Goal: Information Seeking & Learning: Learn about a topic

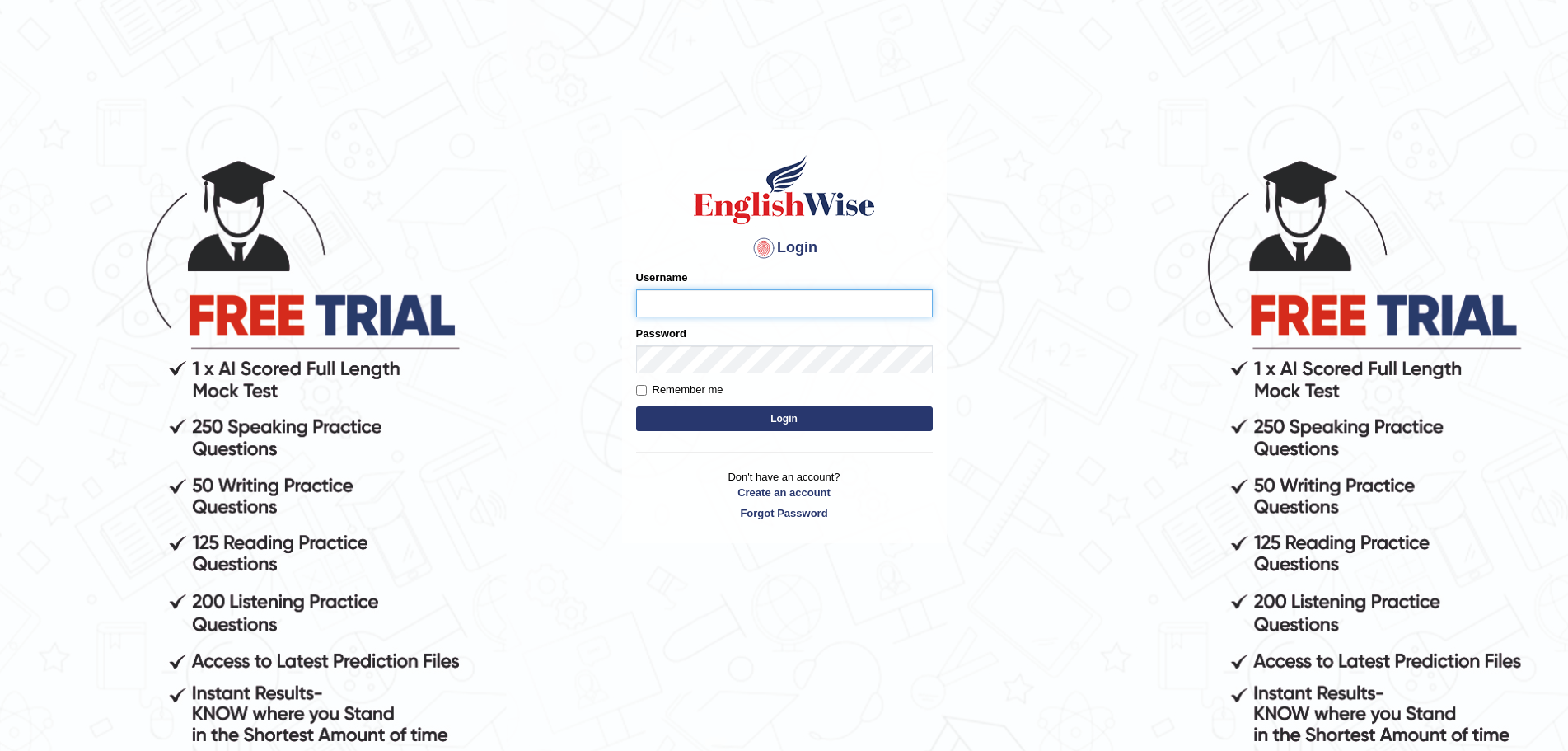
type input "Mugwunali"
click at [1231, 106] on body "Login Please fix the following errors: Username Mugwunali Password Remember me …" at bounding box center [784, 454] width 1568 height 751
click at [781, 416] on button "Login" at bounding box center [784, 419] width 297 height 24
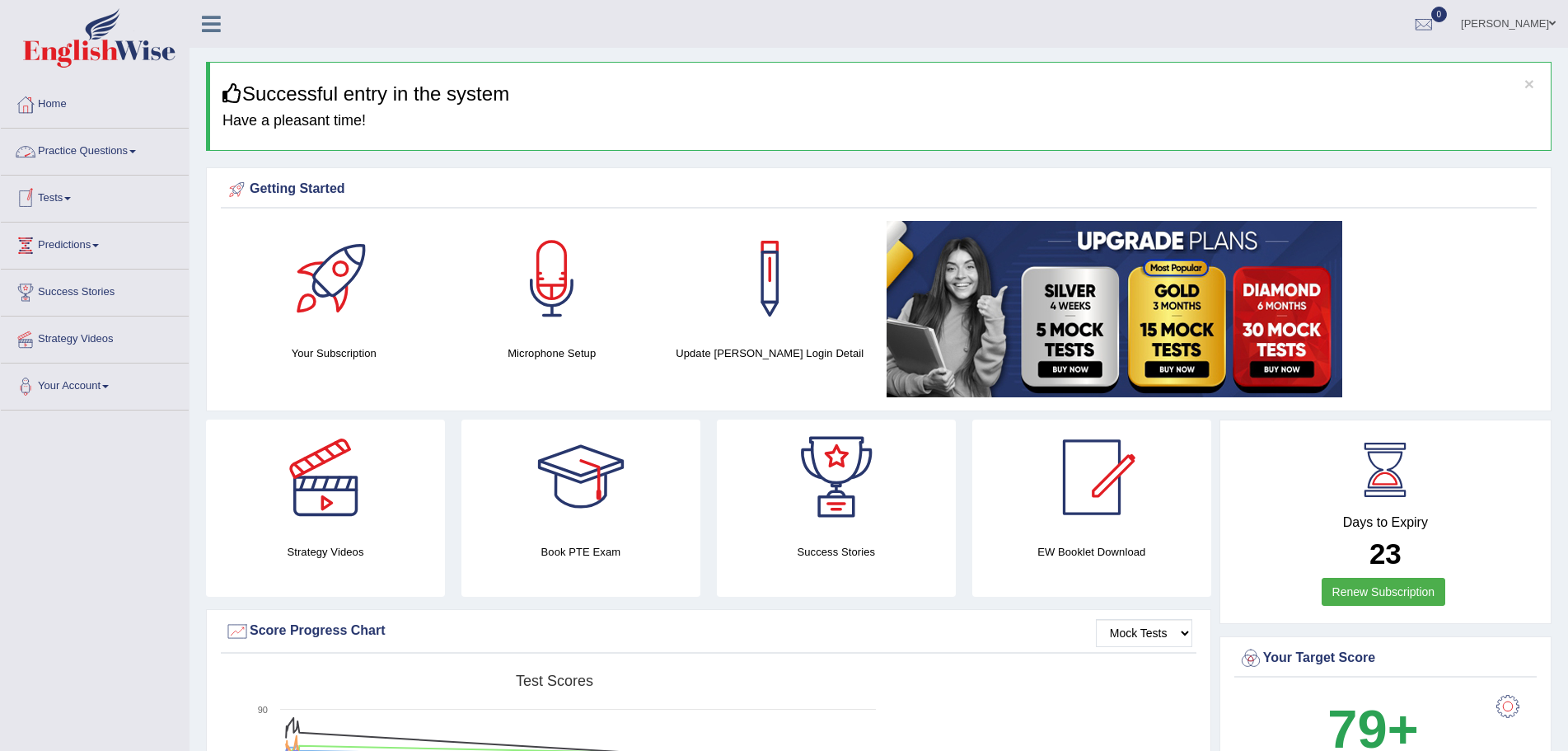
click at [136, 152] on span at bounding box center [133, 152] width 7 height 3
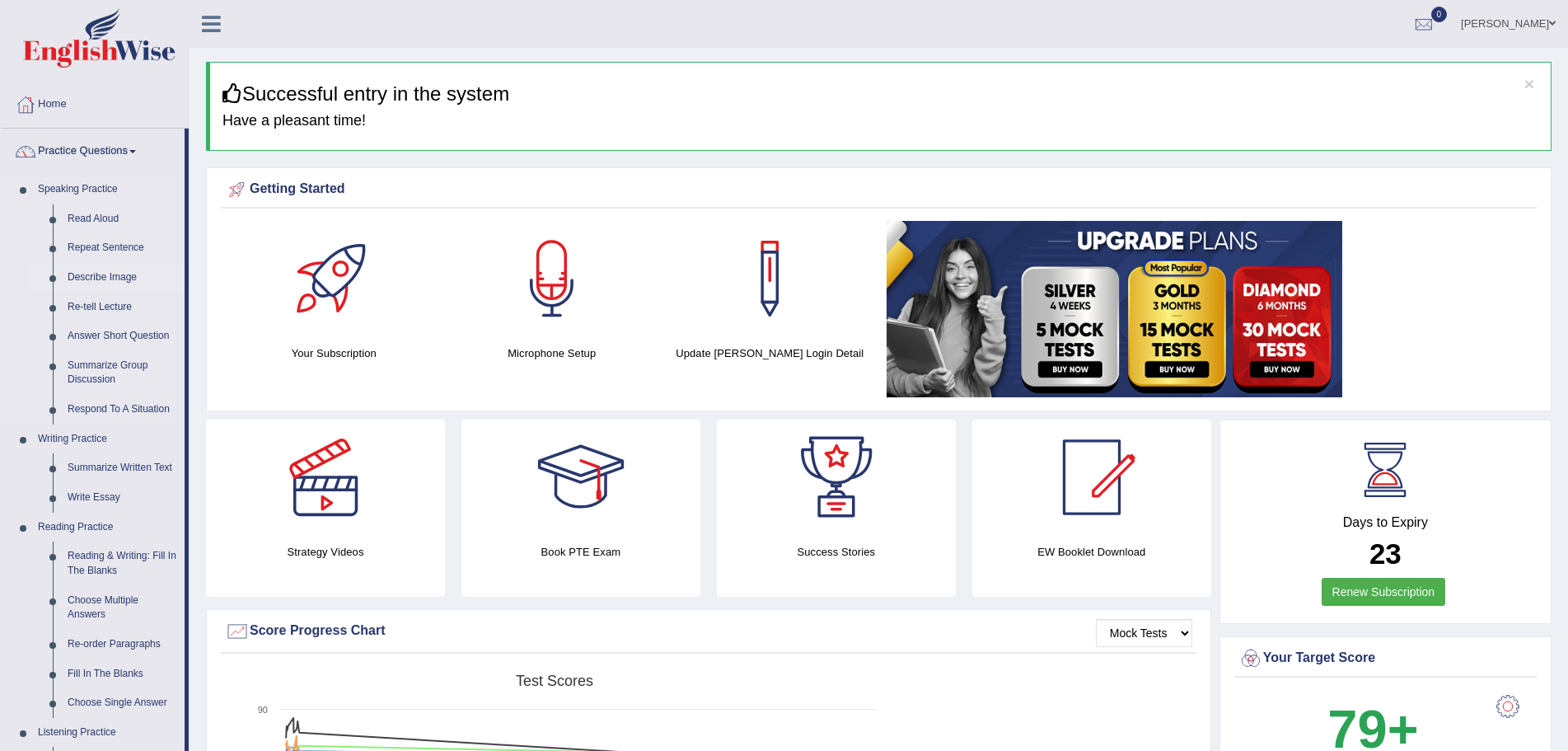
click at [92, 277] on link "Describe Image" at bounding box center [122, 277] width 125 height 30
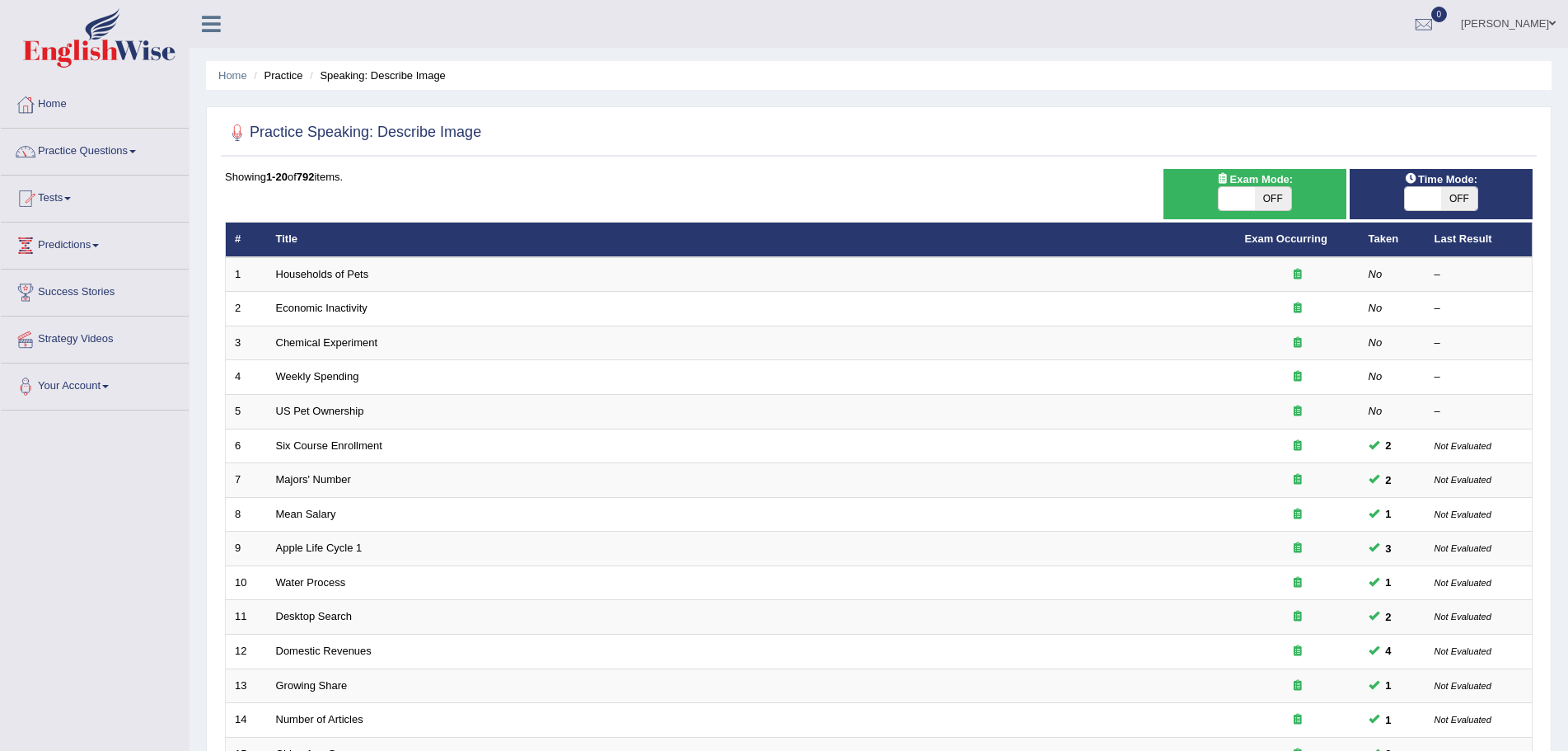
click at [1454, 200] on span "OFF" at bounding box center [1459, 198] width 37 height 23
checkbox input "true"
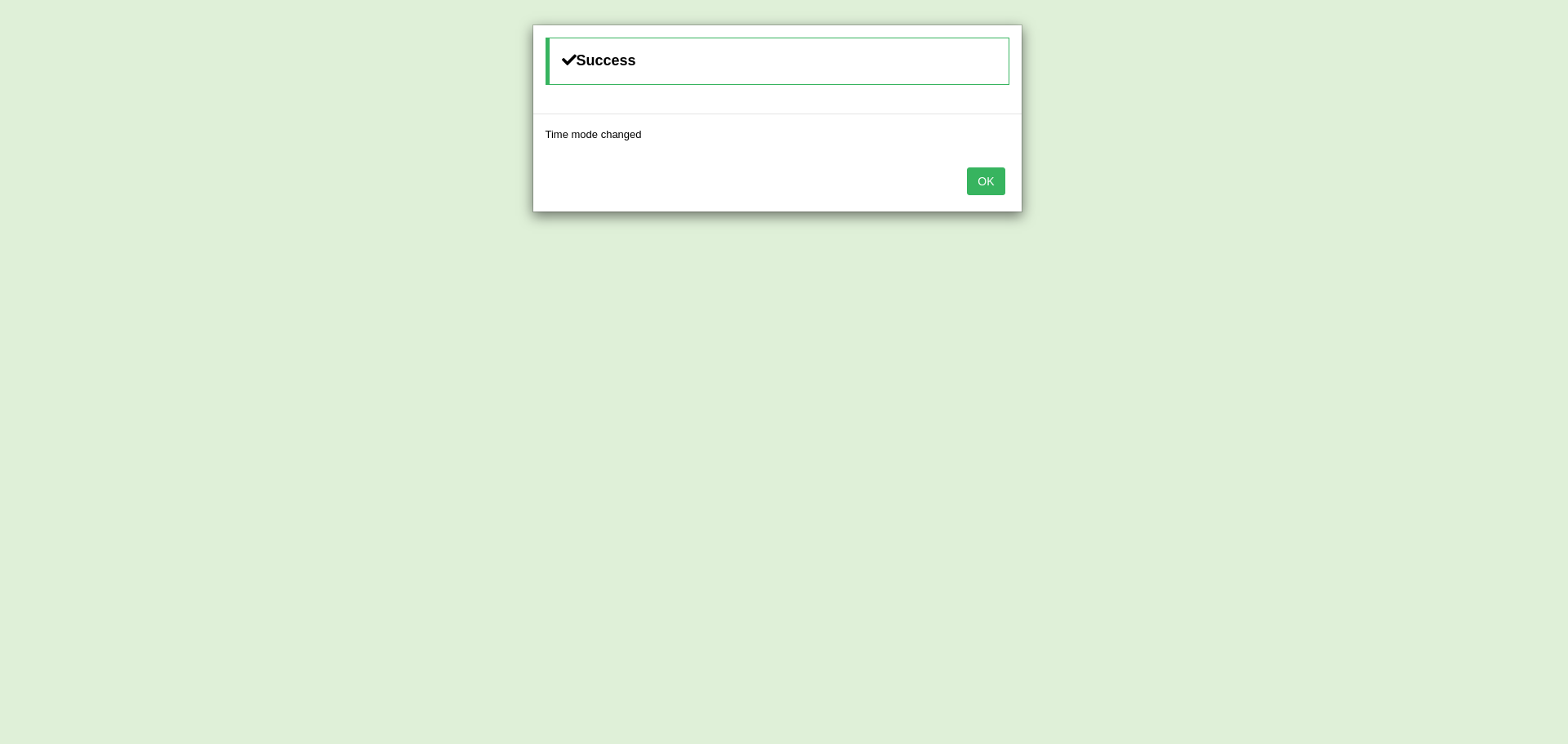
click at [982, 178] on button "OK" at bounding box center [985, 181] width 37 height 28
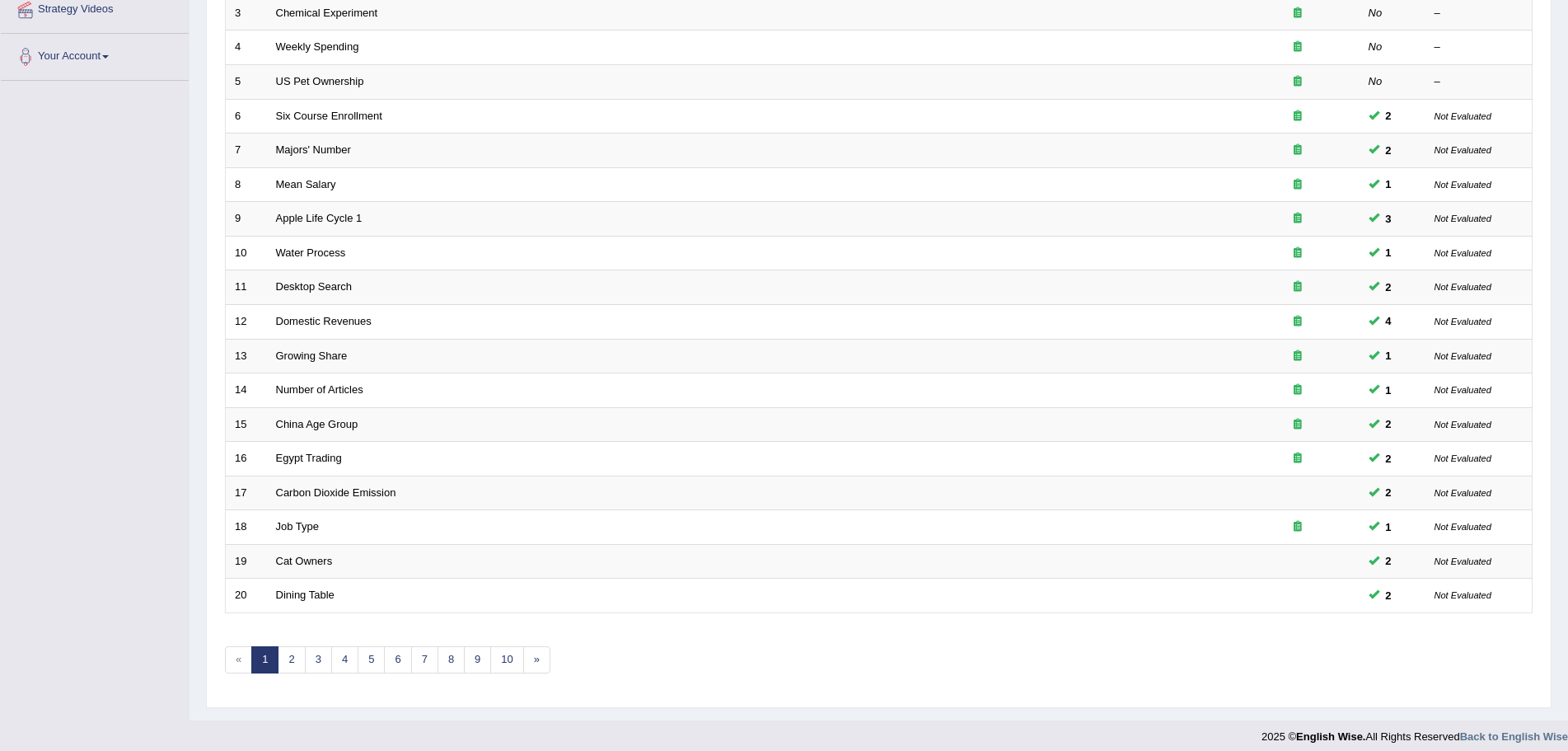
scroll to position [340, 0]
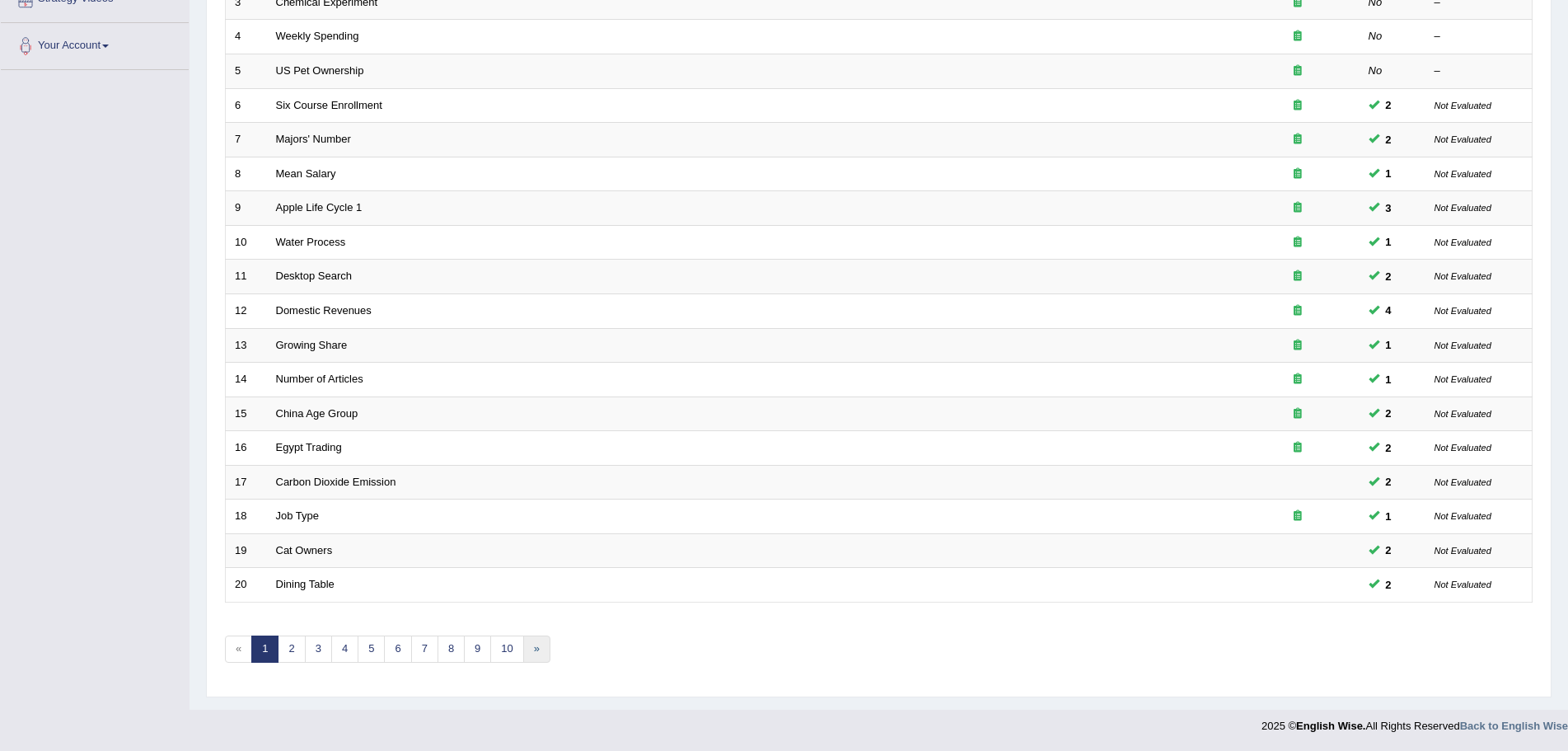
click at [529, 646] on link "»" at bounding box center [536, 648] width 27 height 27
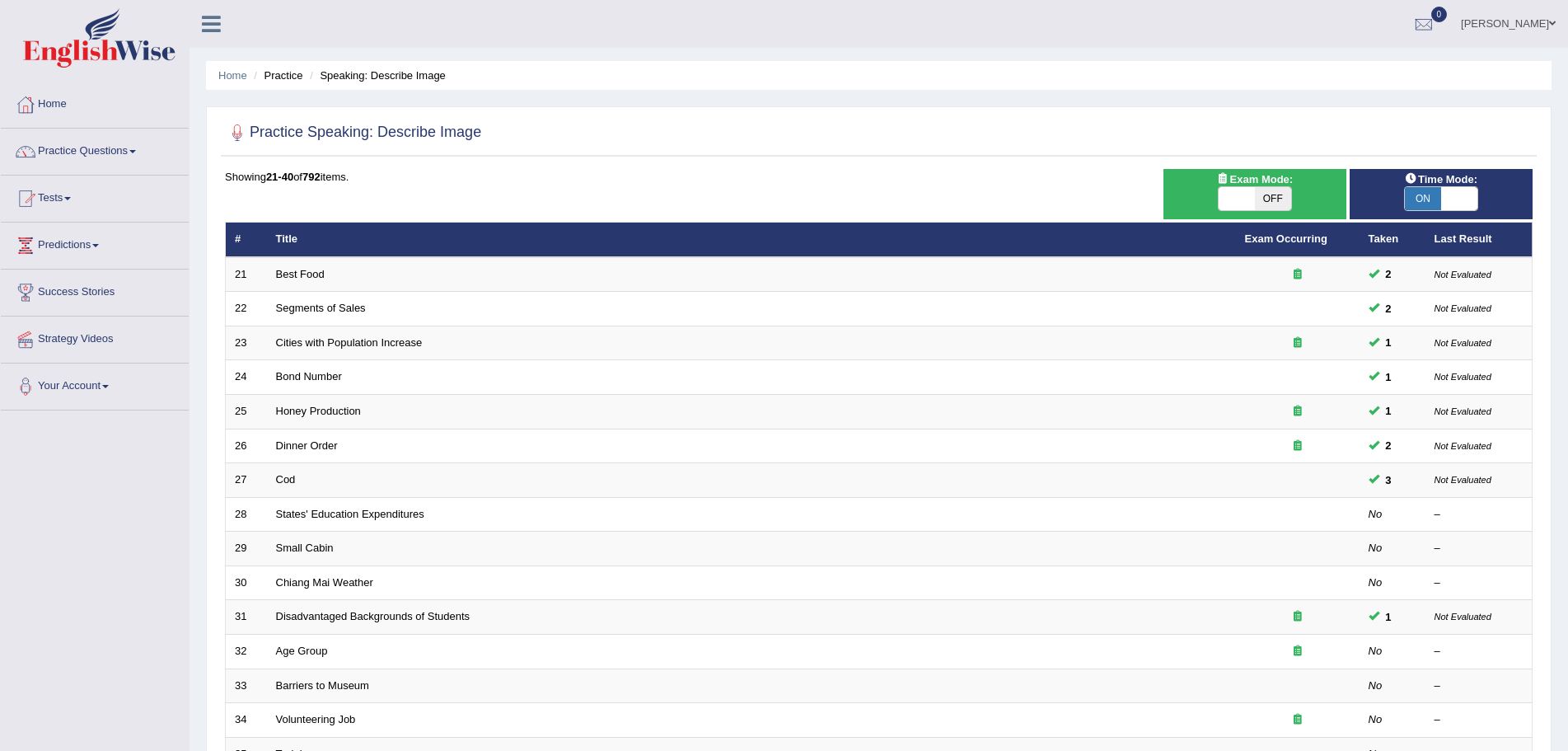
click at [1276, 199] on span "OFF" at bounding box center [1273, 198] width 37 height 23
checkbox input "true"
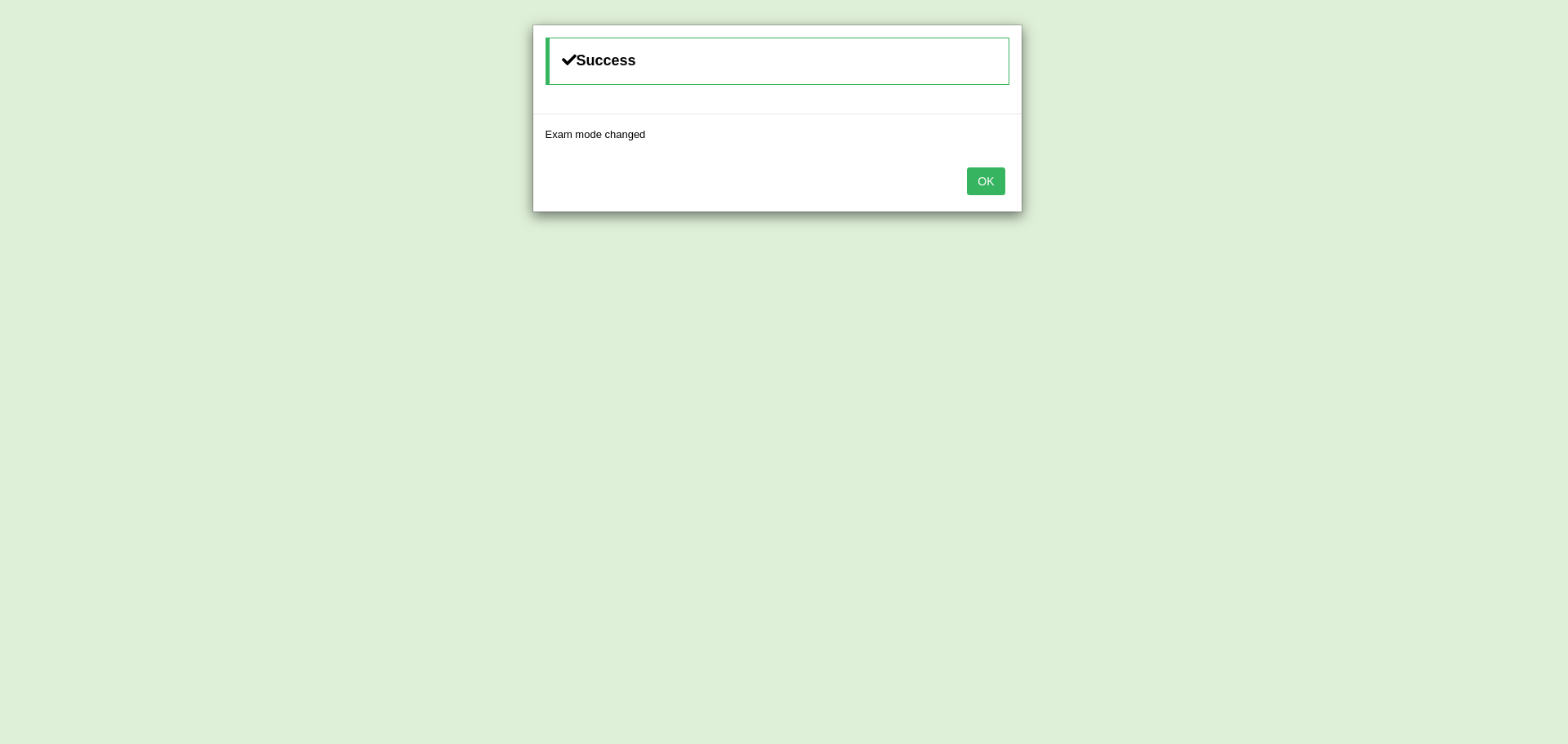
click at [990, 177] on button "OK" at bounding box center [985, 181] width 37 height 28
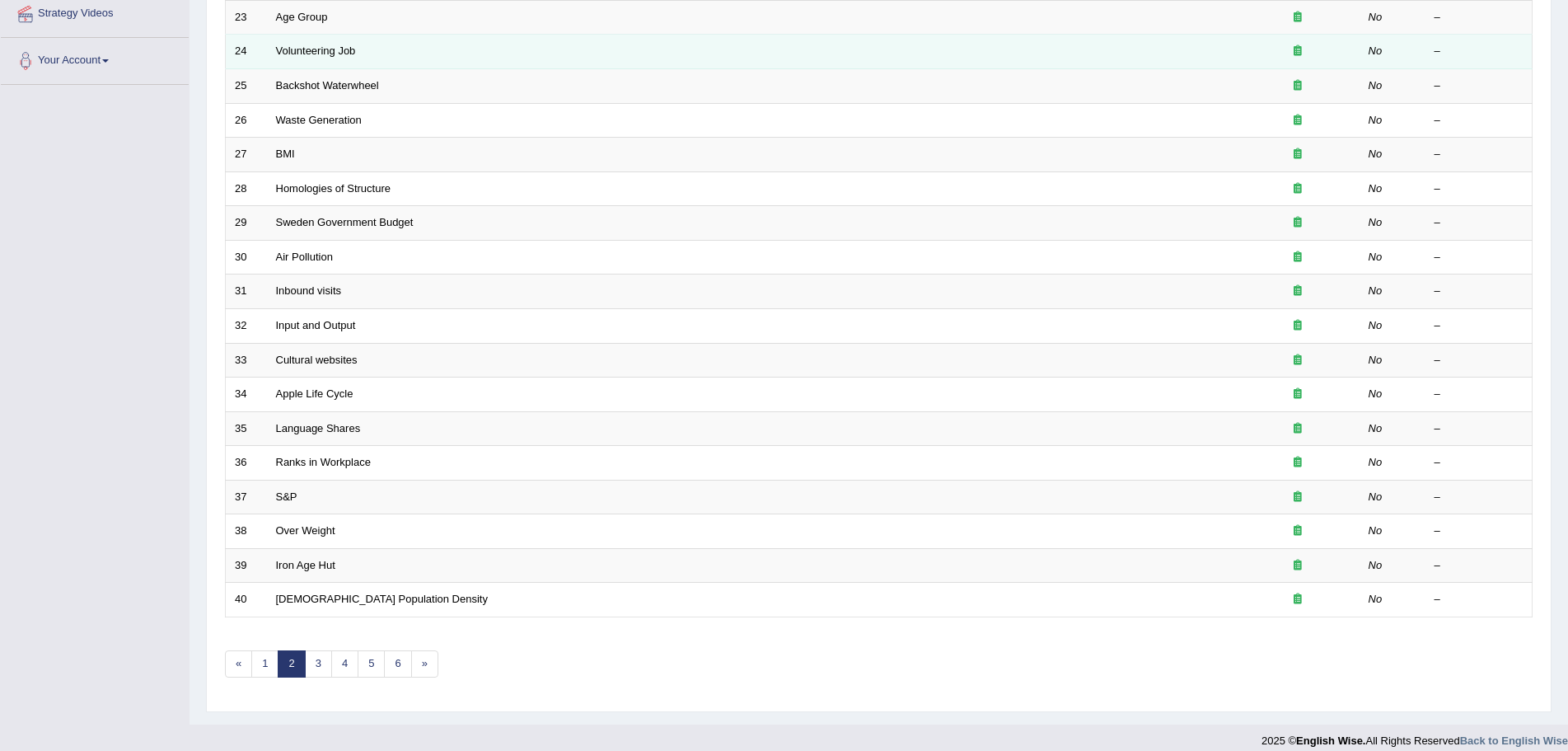
scroll to position [340, 0]
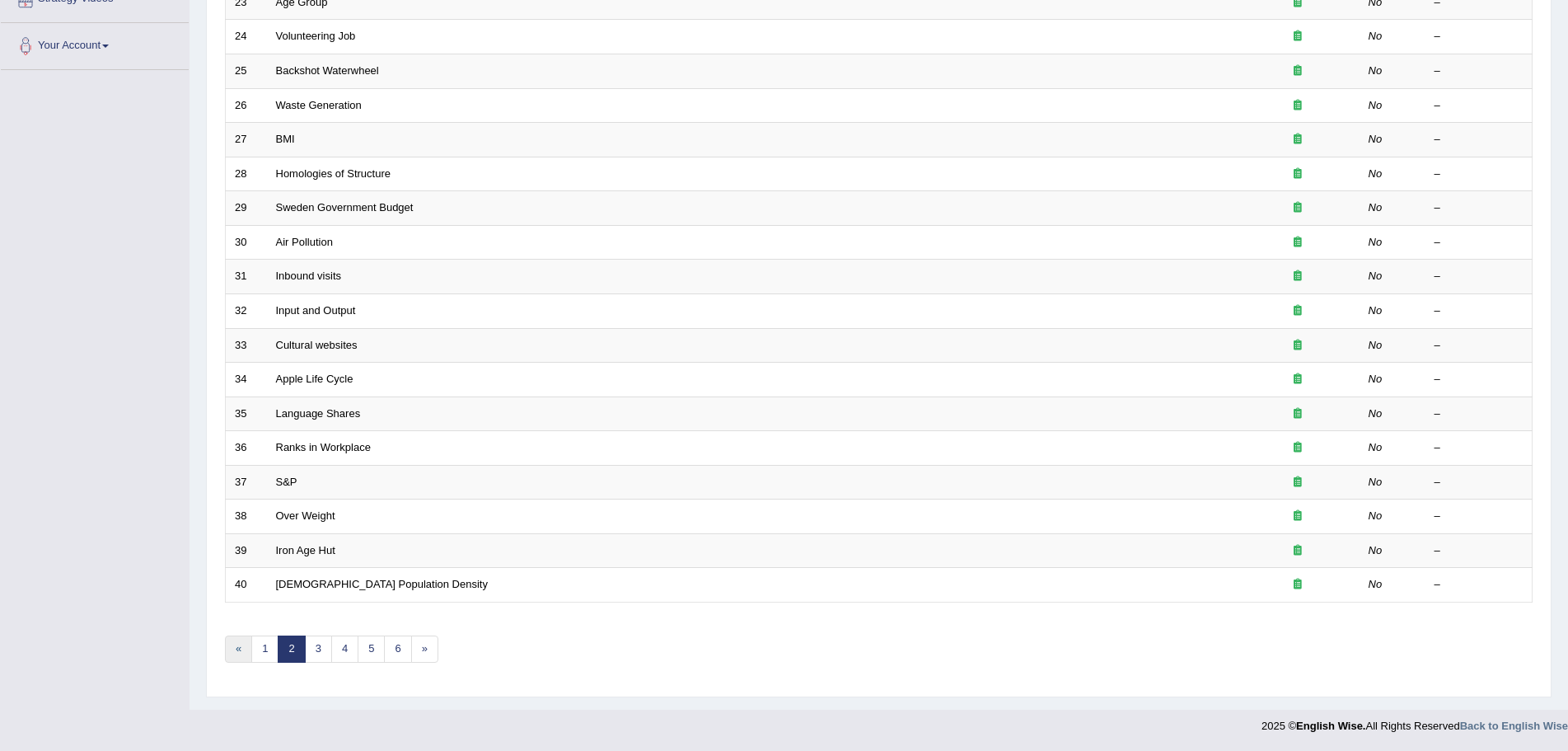
click at [239, 645] on link "«" at bounding box center [238, 648] width 27 height 27
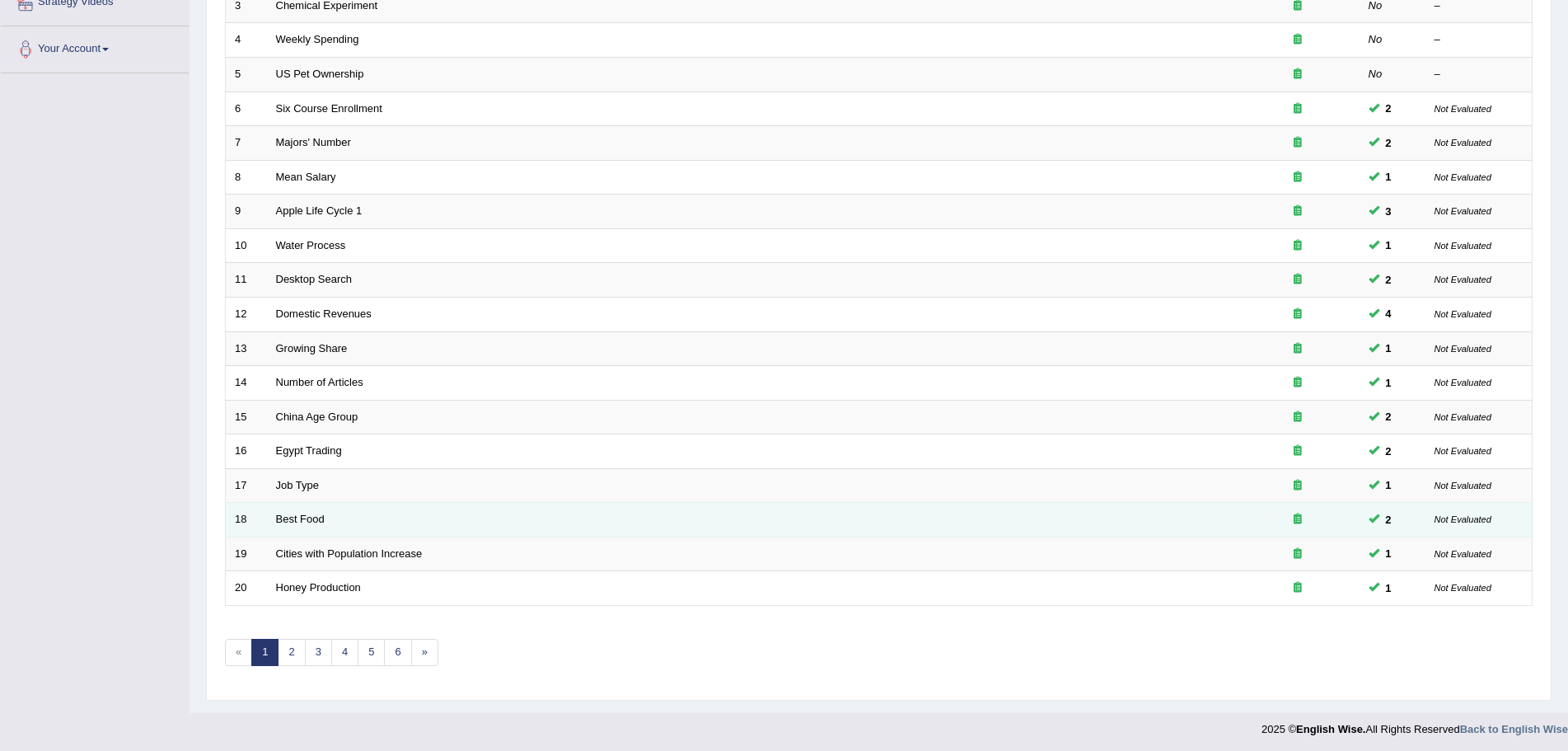
scroll to position [340, 0]
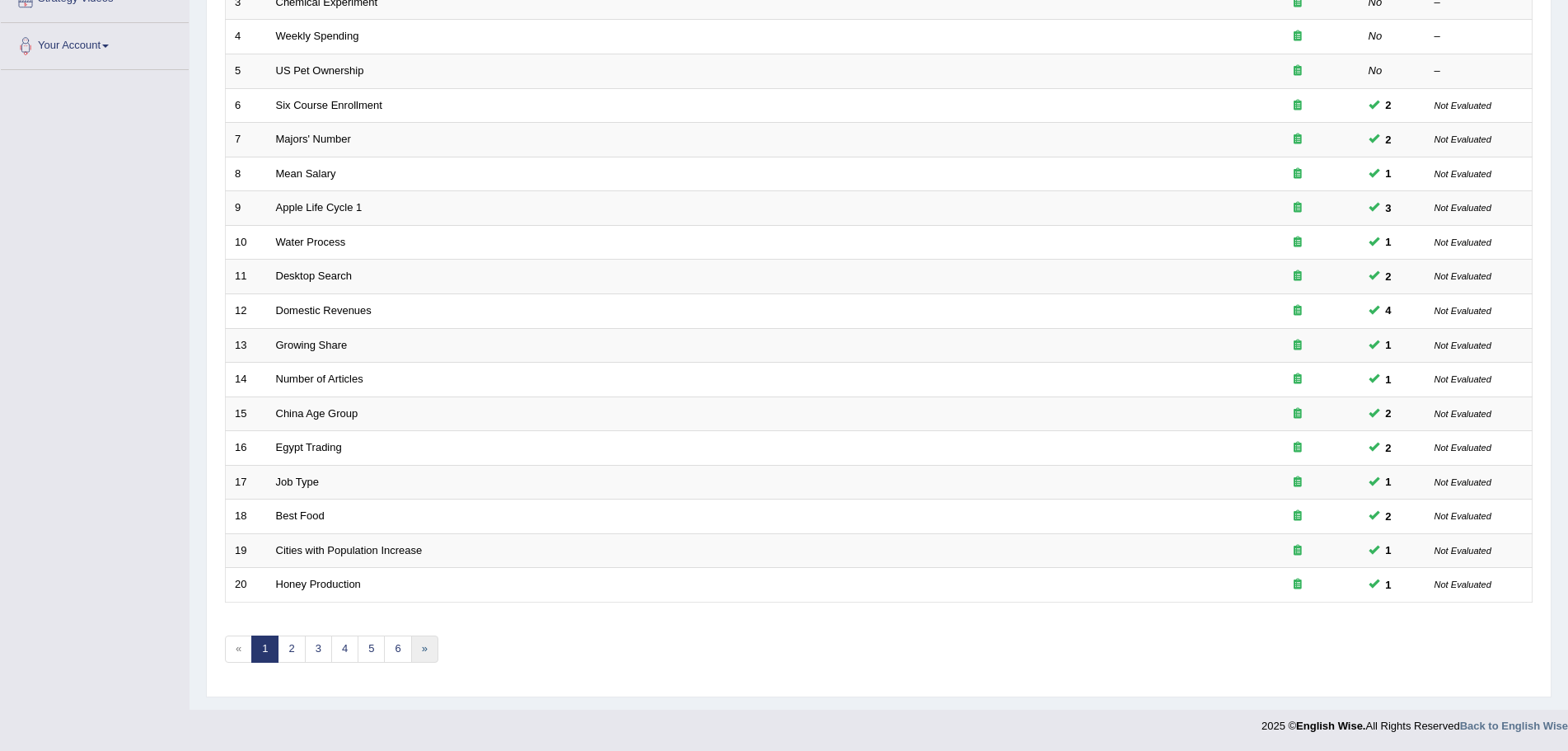
click at [422, 651] on link "»" at bounding box center [424, 648] width 27 height 27
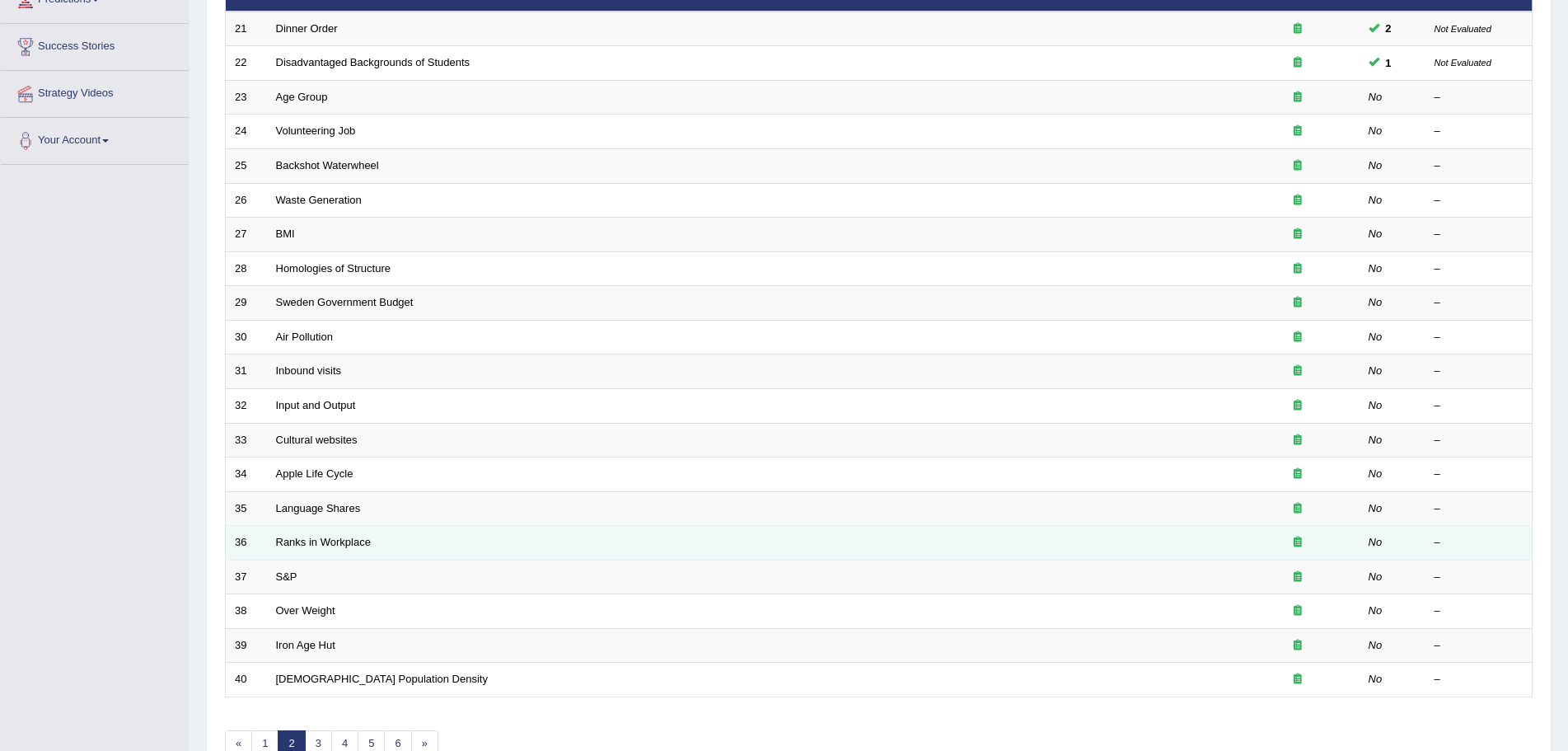
scroll to position [340, 0]
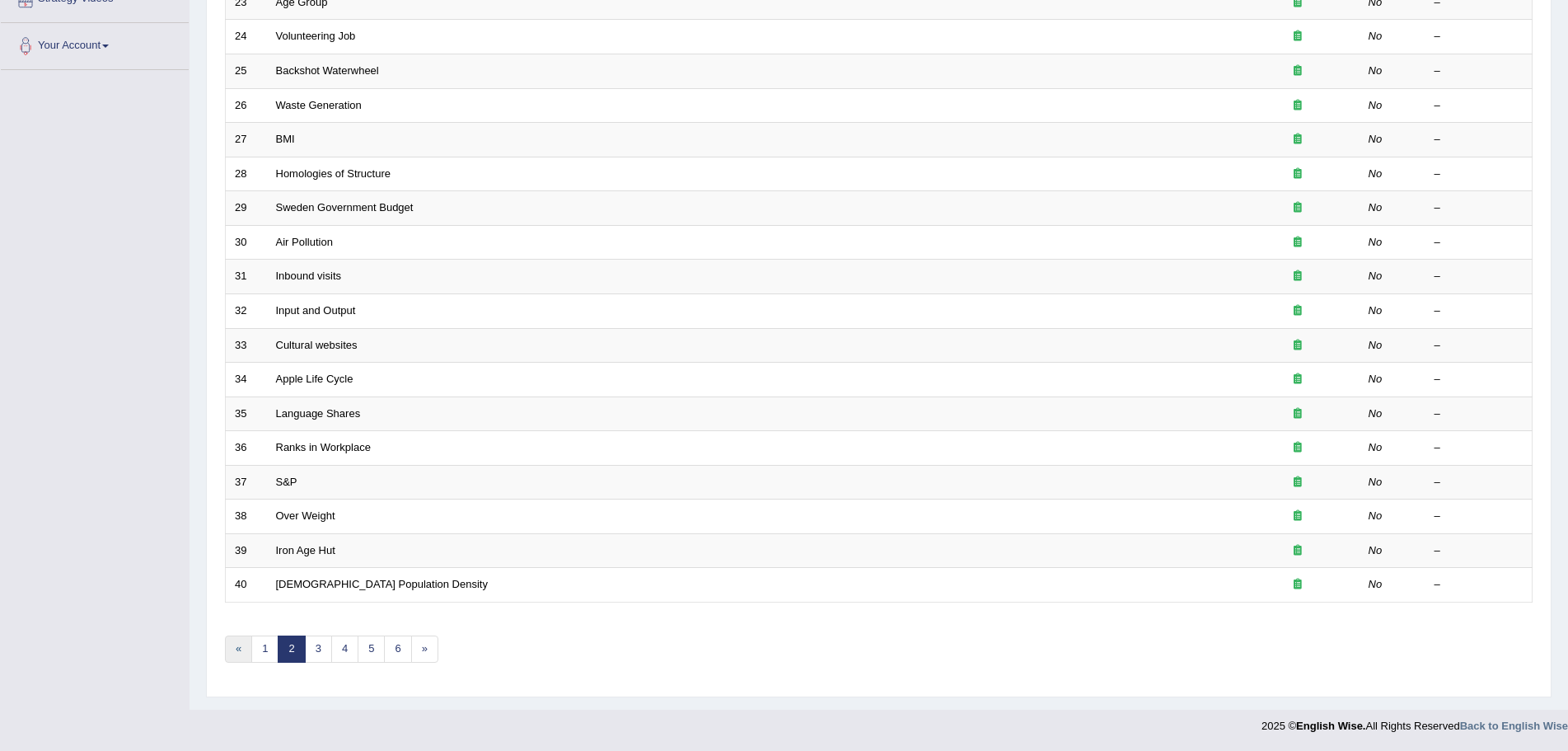
click at [235, 652] on link "«" at bounding box center [238, 648] width 27 height 27
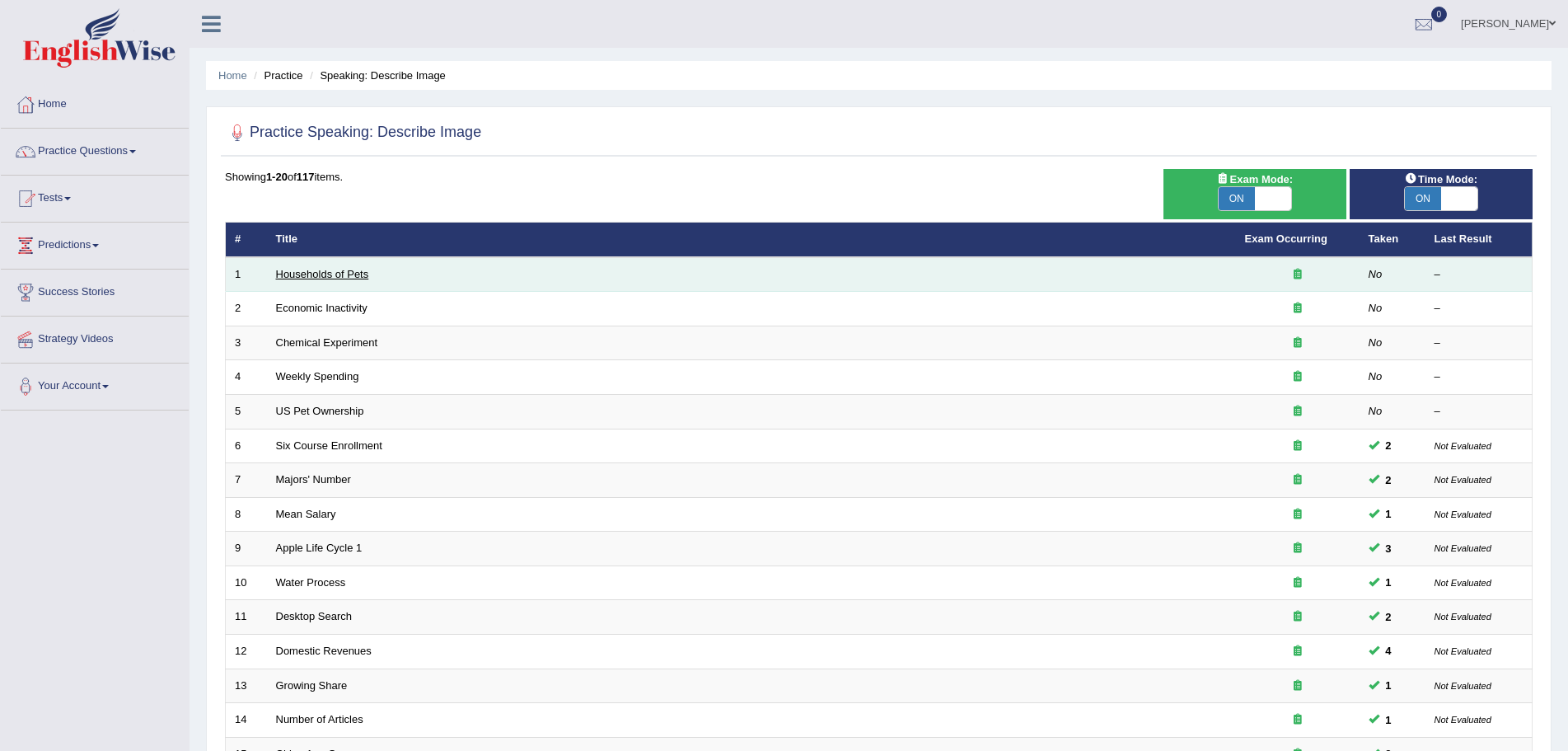
click at [349, 271] on link "Households of Pets" at bounding box center [323, 274] width 93 height 12
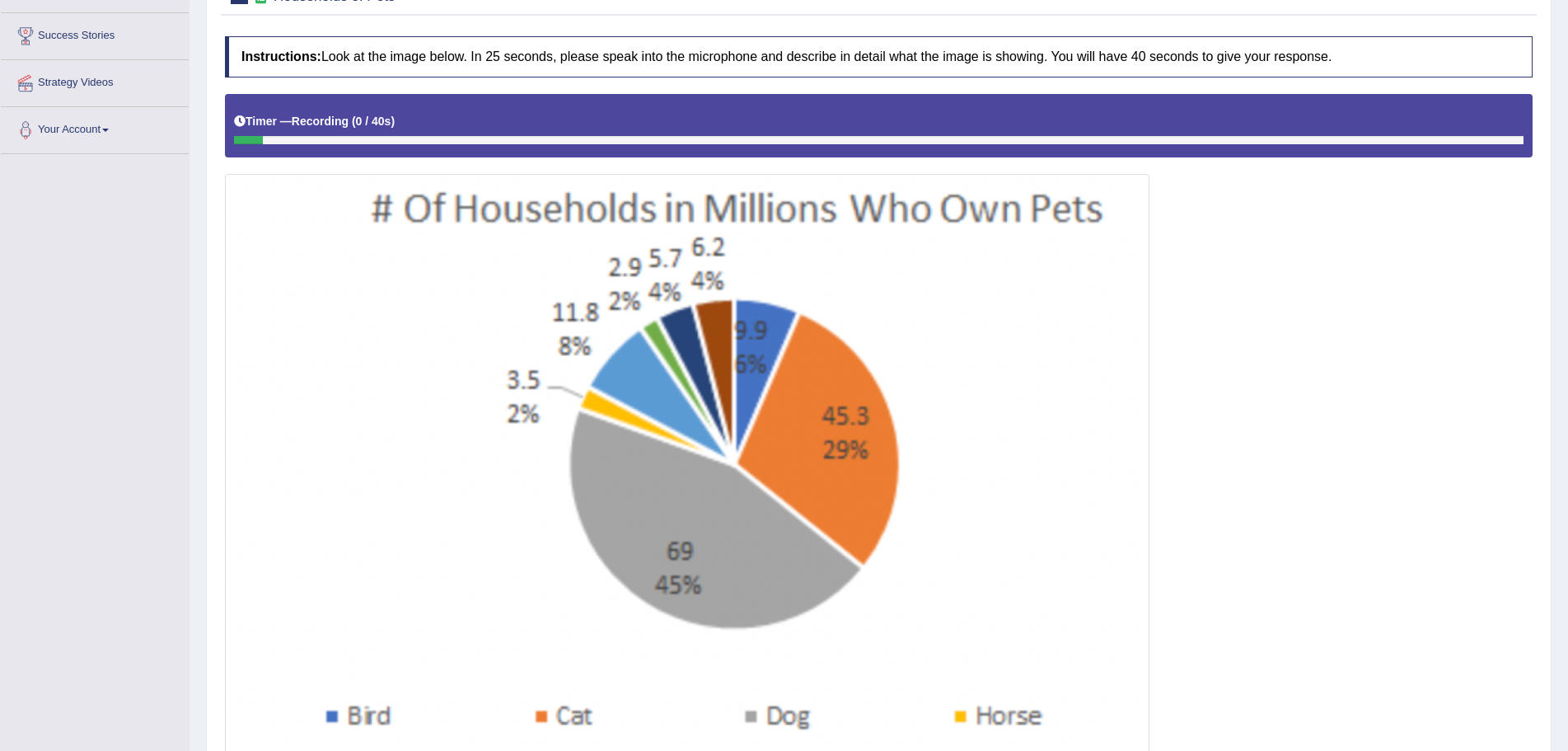
scroll to position [338, 0]
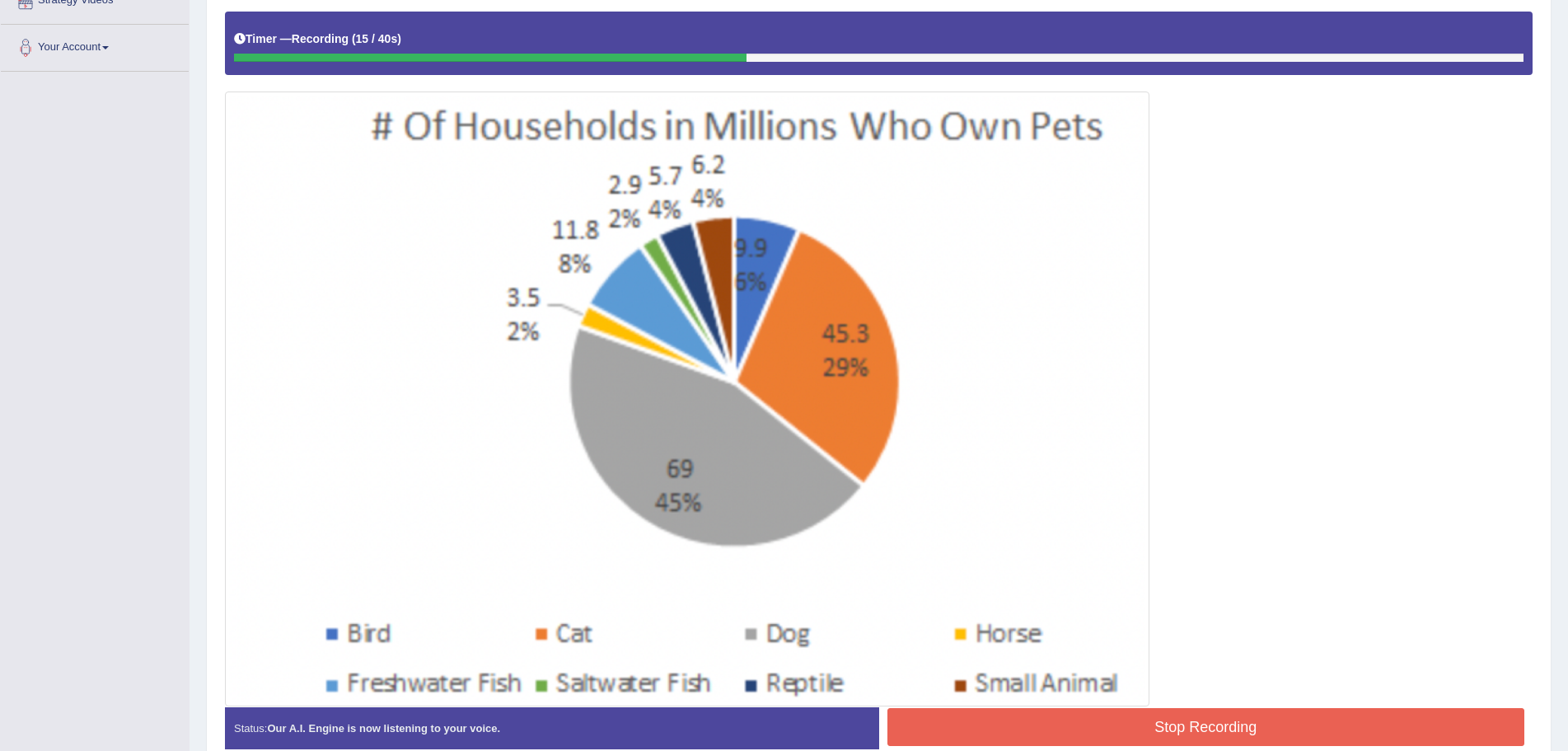
click at [1156, 728] on button "Stop Recording" at bounding box center [1206, 727] width 637 height 38
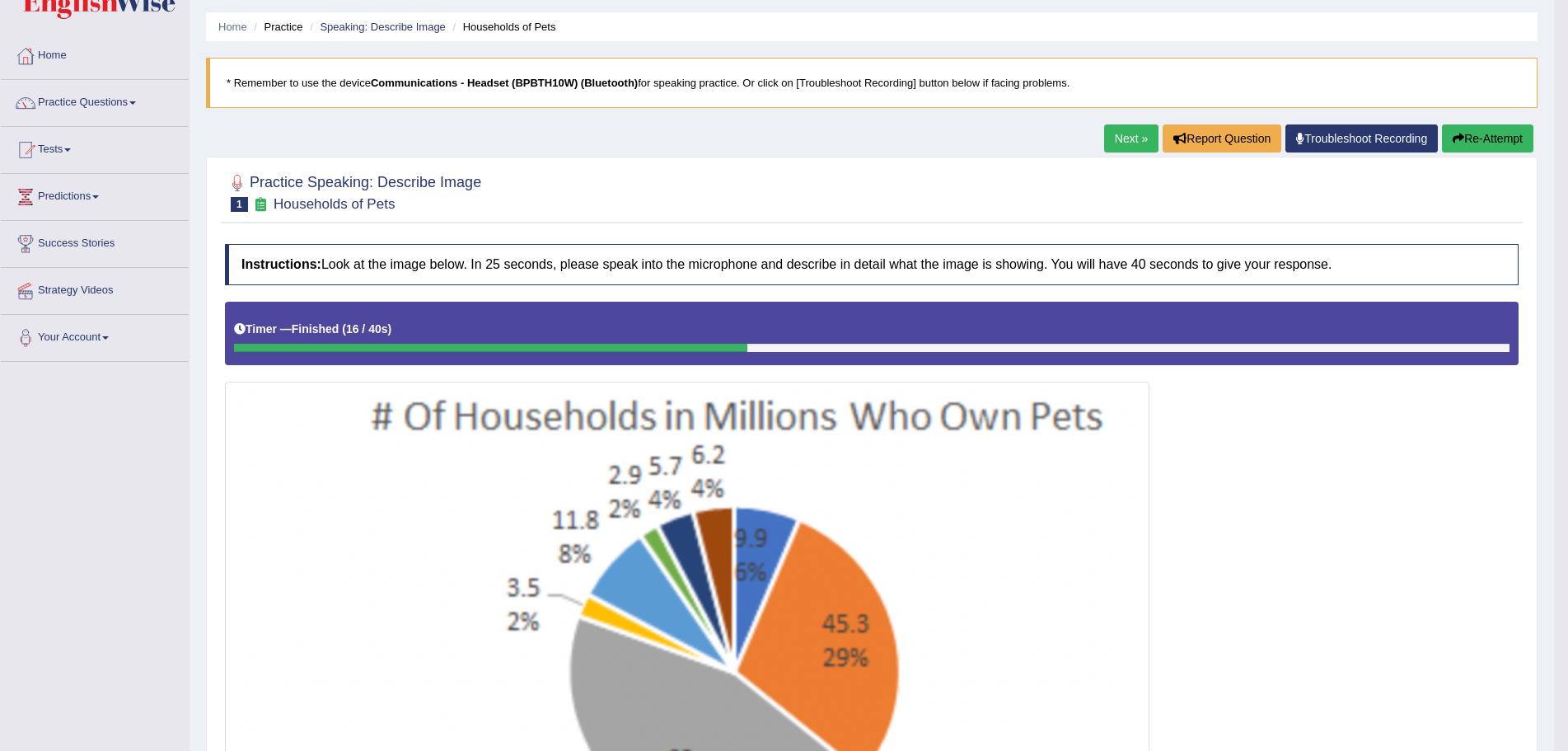
scroll to position [0, 0]
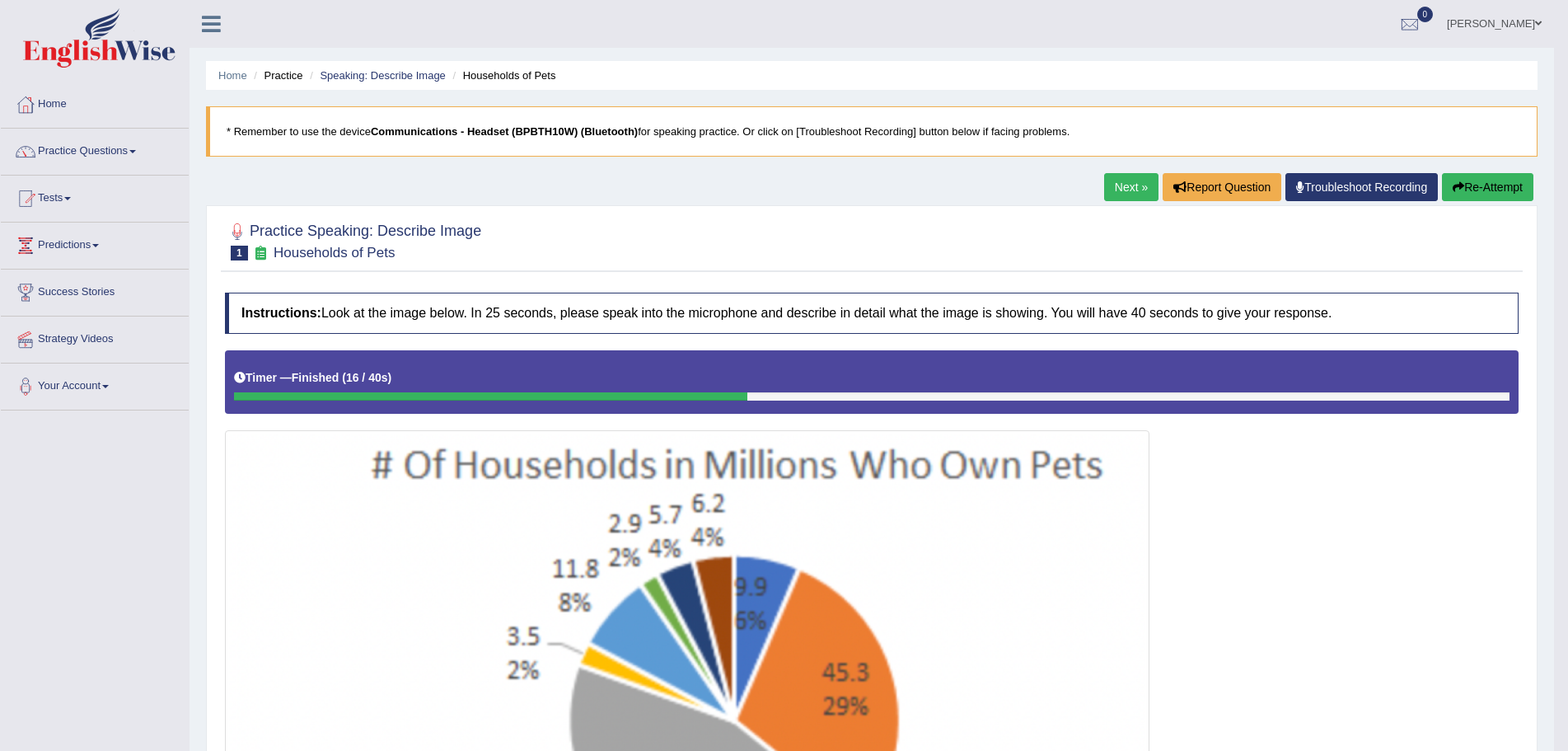
click at [1468, 187] on button "Re-Attempt" at bounding box center [1487, 187] width 92 height 28
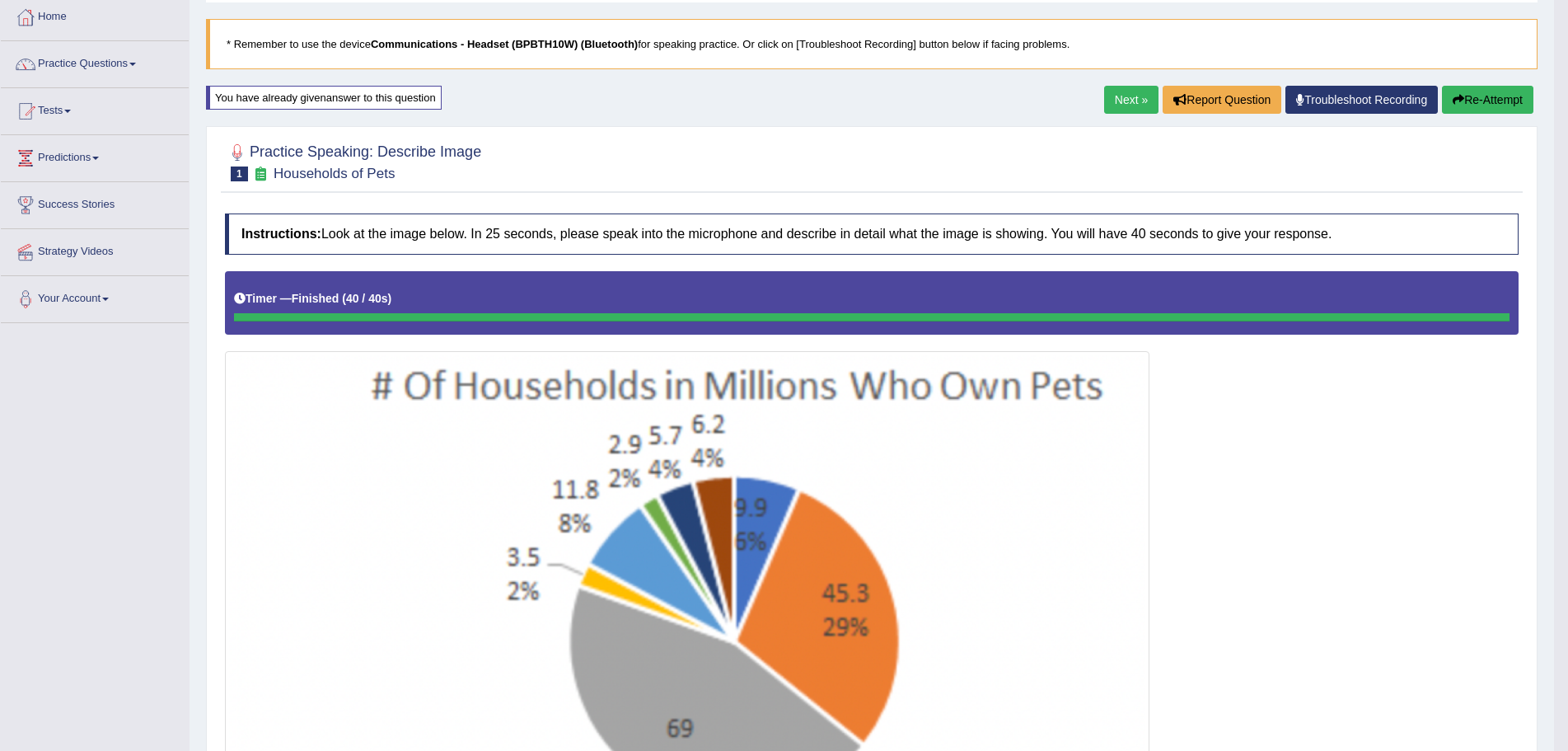
scroll to position [165, 0]
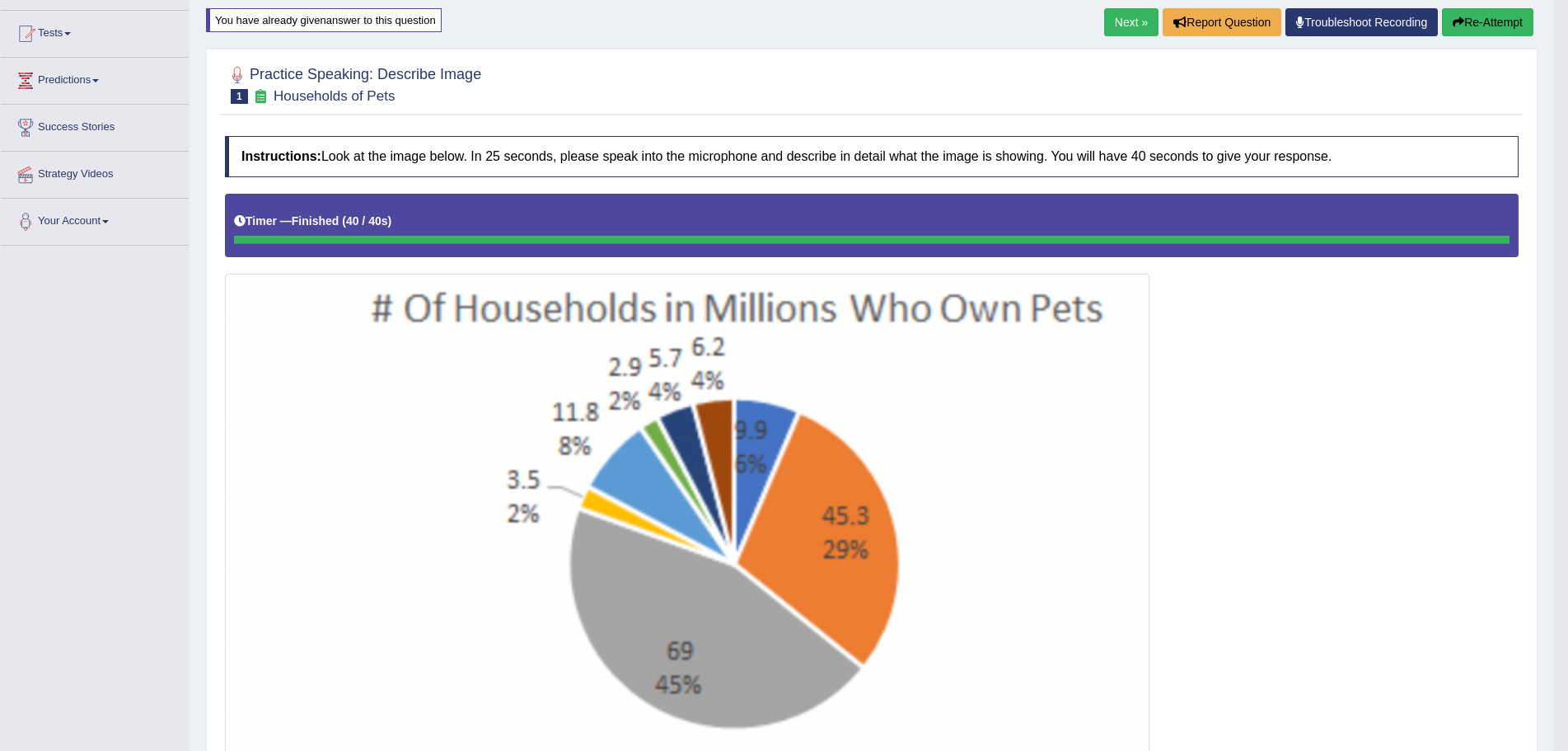
click at [1495, 19] on button "Re-Attempt" at bounding box center [1487, 22] width 92 height 28
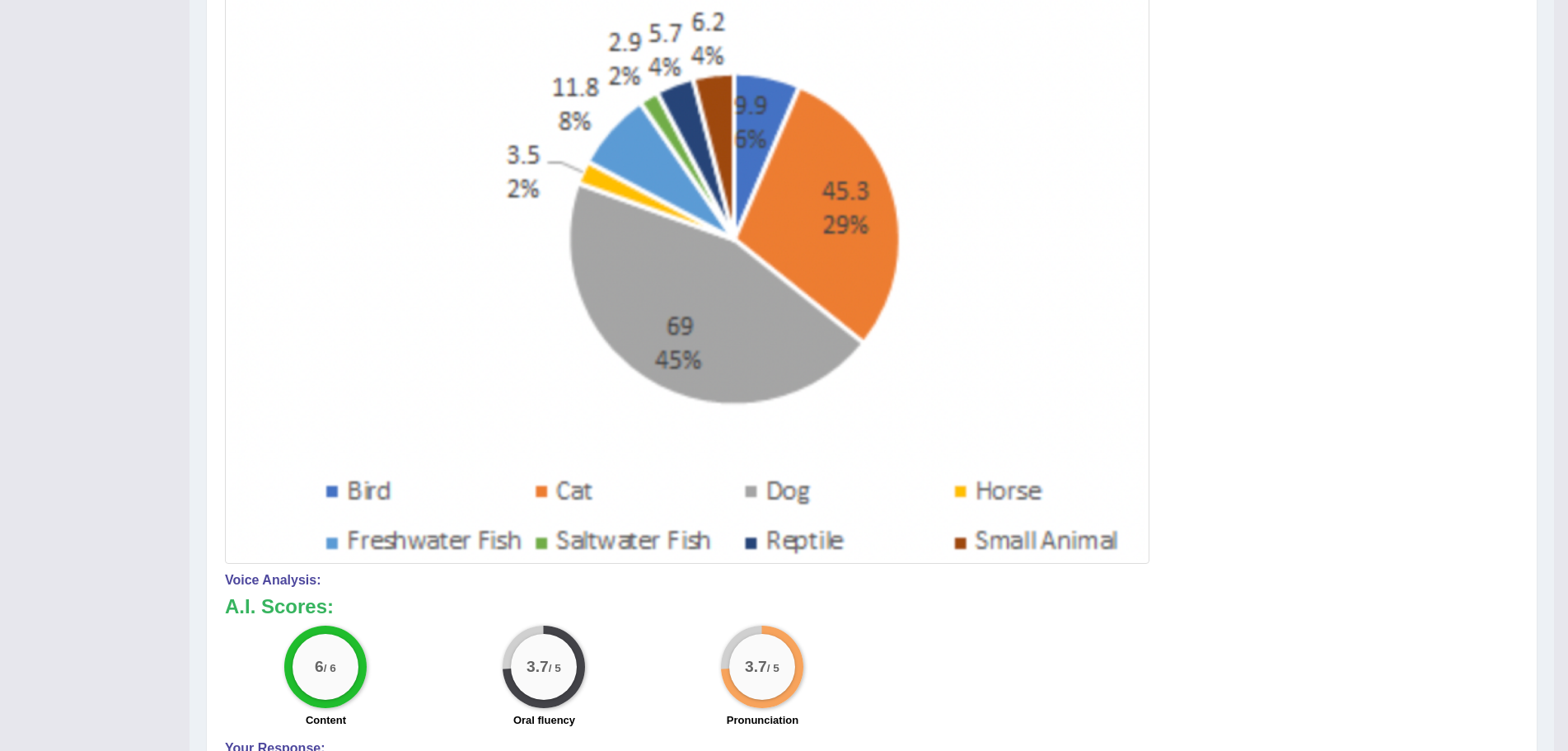
scroll to position [153, 0]
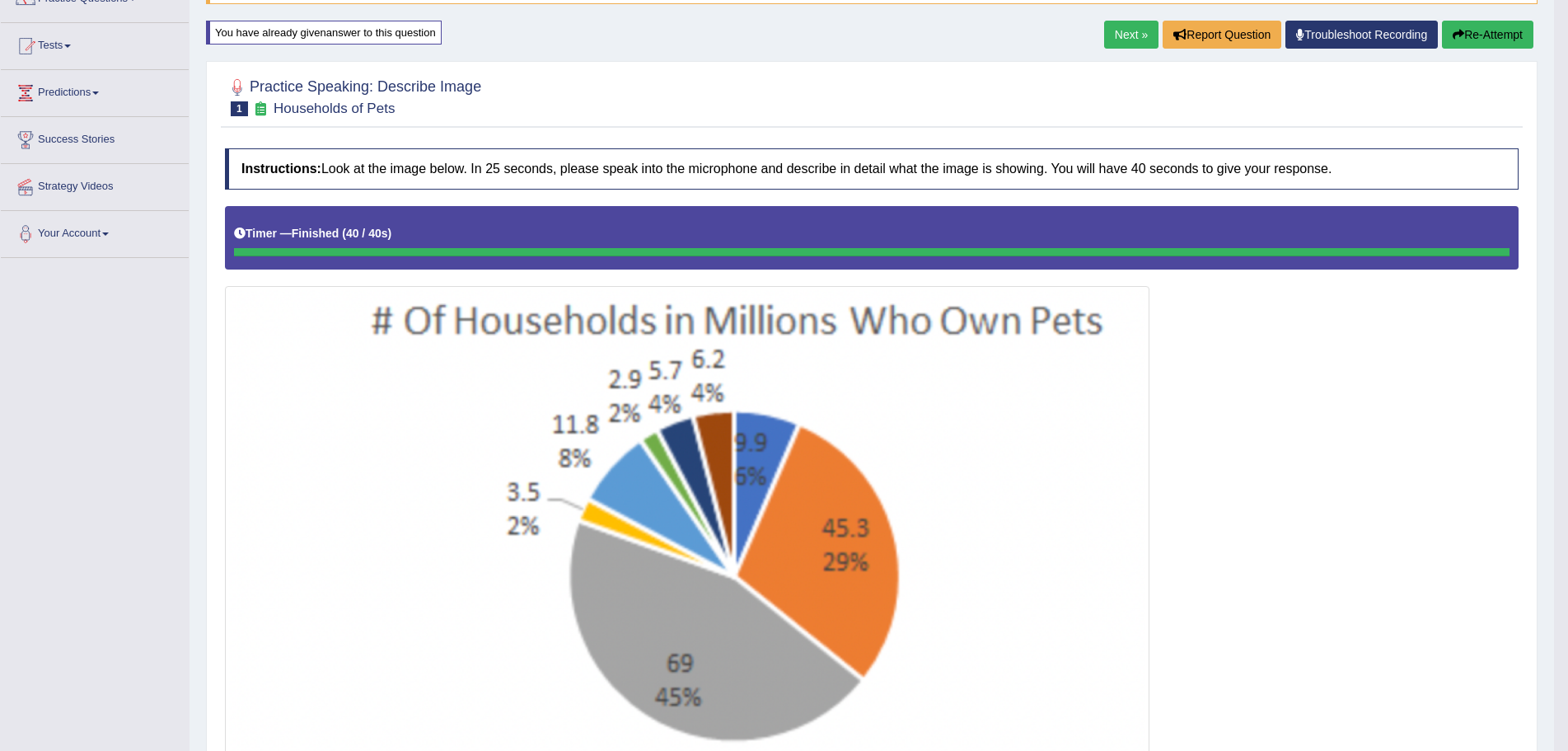
click at [1468, 36] on button "Re-Attempt" at bounding box center [1487, 35] width 92 height 28
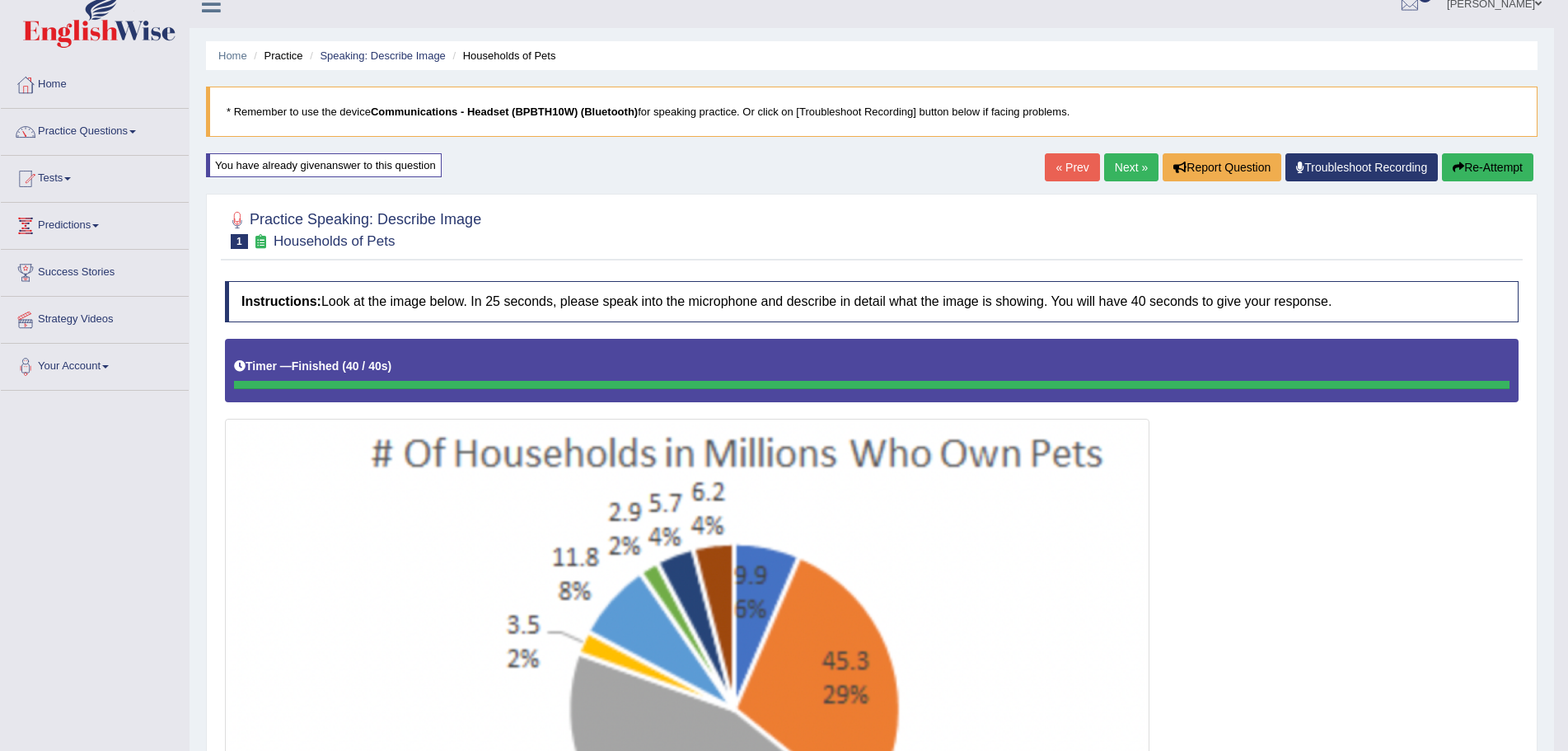
scroll to position [18, 0]
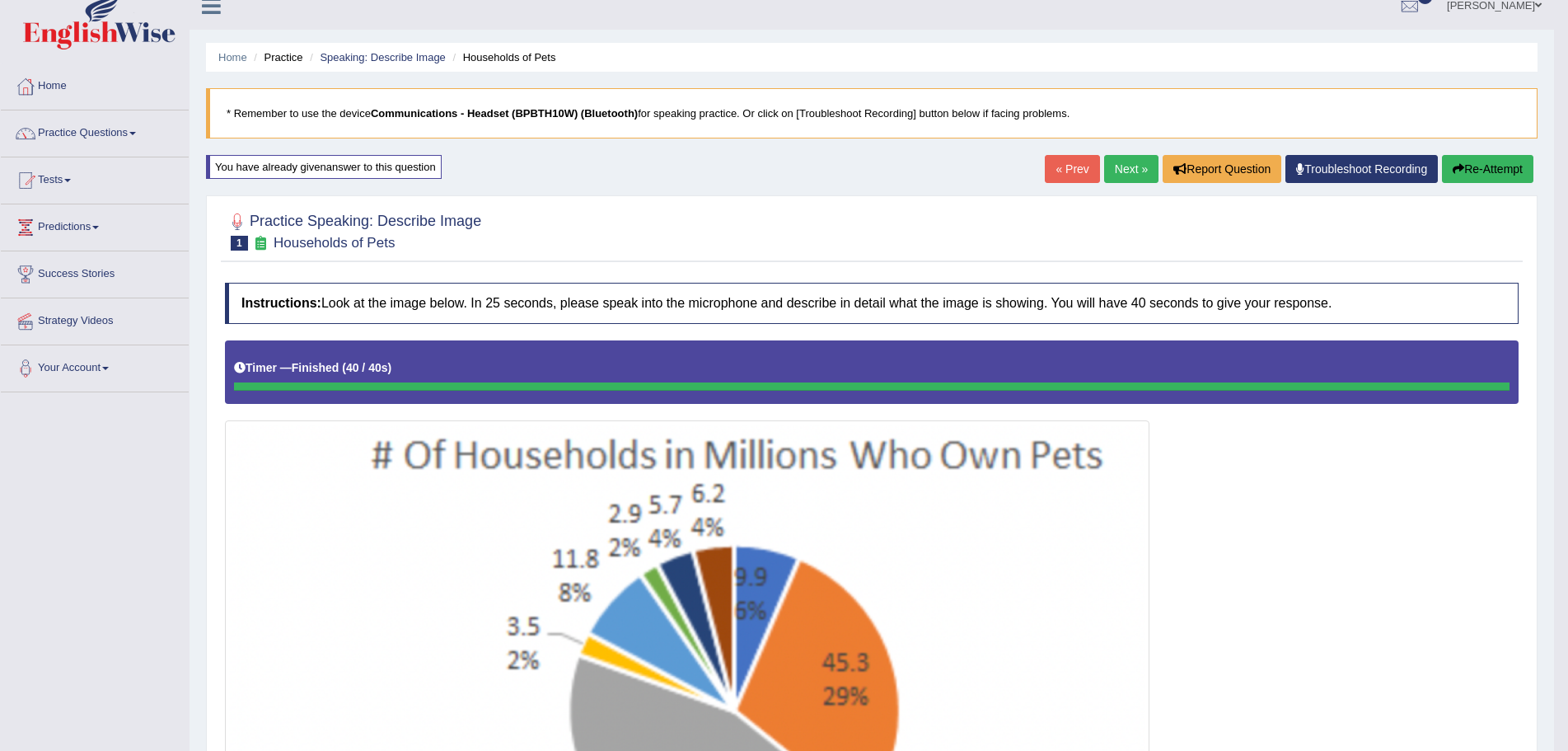
click at [1458, 167] on icon "button" at bounding box center [1458, 168] width 11 height 11
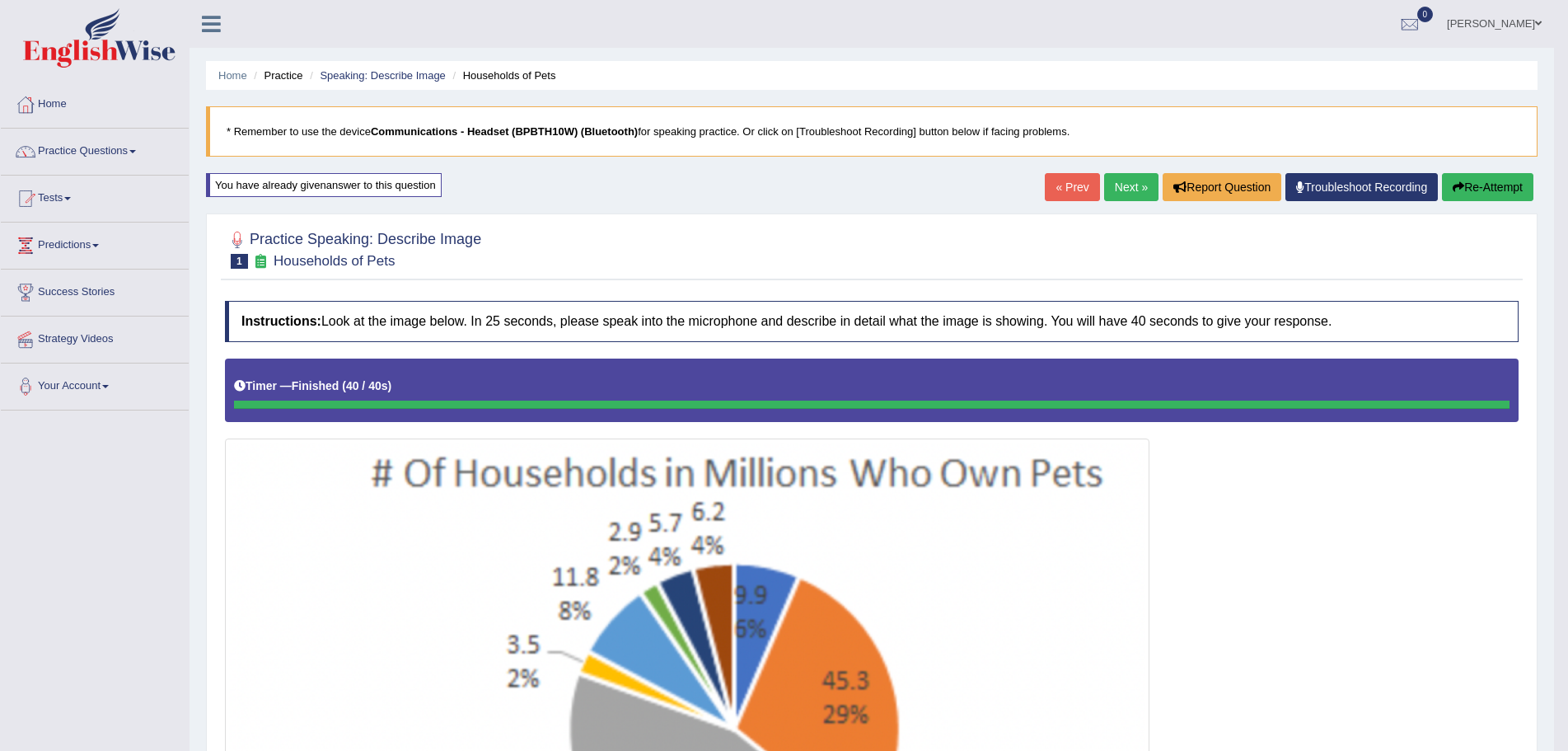
click at [1122, 187] on link "Next »" at bounding box center [1131, 187] width 54 height 28
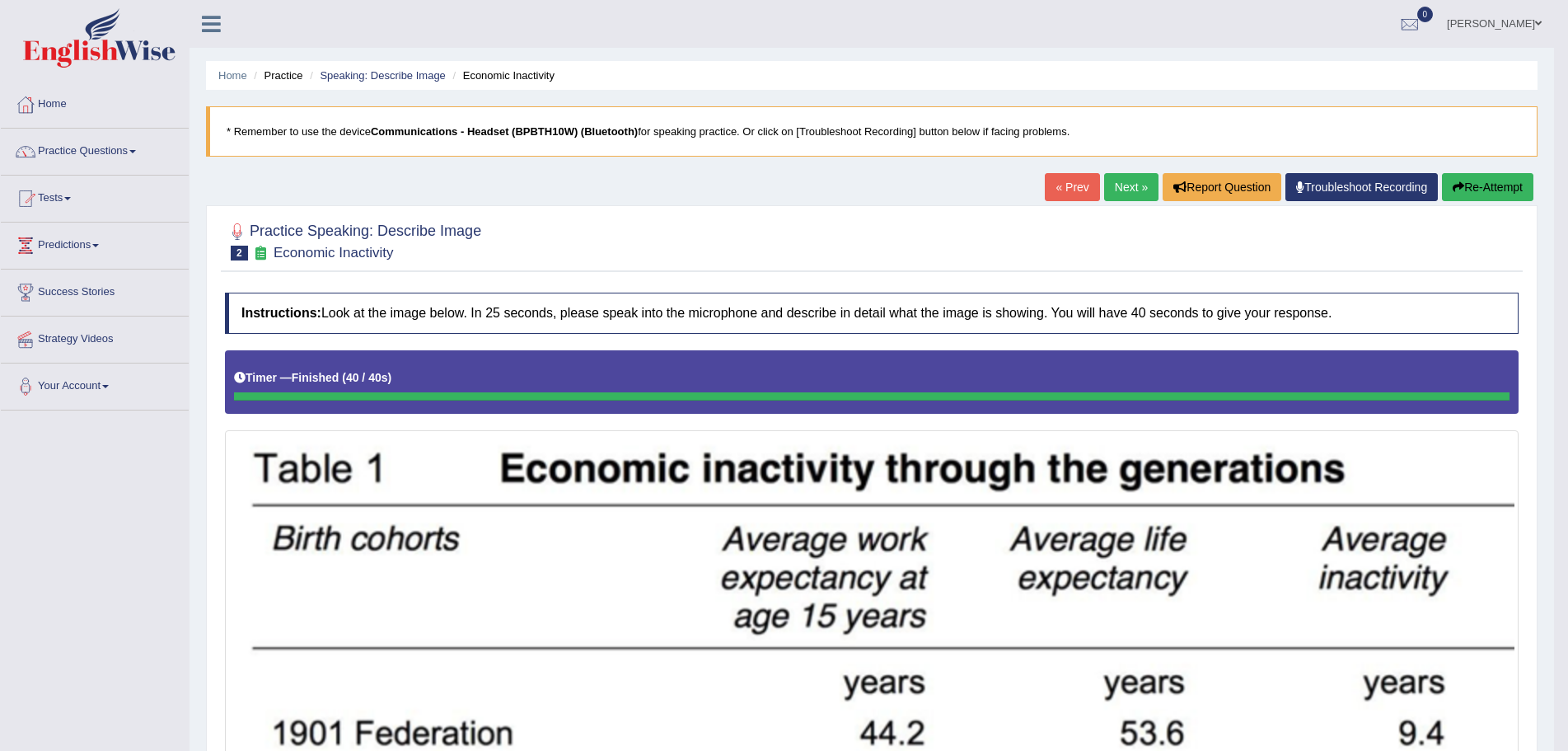
click at [1480, 181] on button "Re-Attempt" at bounding box center [1487, 187] width 92 height 28
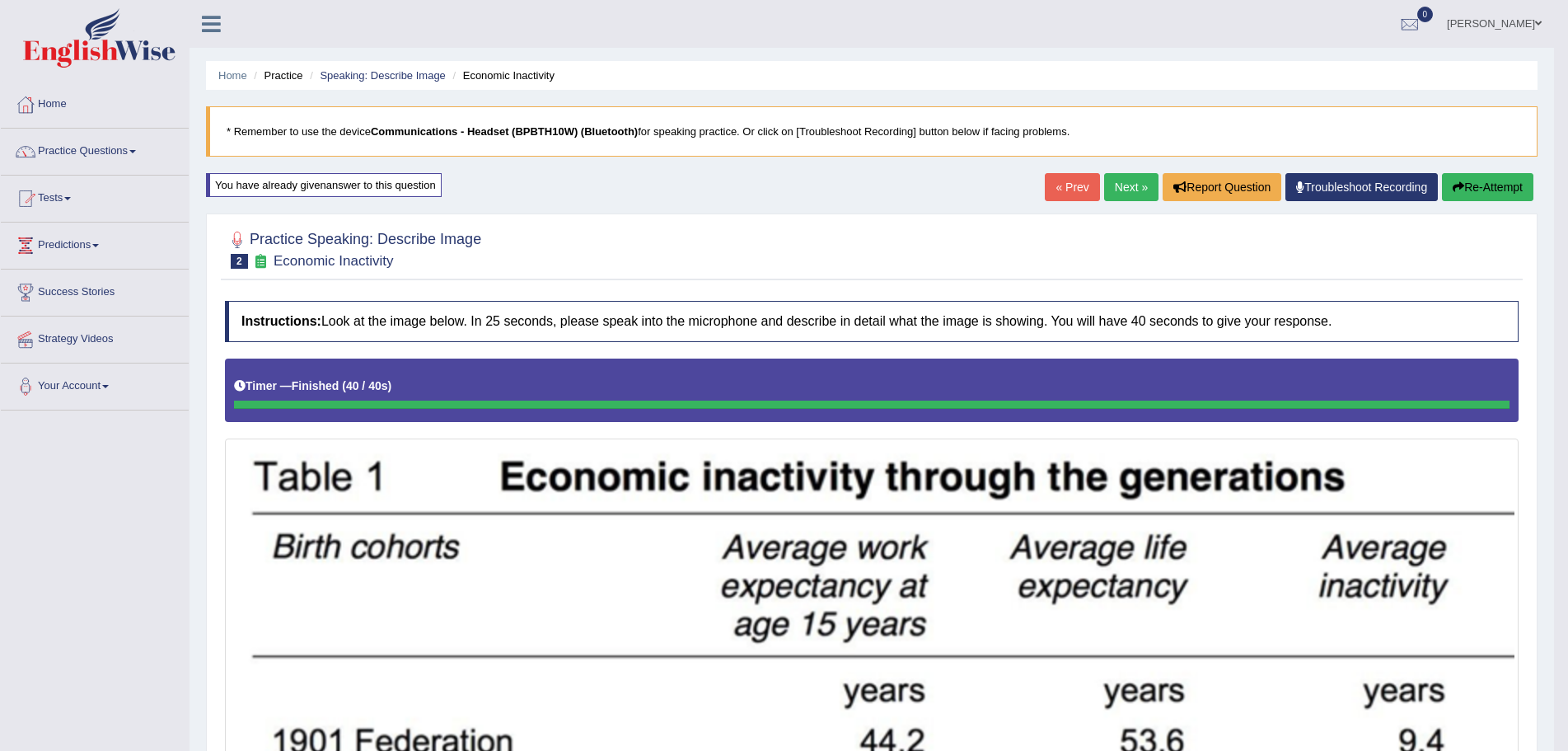
click at [1109, 184] on link "Next »" at bounding box center [1131, 187] width 54 height 28
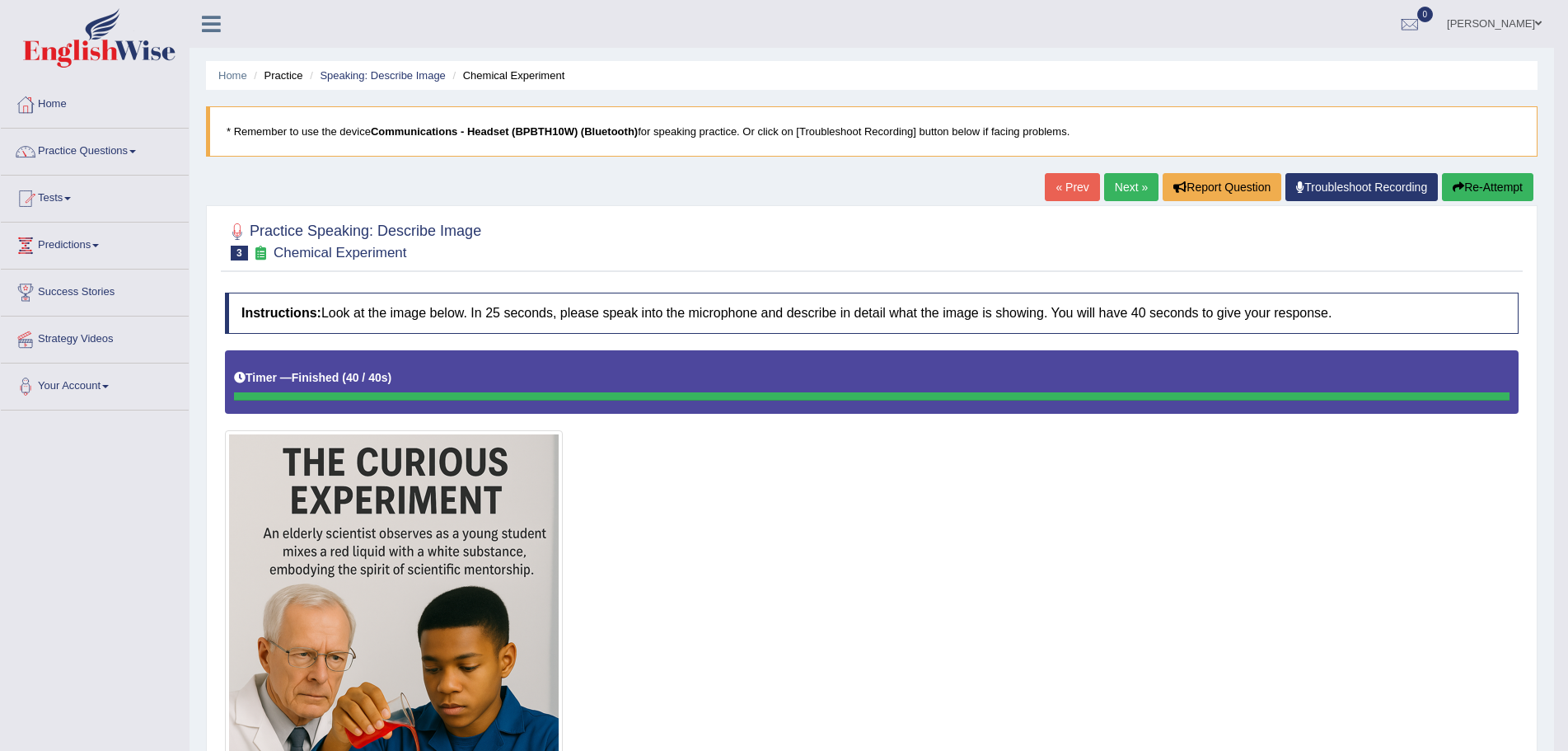
click at [1461, 187] on button "Re-Attempt" at bounding box center [1487, 187] width 92 height 28
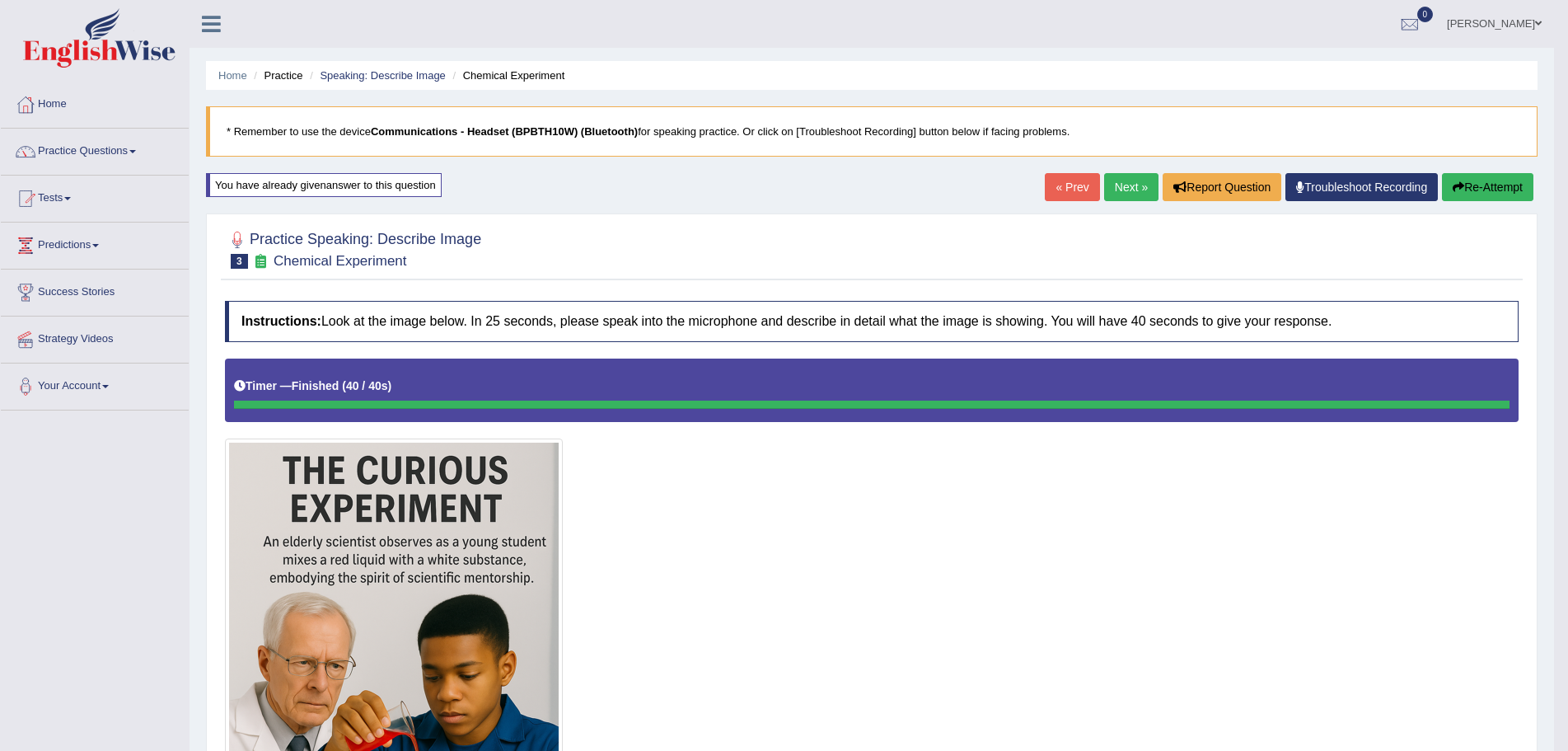
click at [1482, 181] on button "Re-Attempt" at bounding box center [1487, 187] width 92 height 28
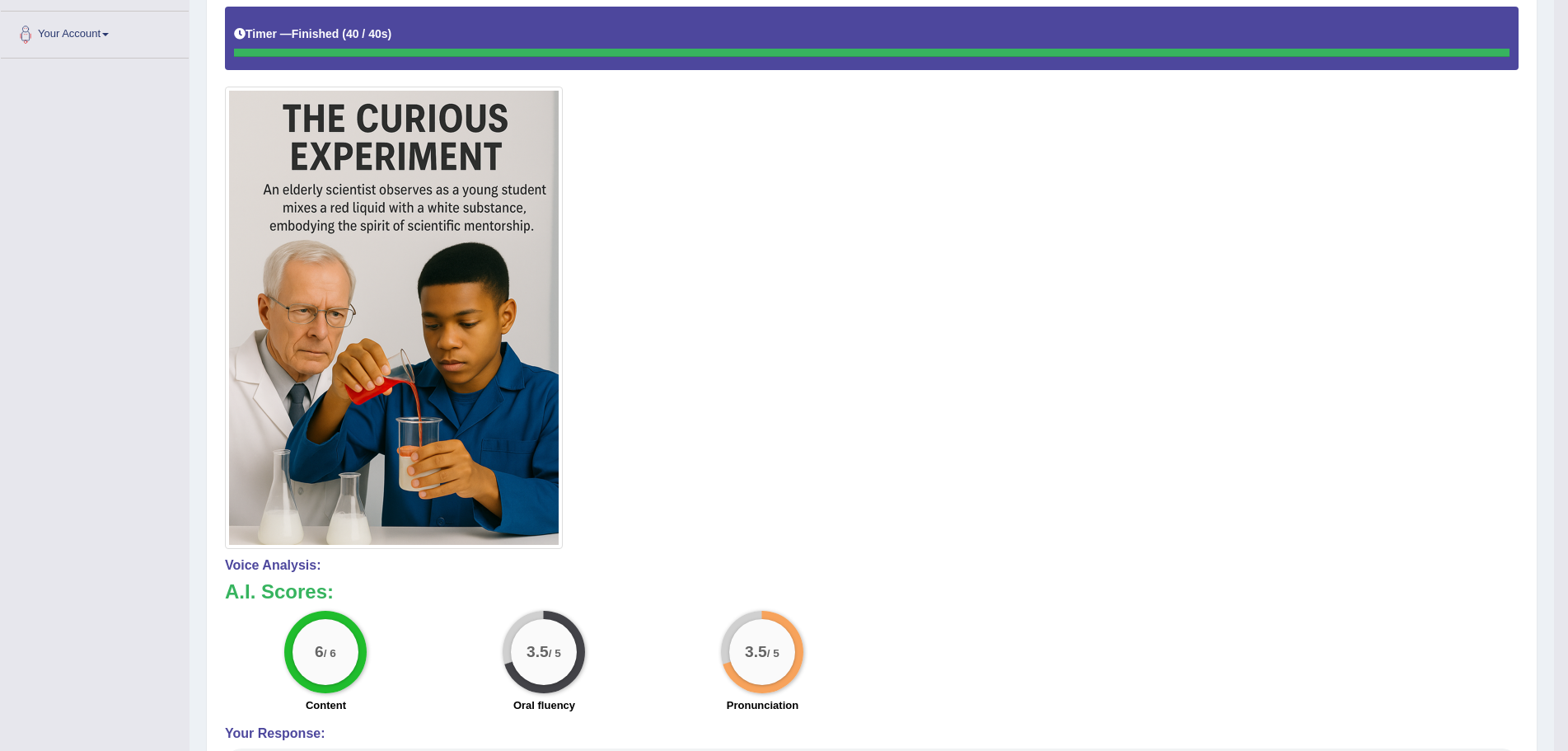
scroll to position [113, 0]
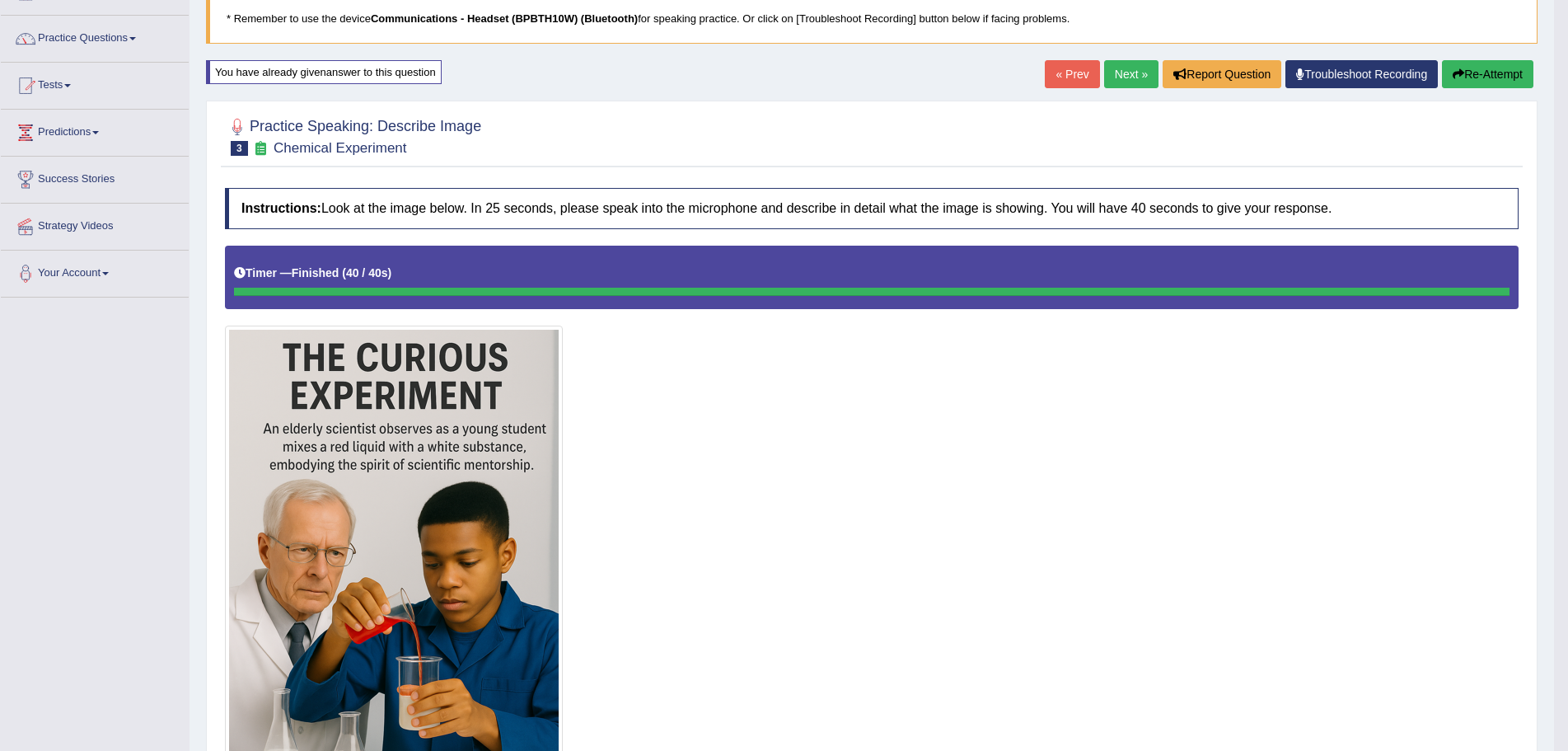
click at [1473, 71] on button "Re-Attempt" at bounding box center [1487, 74] width 92 height 28
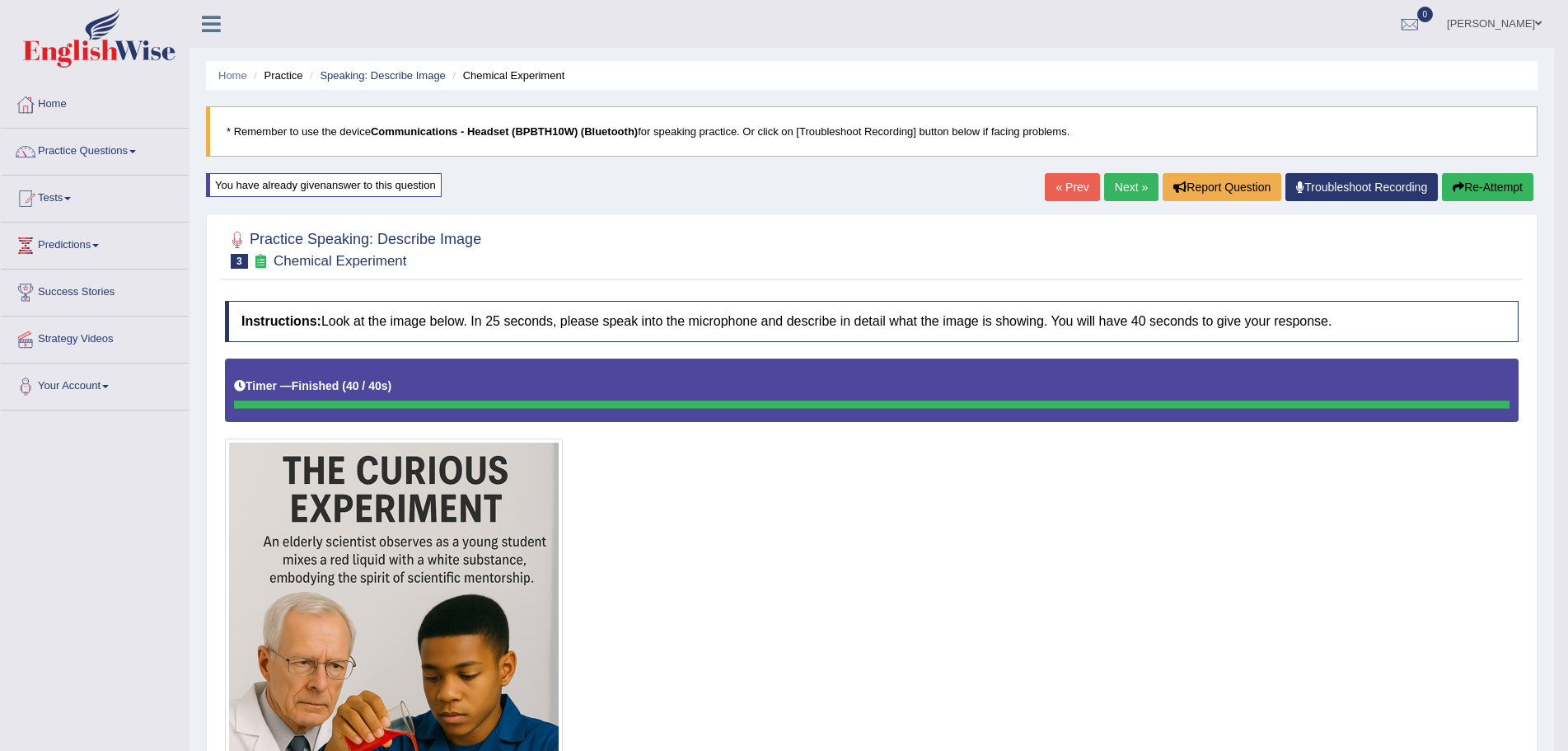
click at [1118, 187] on link "Next »" at bounding box center [1131, 187] width 54 height 28
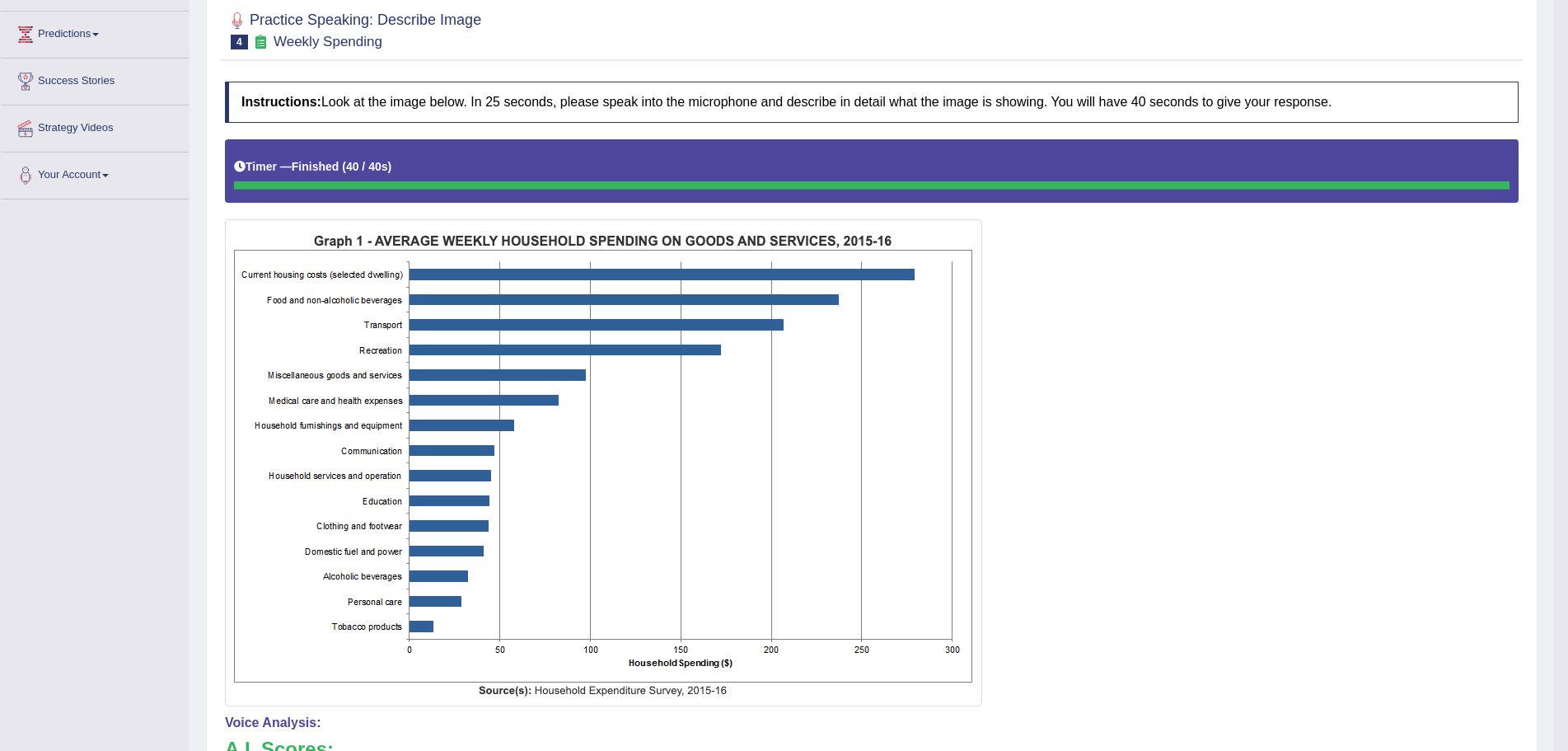
scroll to position [66, 0]
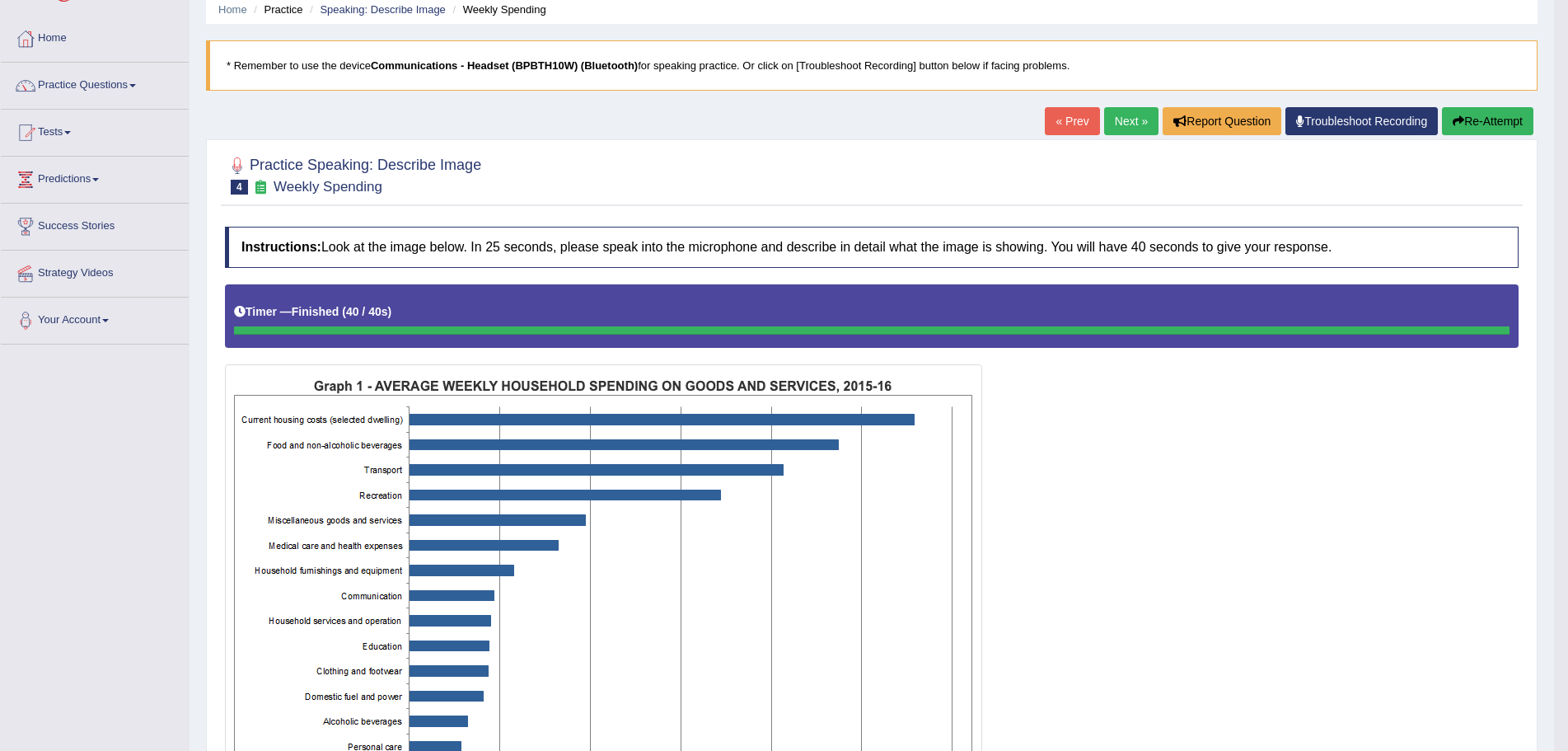
click at [1490, 118] on button "Re-Attempt" at bounding box center [1487, 121] width 92 height 28
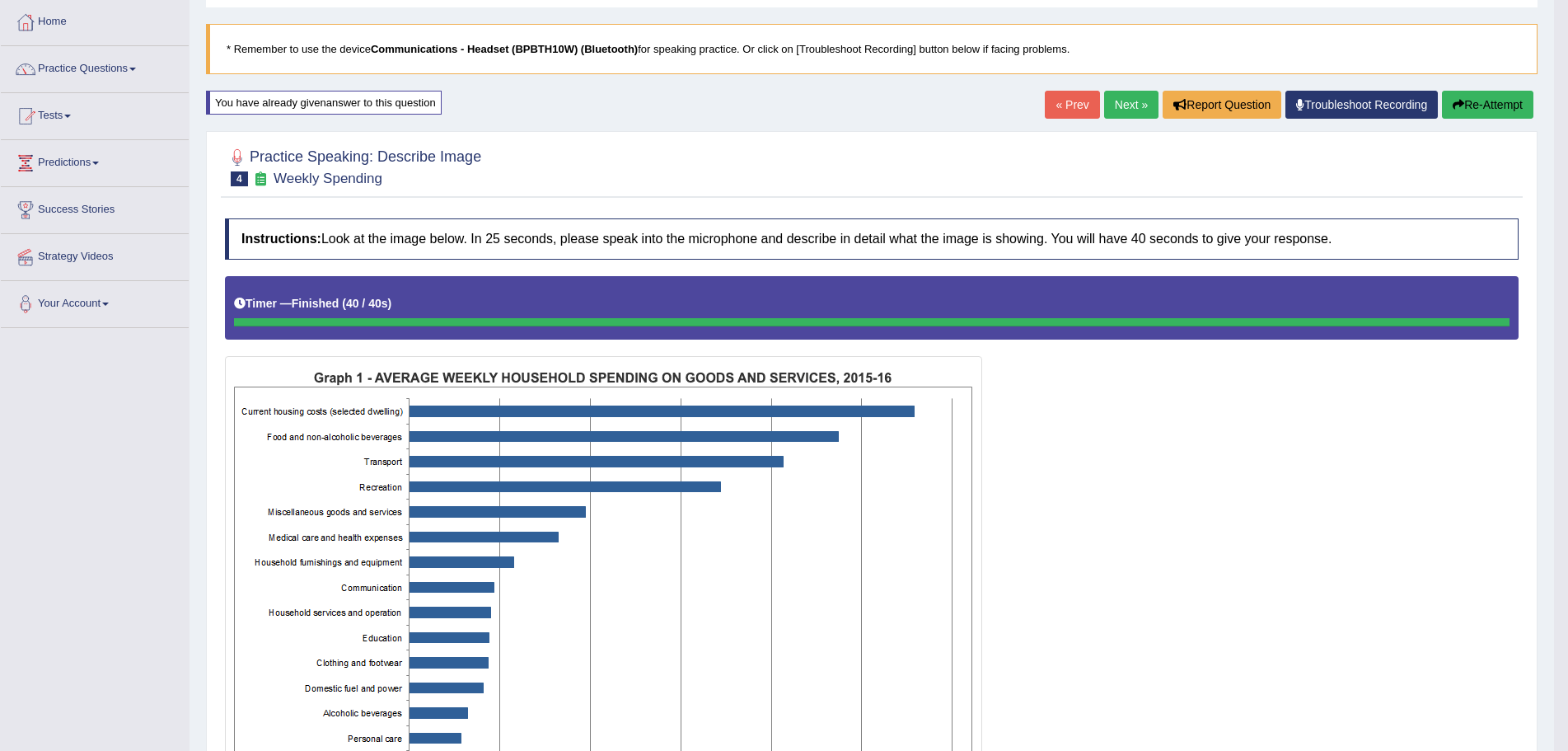
scroll to position [74, 0]
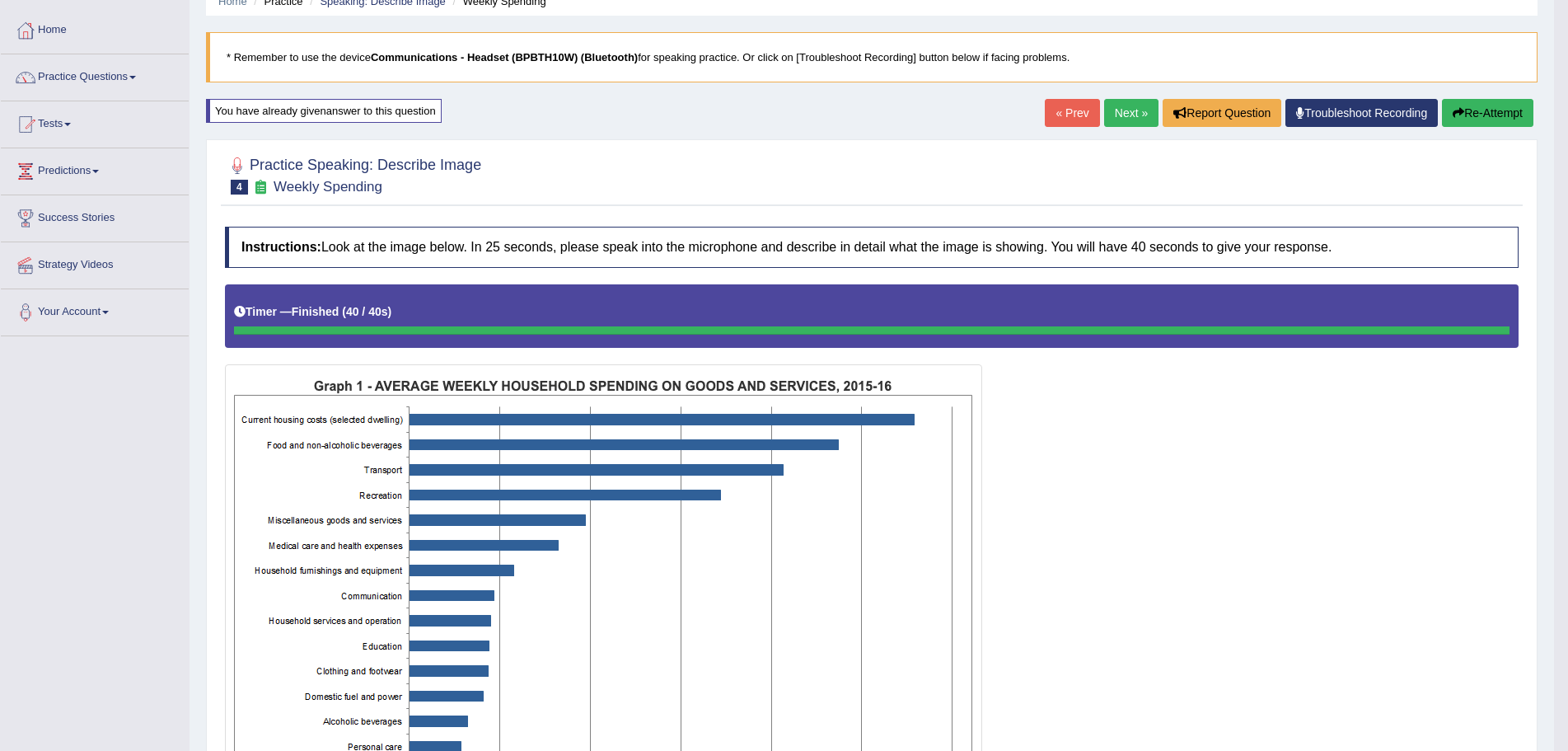
click at [1046, 108] on link "« Prev" at bounding box center [1072, 113] width 54 height 28
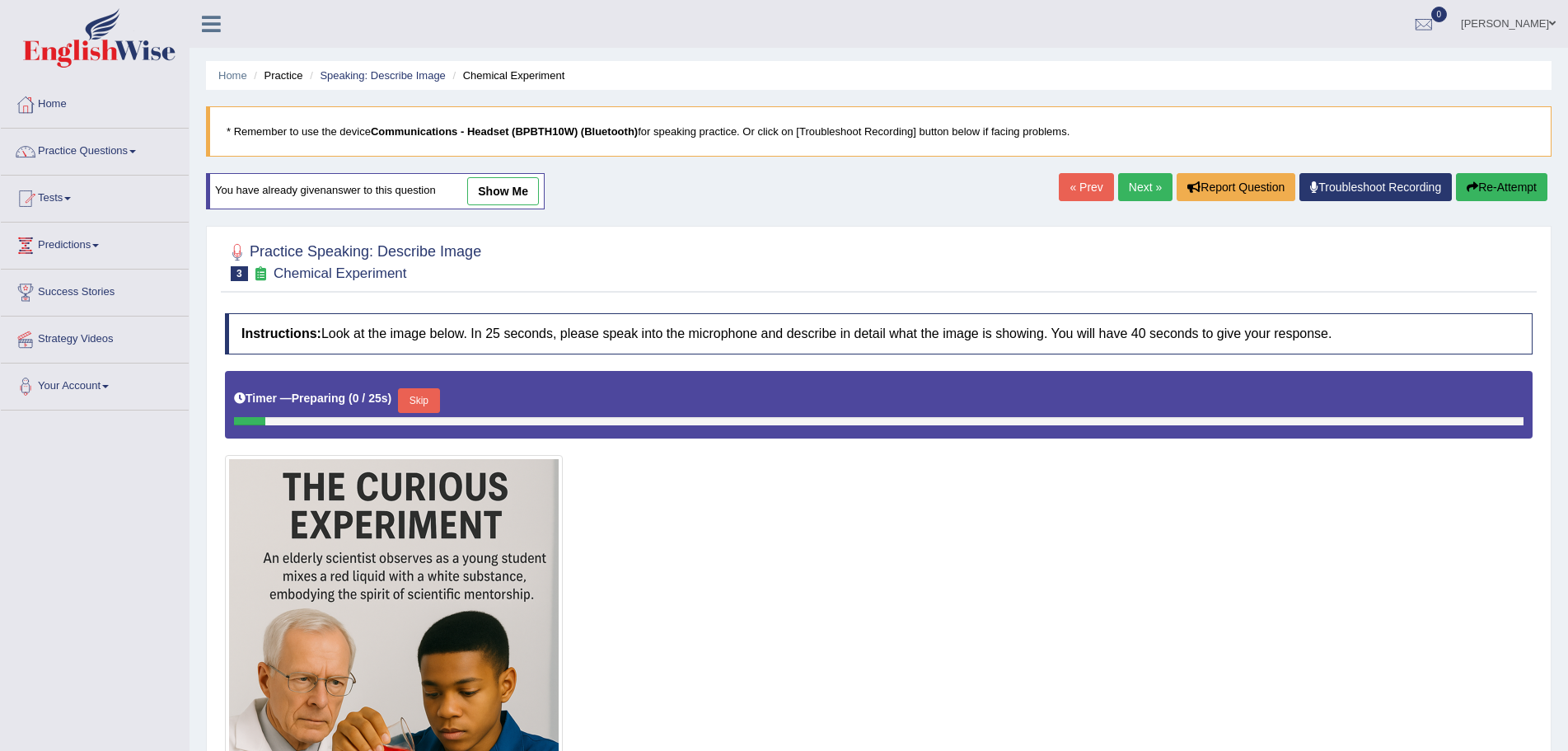
click at [494, 195] on link "show me" at bounding box center [503, 191] width 72 height 28
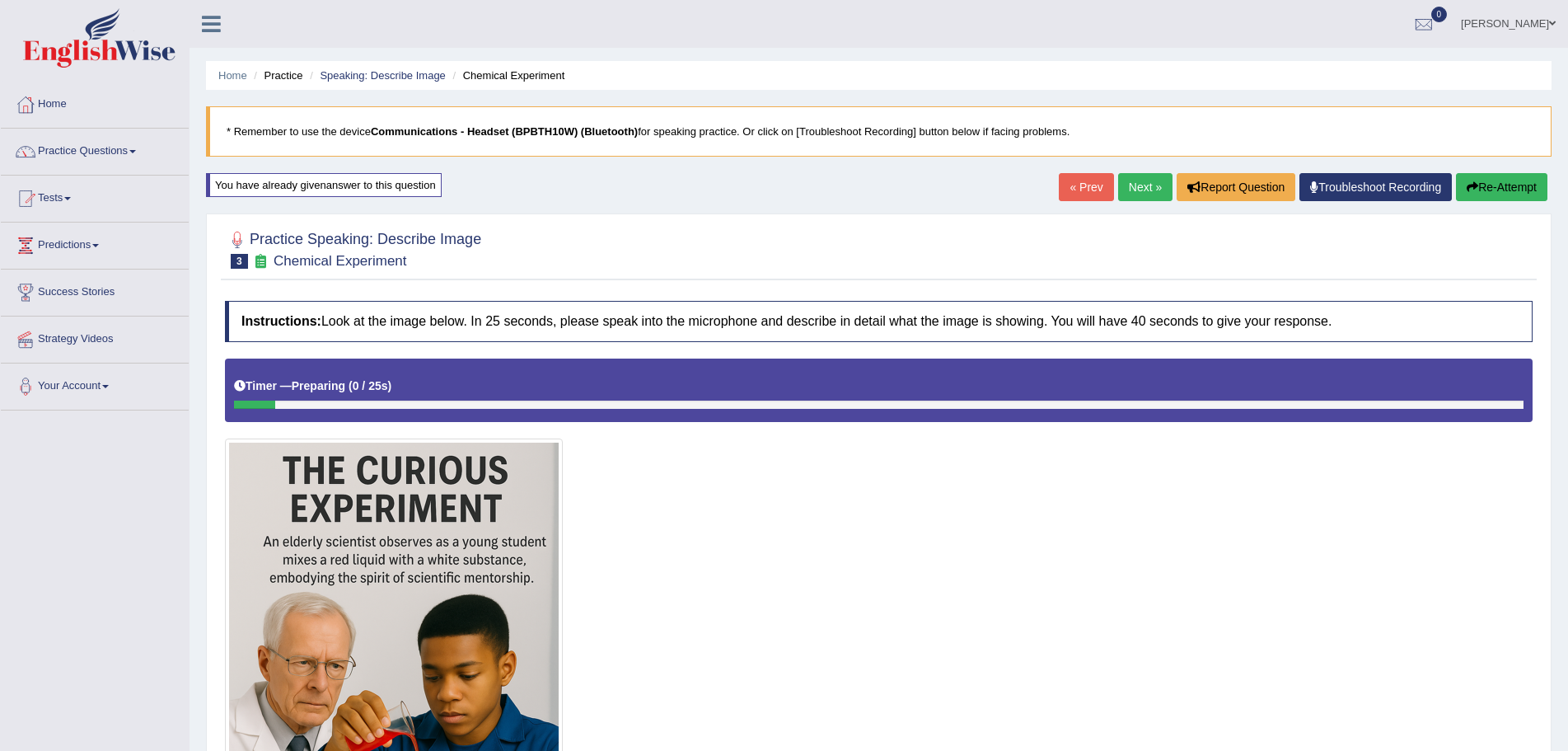
click at [1127, 189] on link "Next »" at bounding box center [1145, 187] width 54 height 28
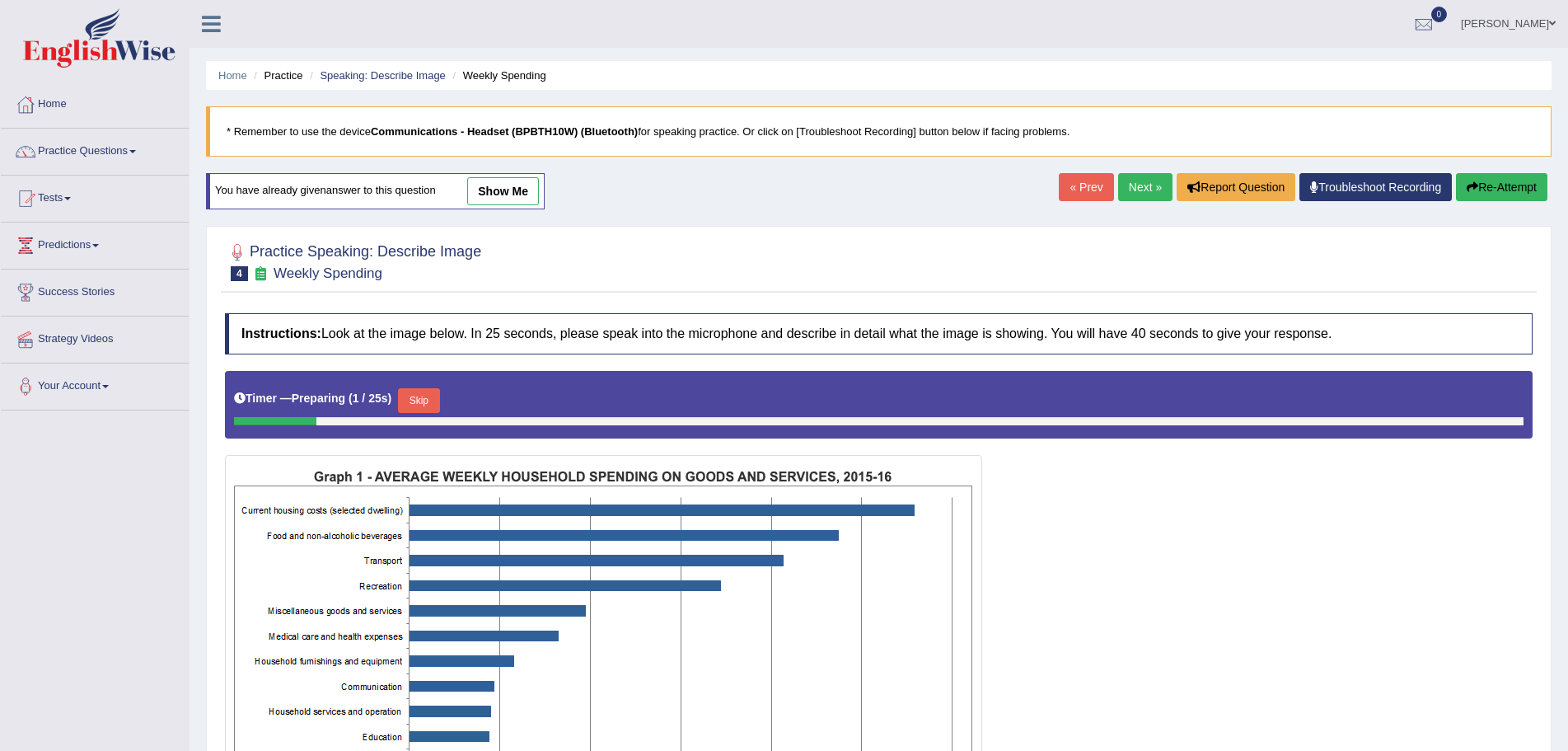
click at [527, 188] on link "show me" at bounding box center [503, 191] width 72 height 28
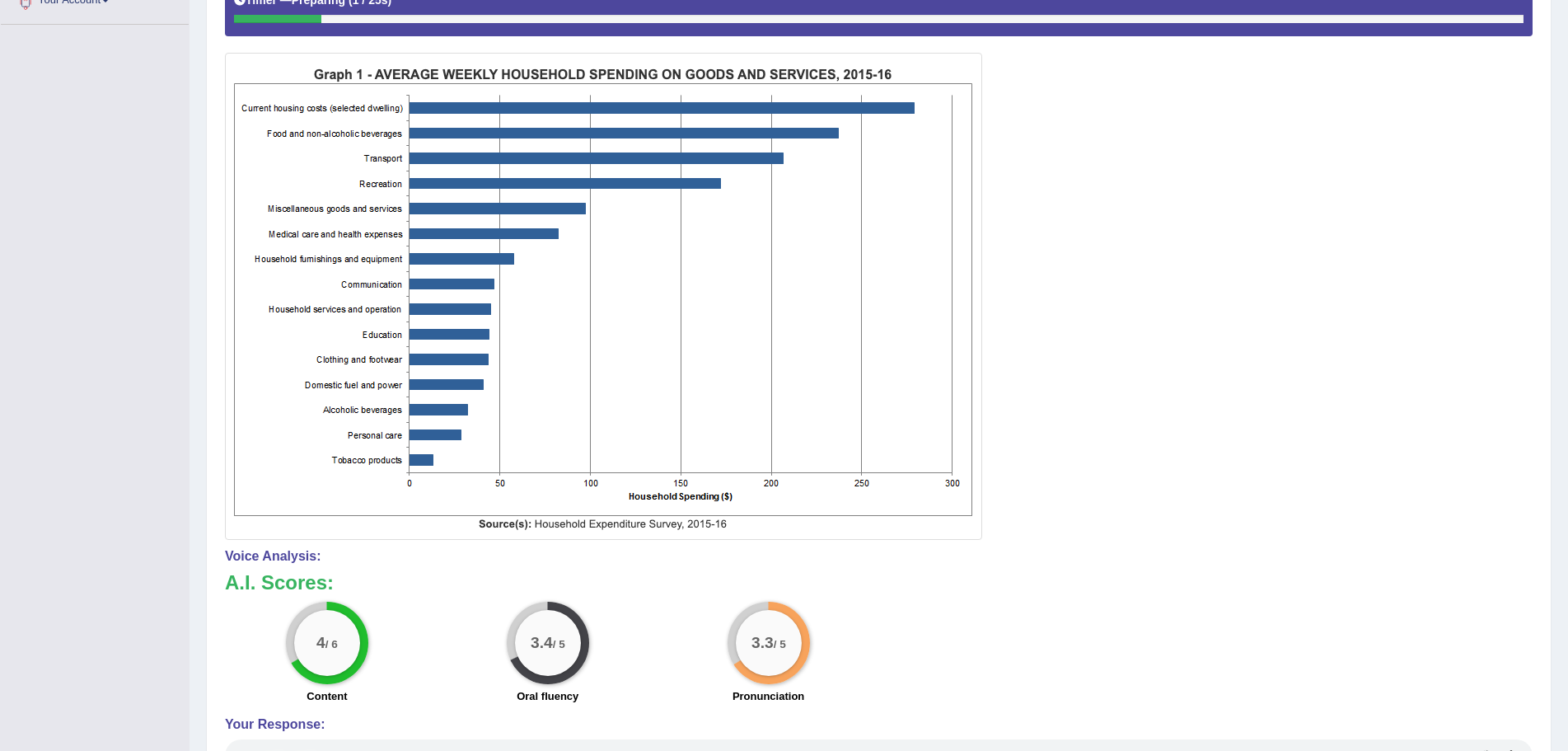
scroll to position [82, 0]
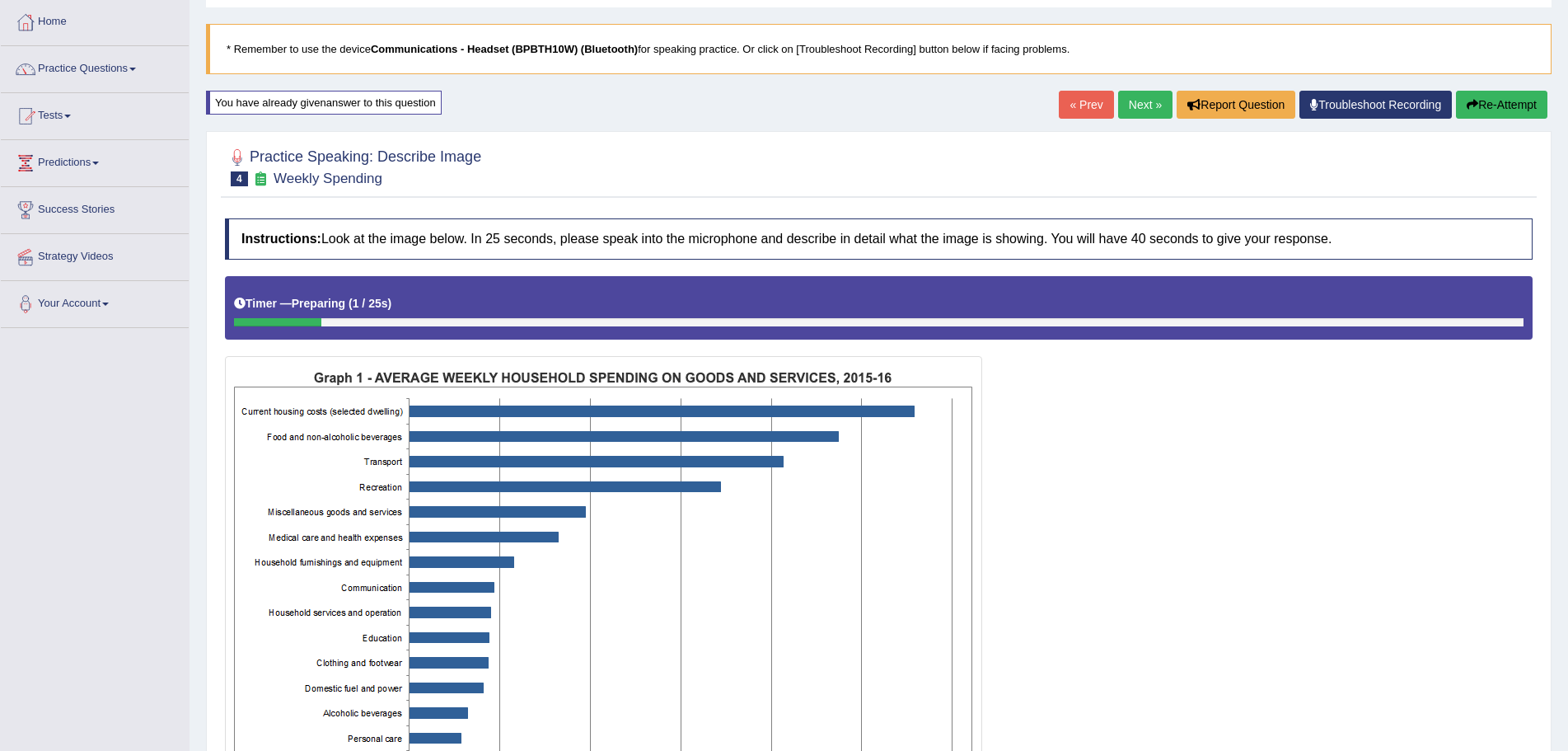
click at [1135, 99] on link "Next »" at bounding box center [1145, 105] width 54 height 28
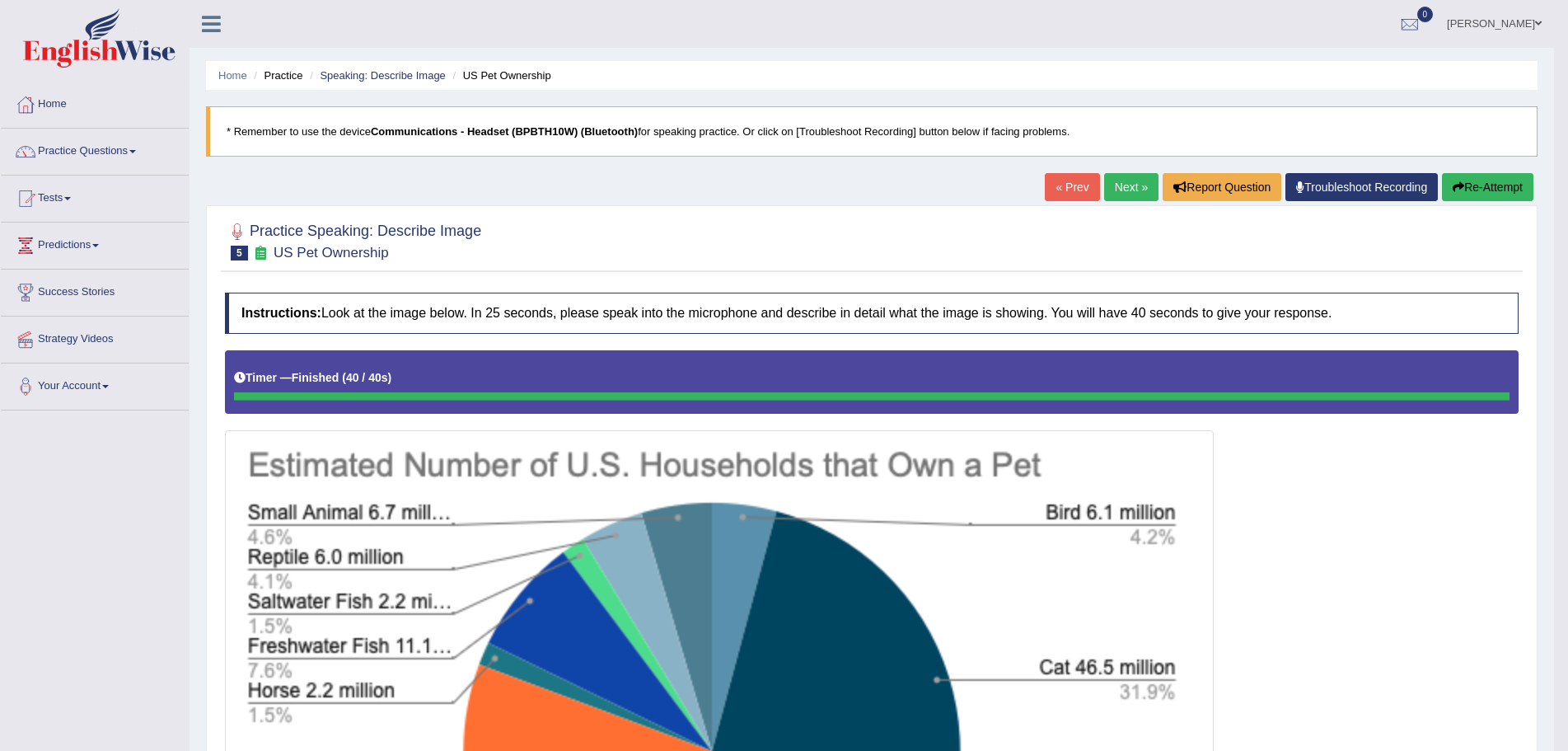
click at [1495, 181] on button "Re-Attempt" at bounding box center [1487, 187] width 92 height 28
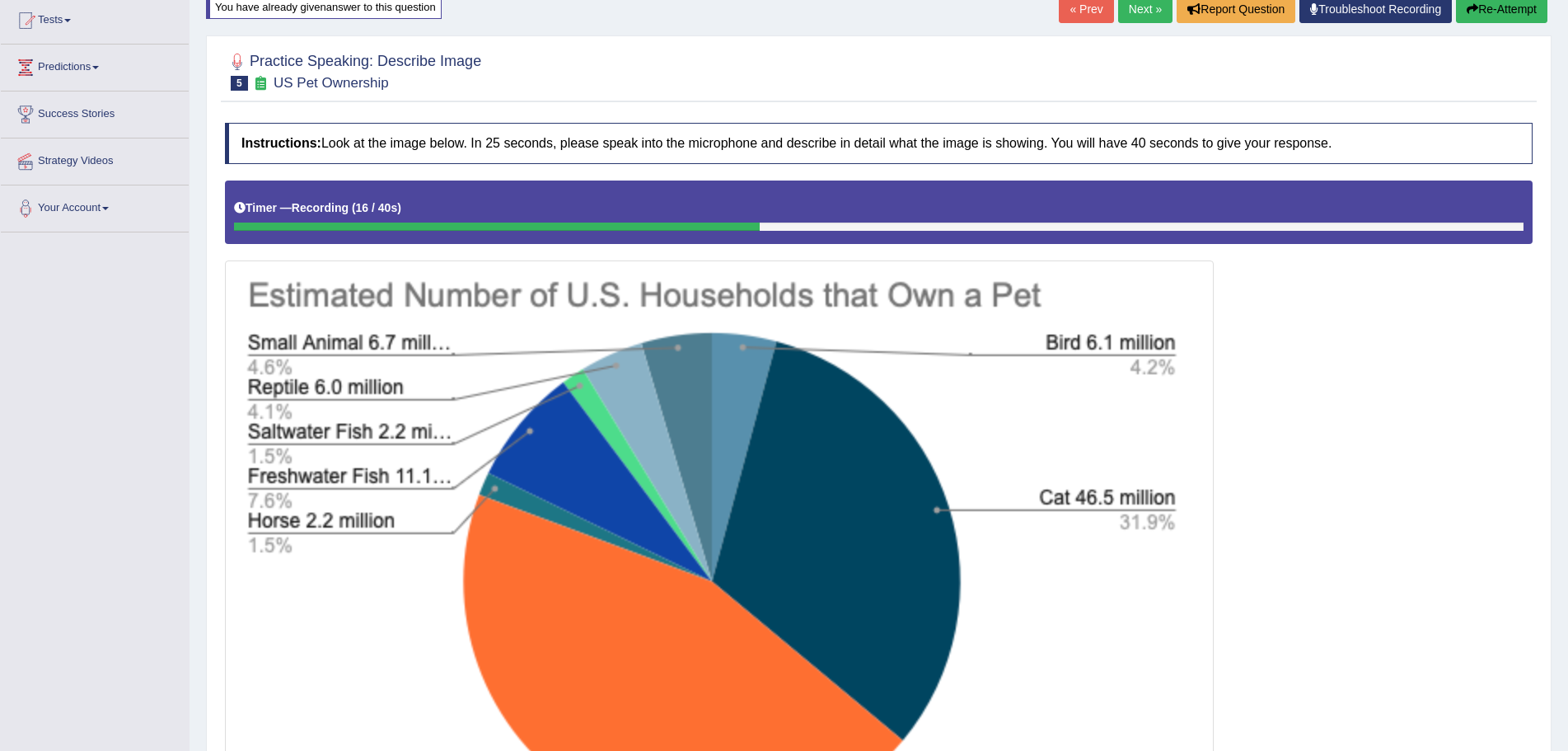
scroll to position [145, 0]
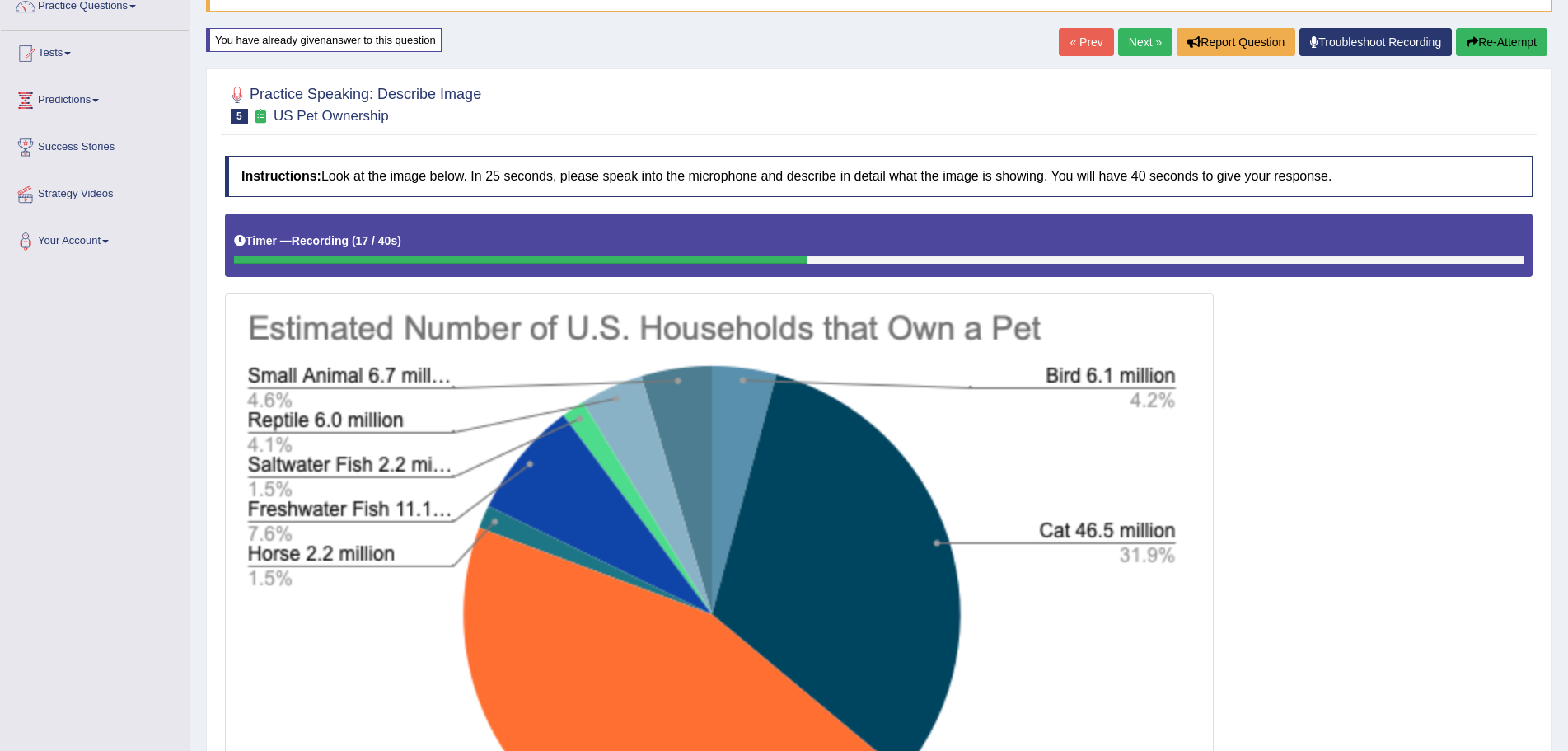
click at [1491, 33] on button "Re-Attempt" at bounding box center [1501, 42] width 92 height 28
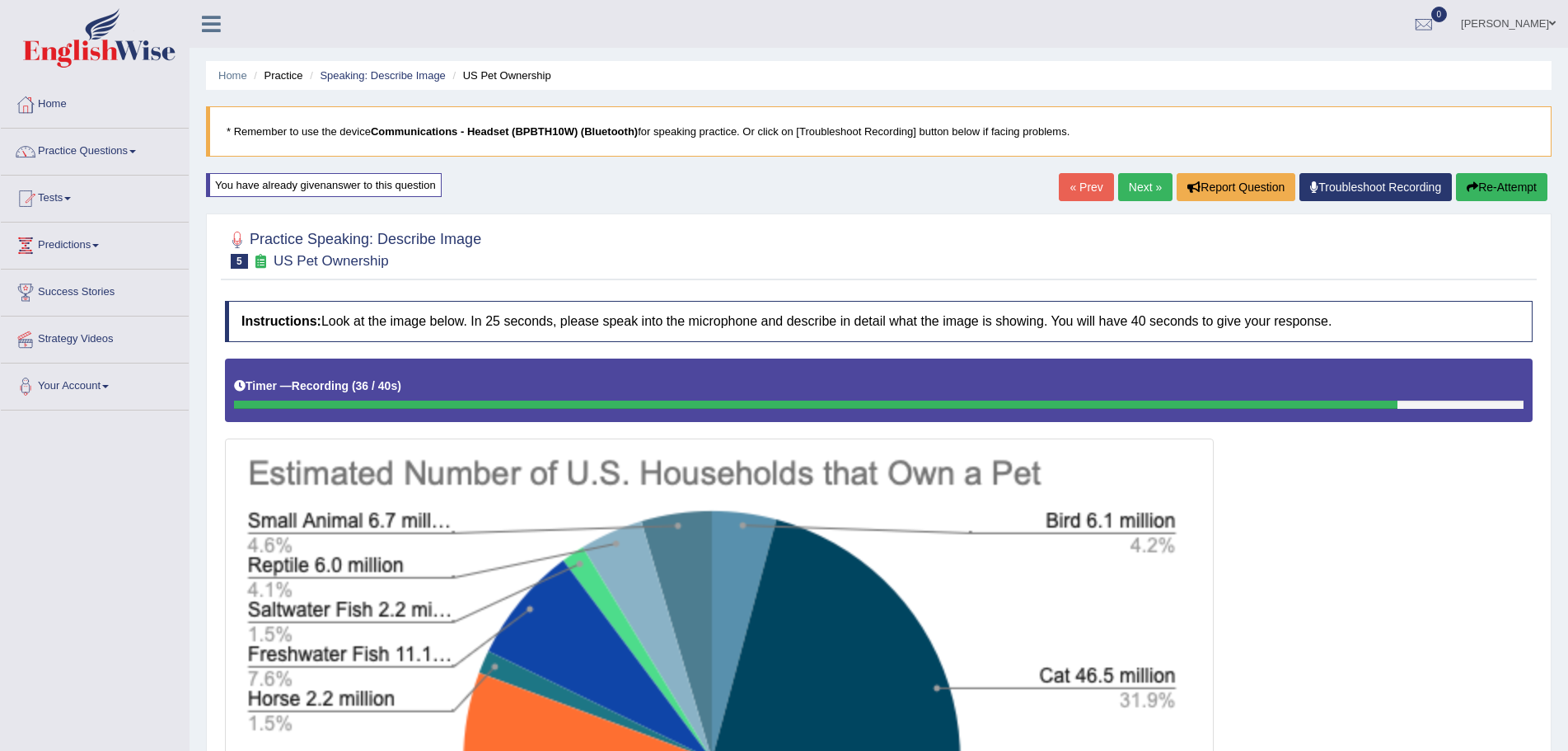
click at [1493, 185] on button "Re-Attempt" at bounding box center [1501, 187] width 92 height 28
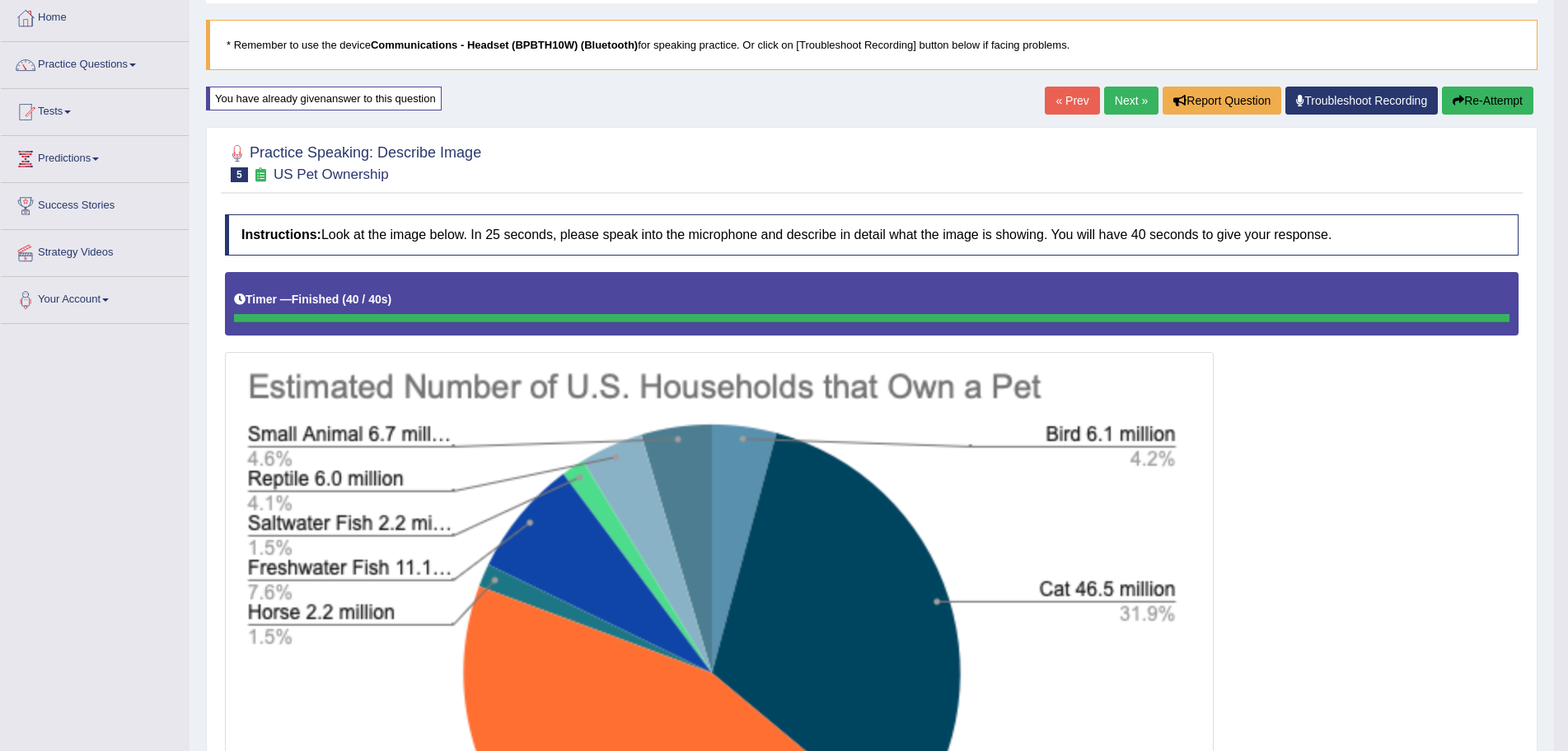
scroll to position [82, 0]
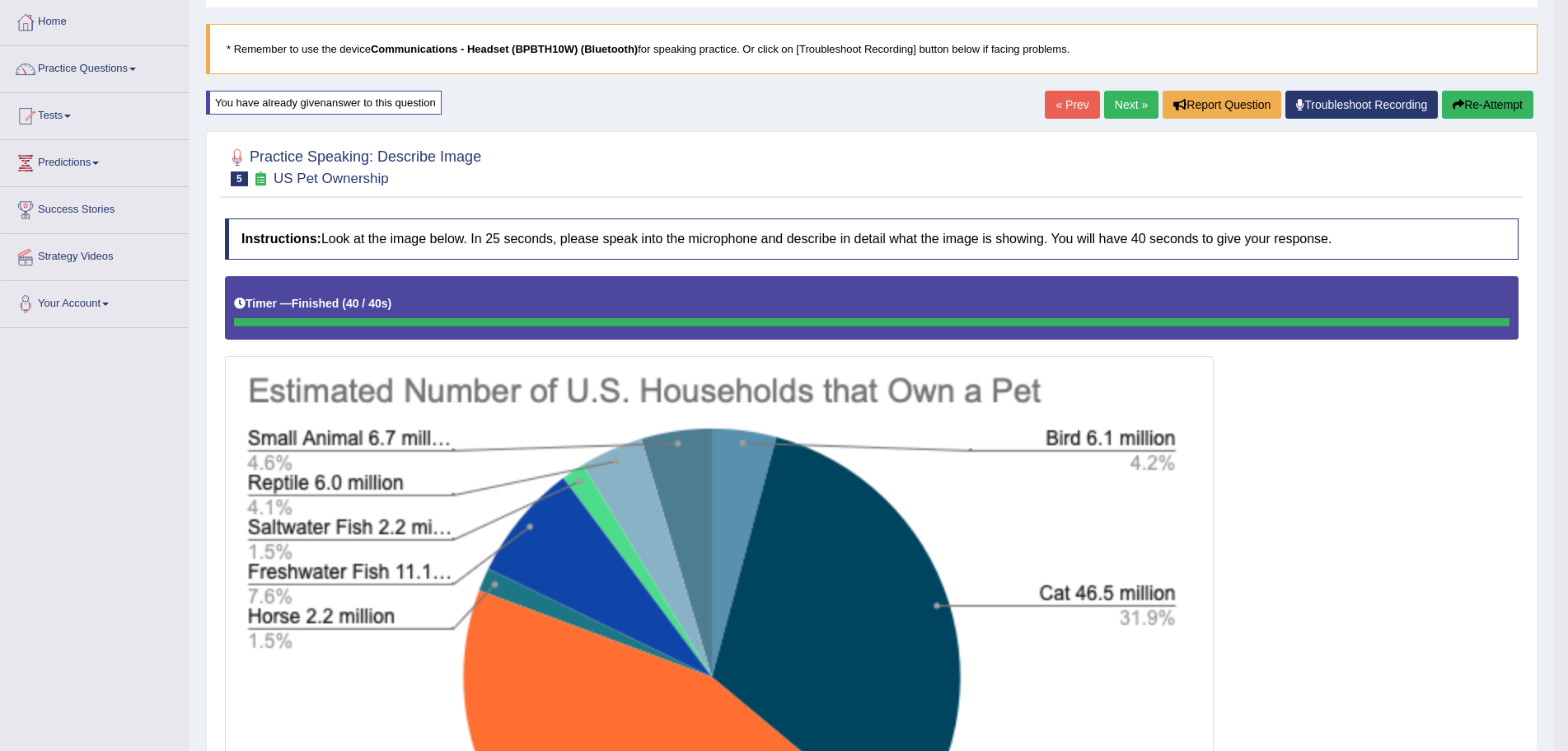
click at [1472, 101] on button "Re-Attempt" at bounding box center [1487, 105] width 92 height 28
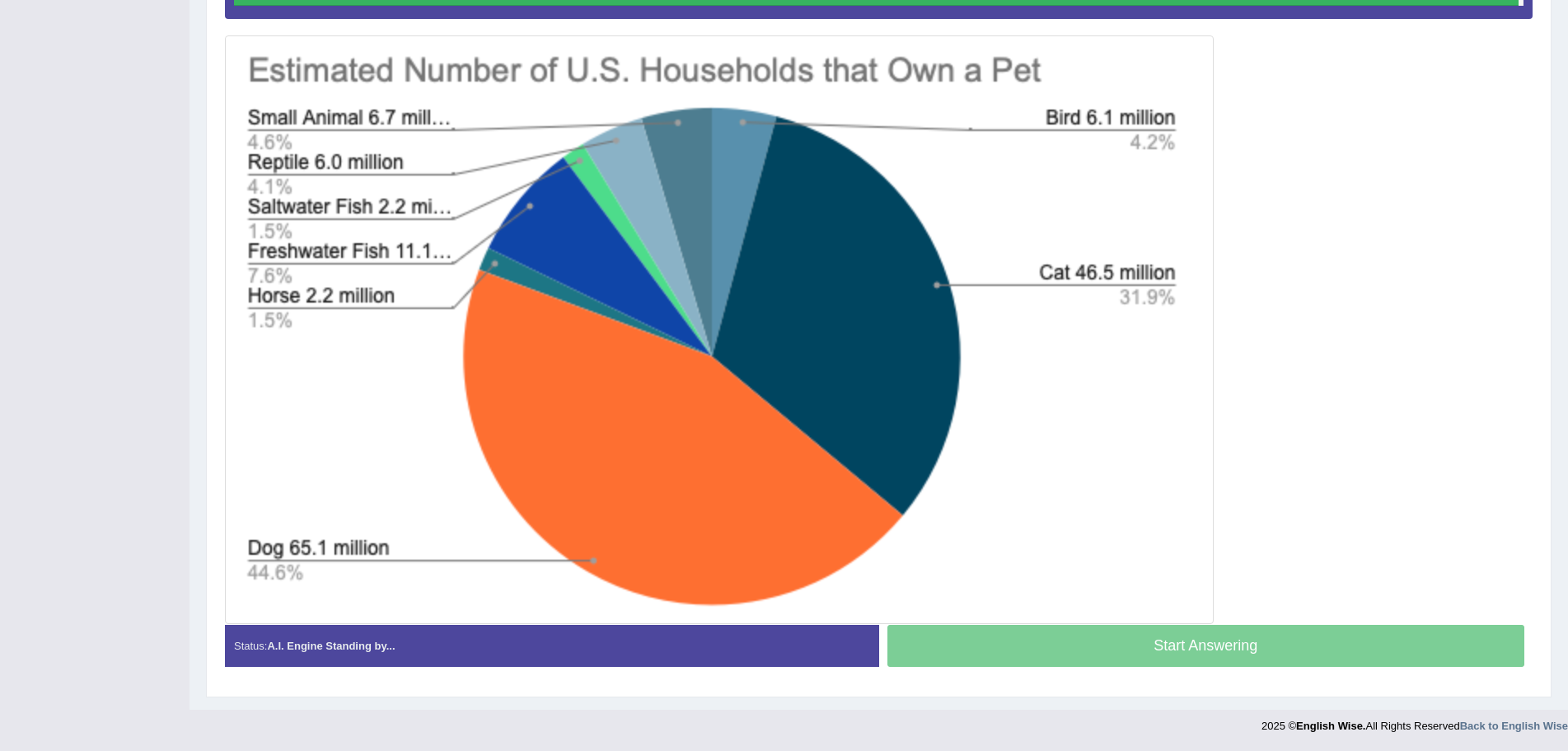
scroll to position [403, 0]
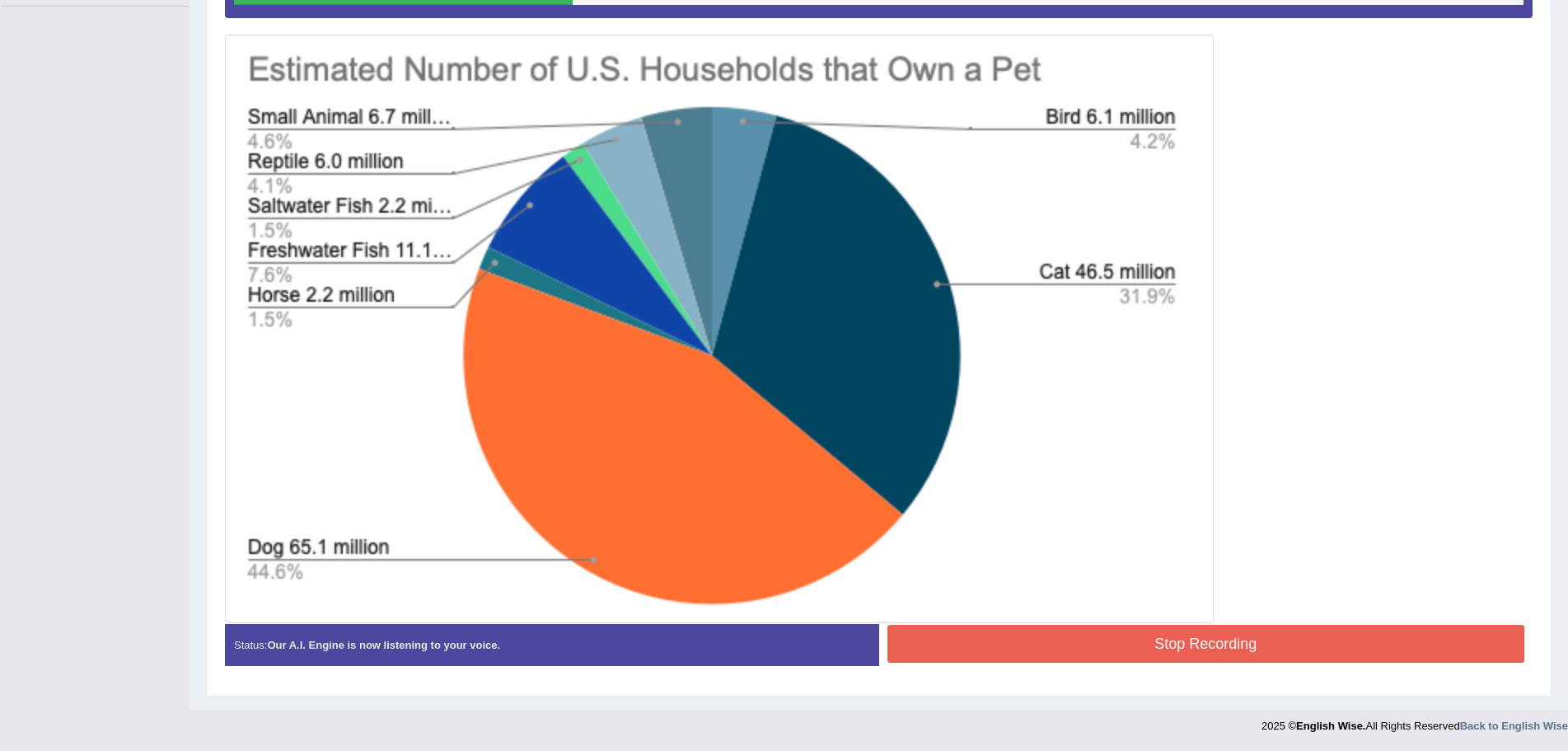
drag, startPoint x: 1386, startPoint y: 706, endPoint x: 1425, endPoint y: 687, distance: 43.4
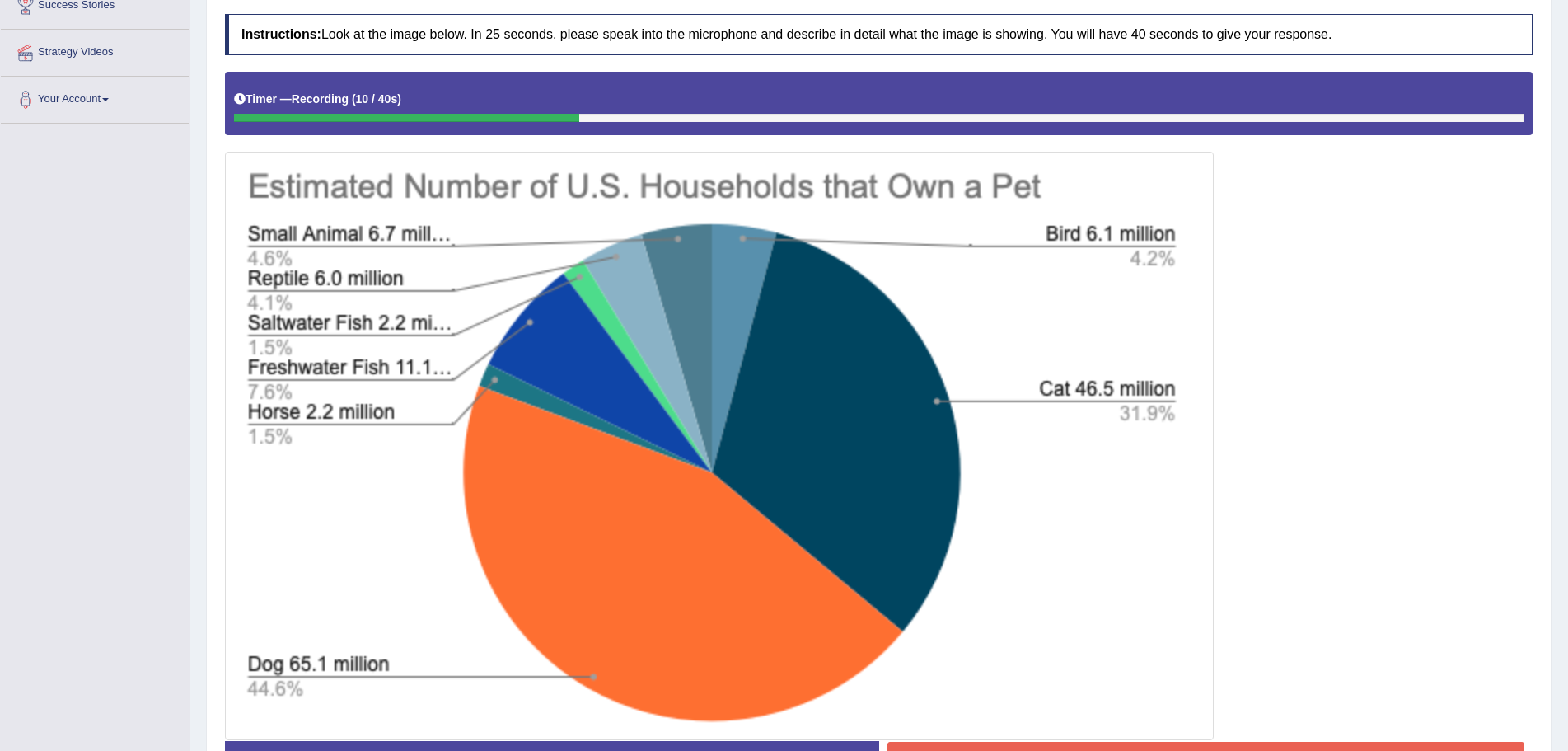
scroll to position [157, 0]
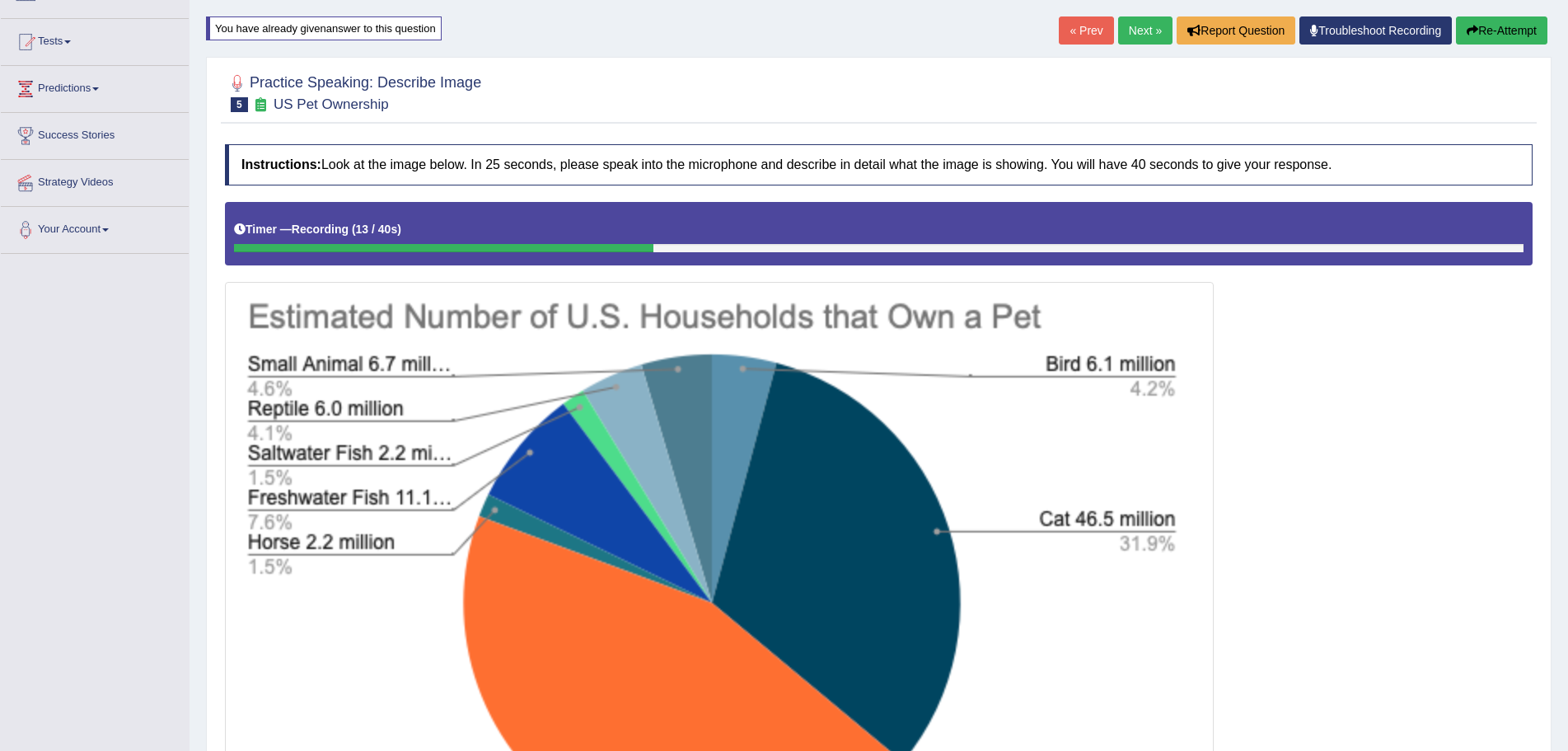
click at [1484, 28] on button "Re-Attempt" at bounding box center [1501, 31] width 92 height 28
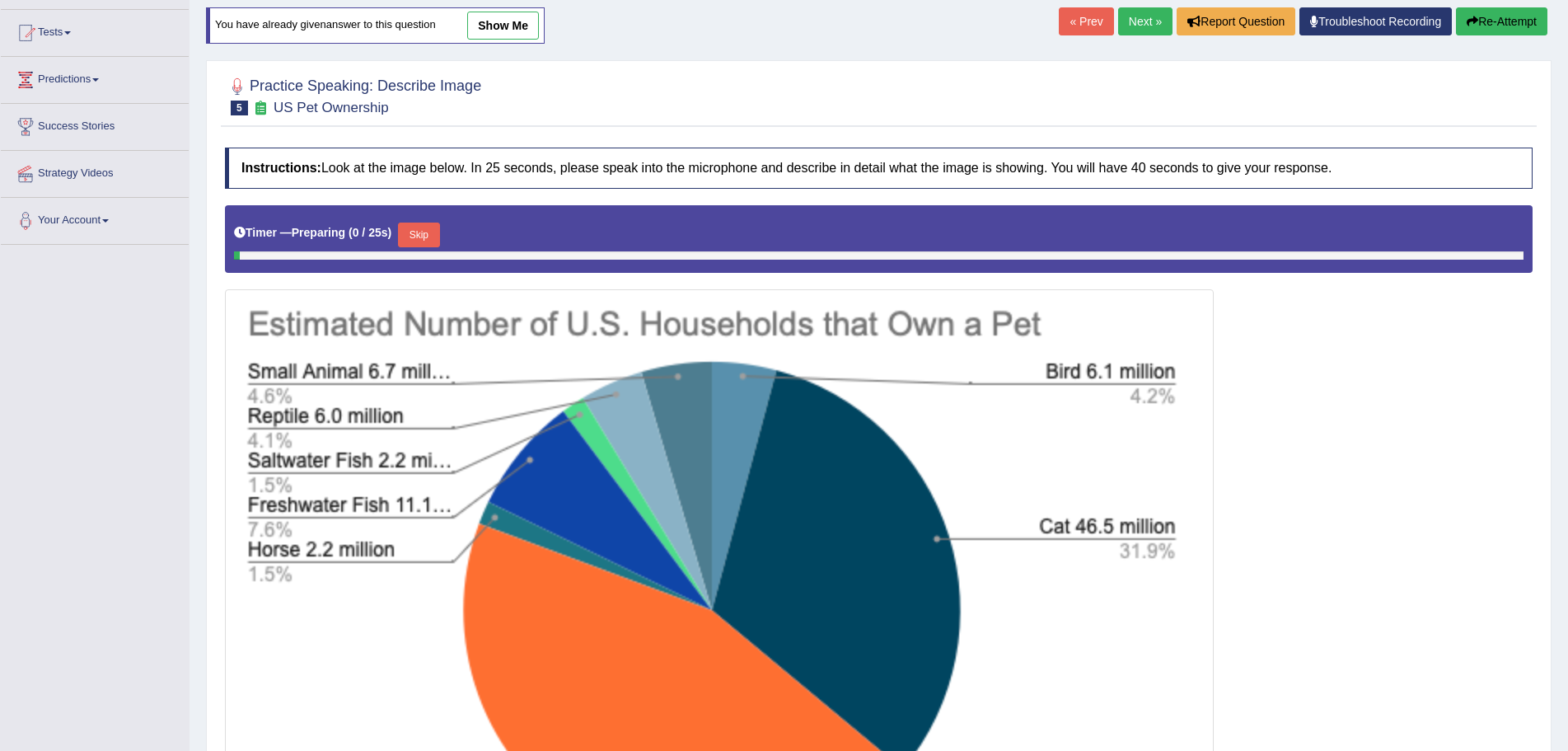
scroll to position [157, 0]
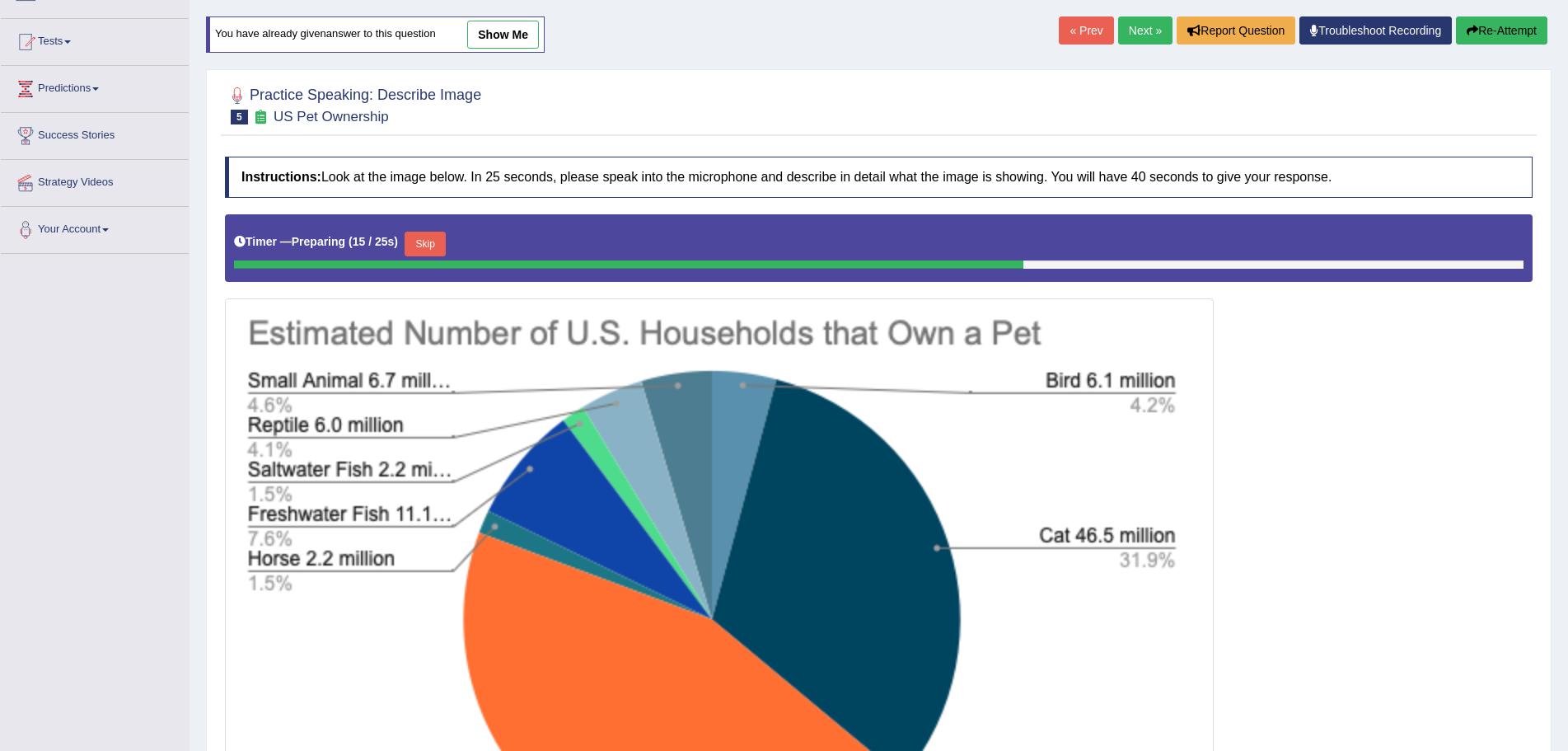
click at [1489, 26] on button "Re-Attempt" at bounding box center [1501, 31] width 92 height 28
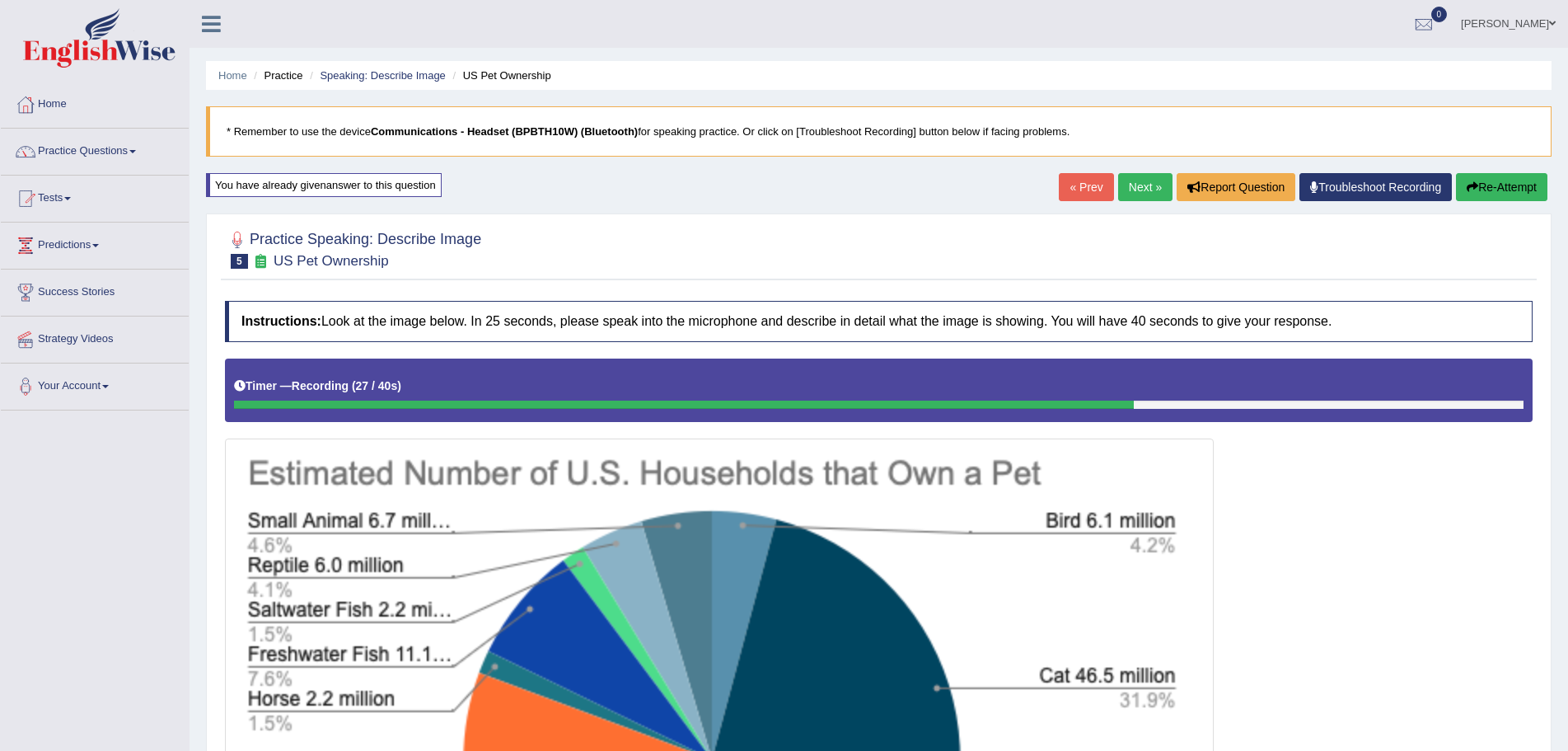
click at [1480, 182] on button "Re-Attempt" at bounding box center [1501, 187] width 92 height 28
click at [1483, 185] on button "Re-Attempt" at bounding box center [1501, 187] width 92 height 28
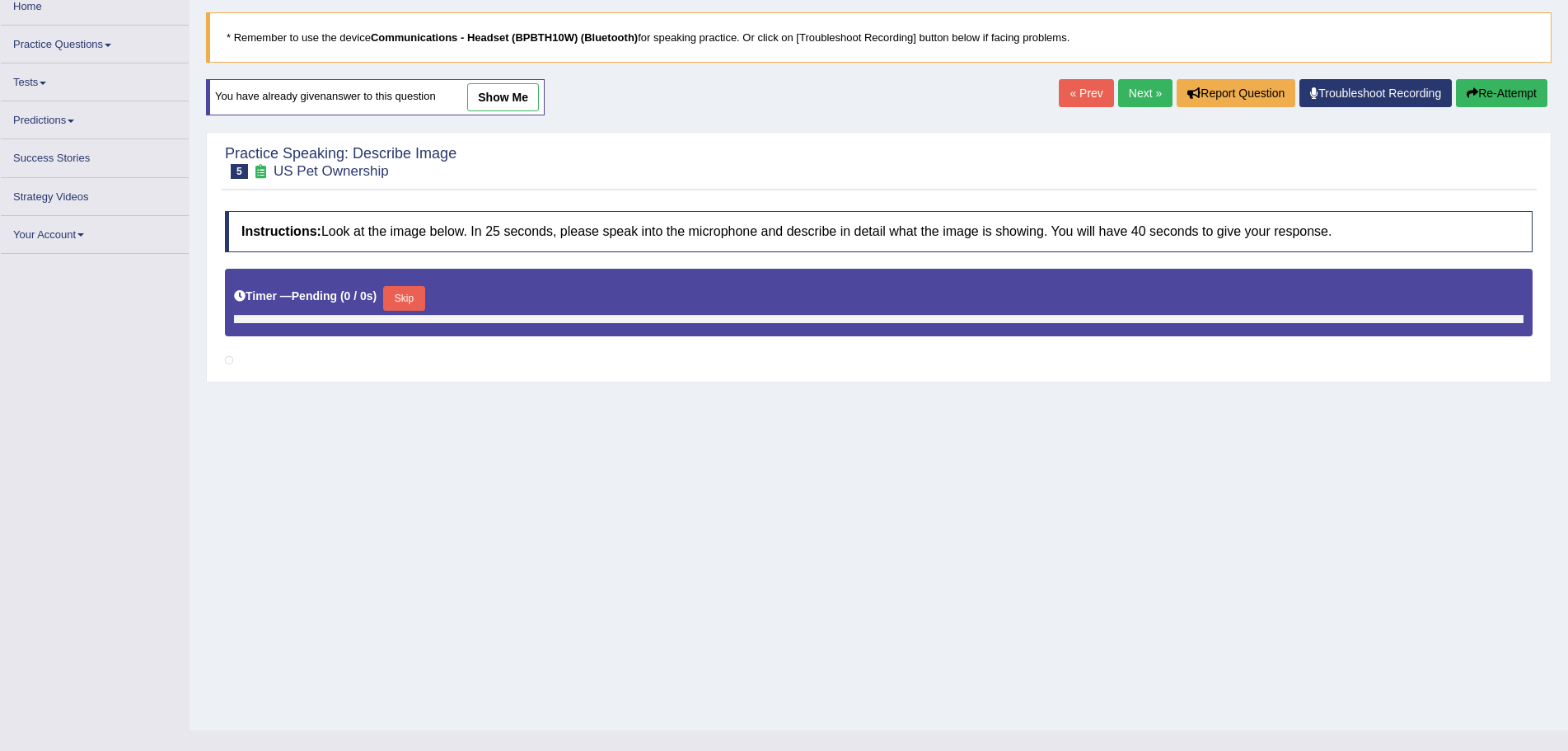
scroll to position [106, 0]
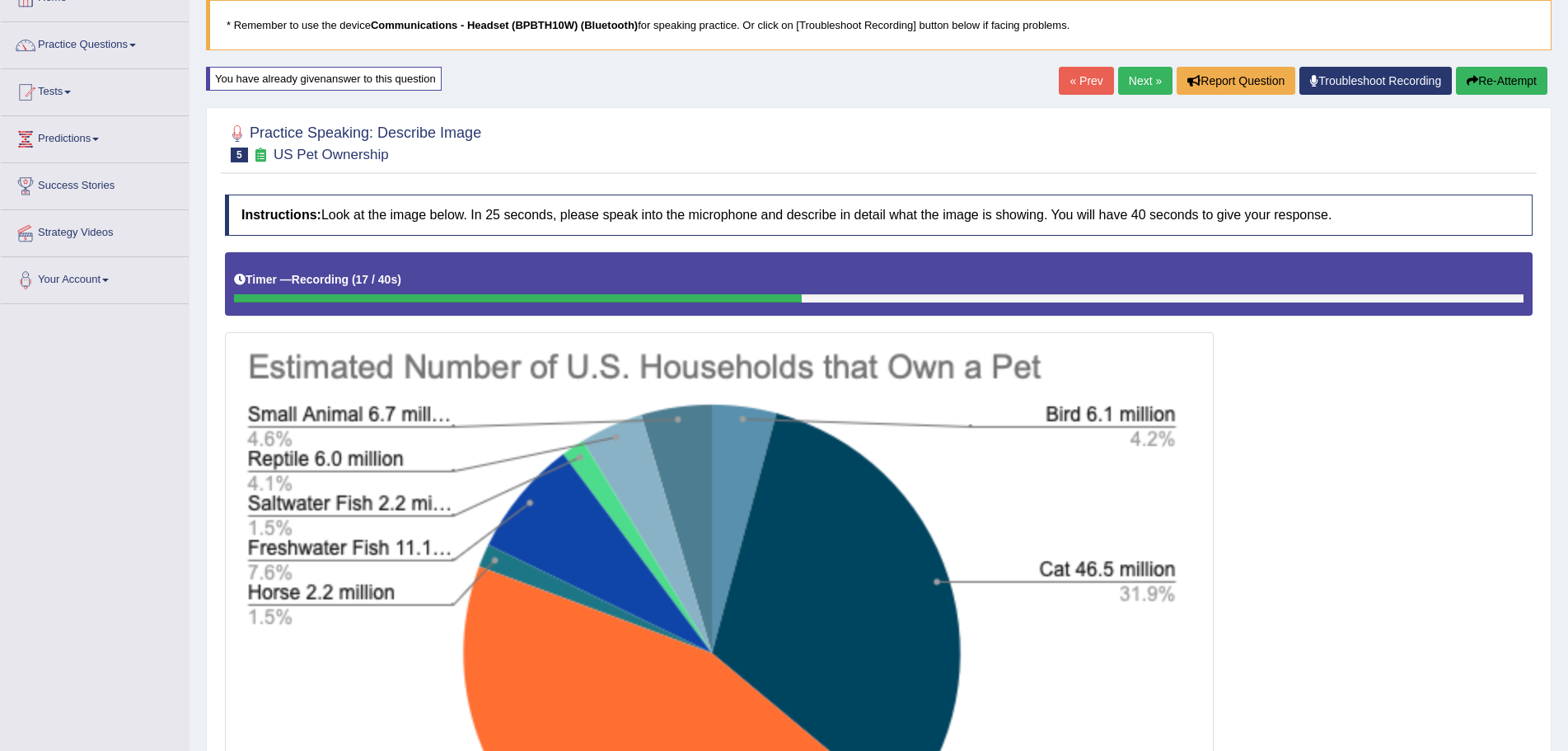
click at [1500, 74] on button "Re-Attempt" at bounding box center [1501, 81] width 92 height 28
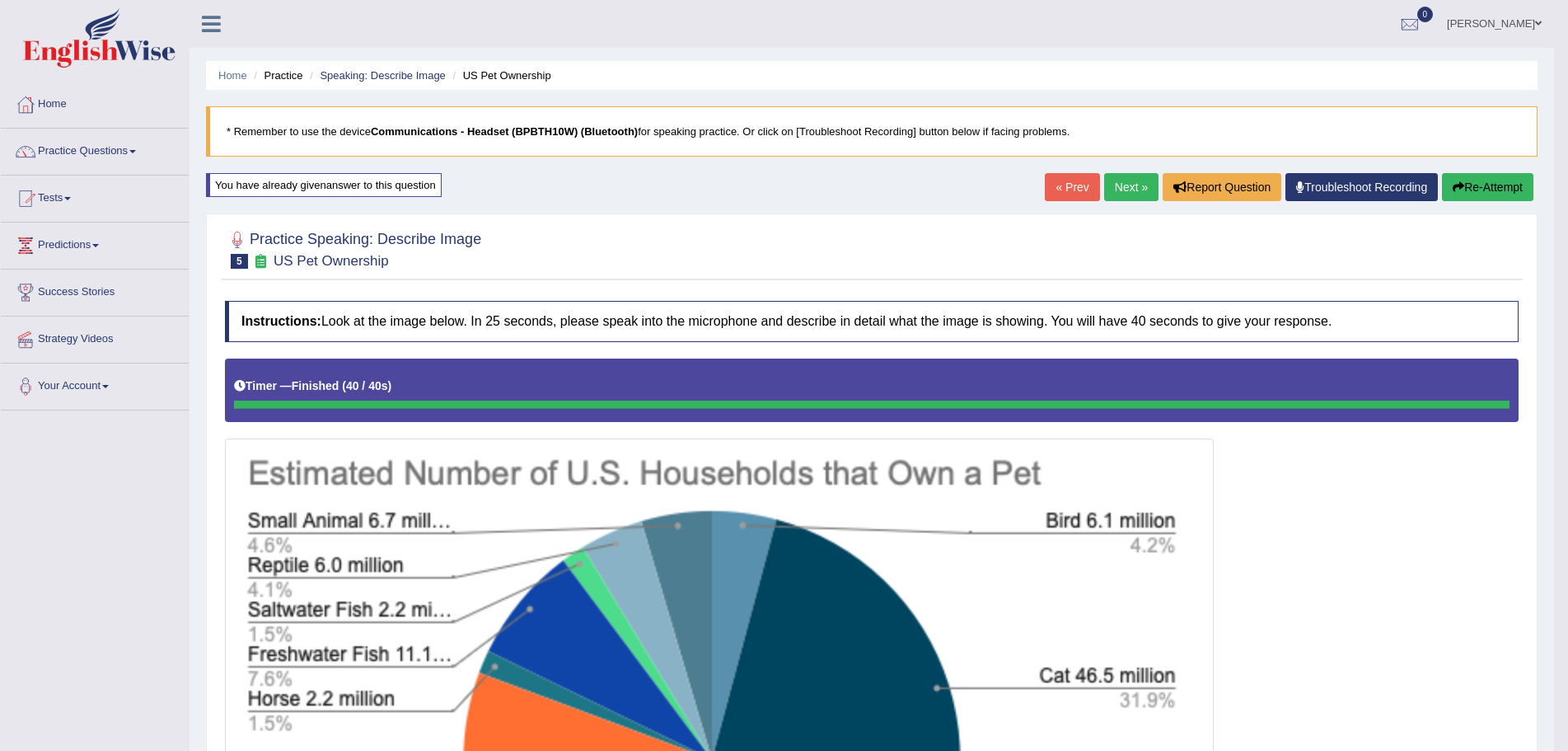
click at [1117, 189] on link "Next »" at bounding box center [1131, 187] width 54 height 28
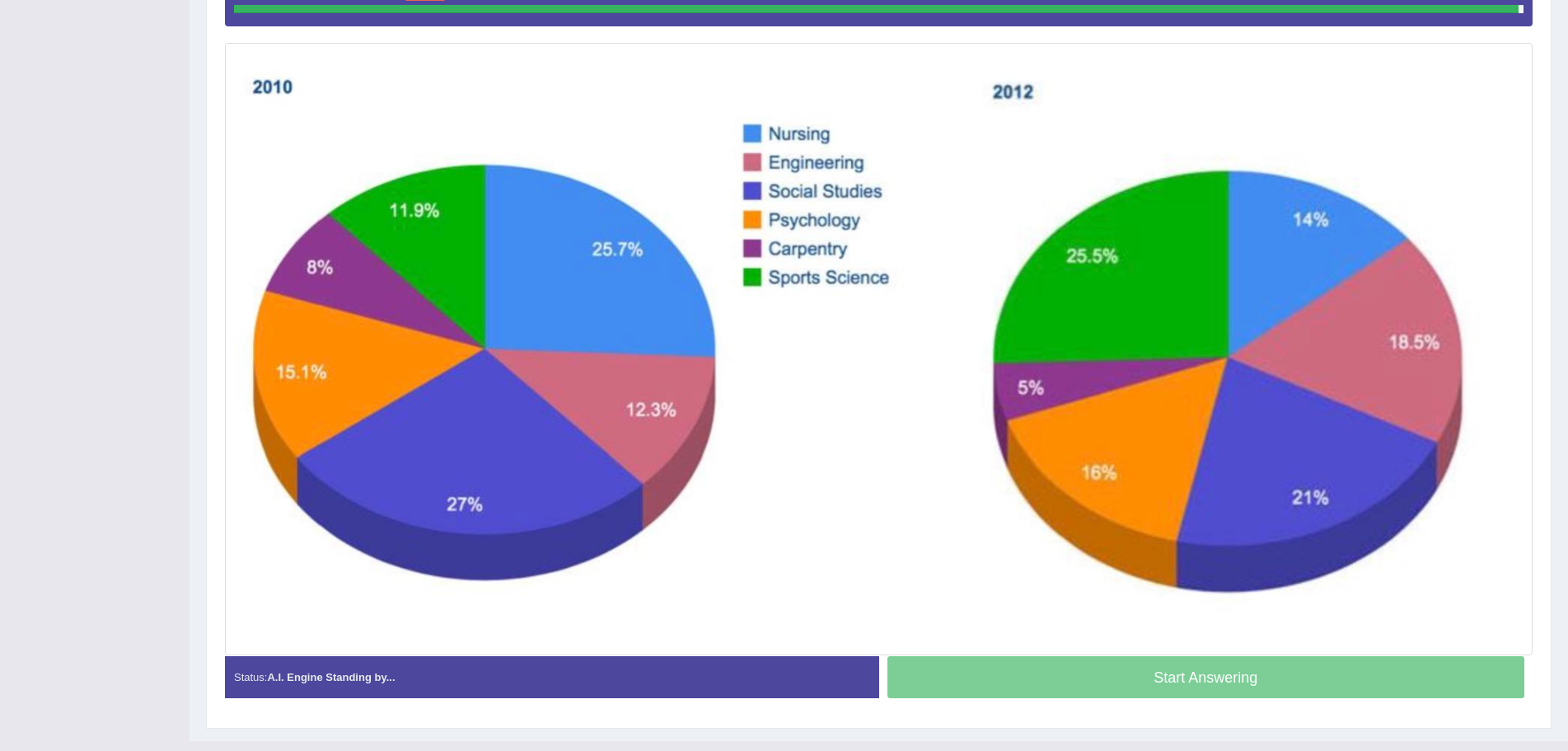
scroll to position [399, 0]
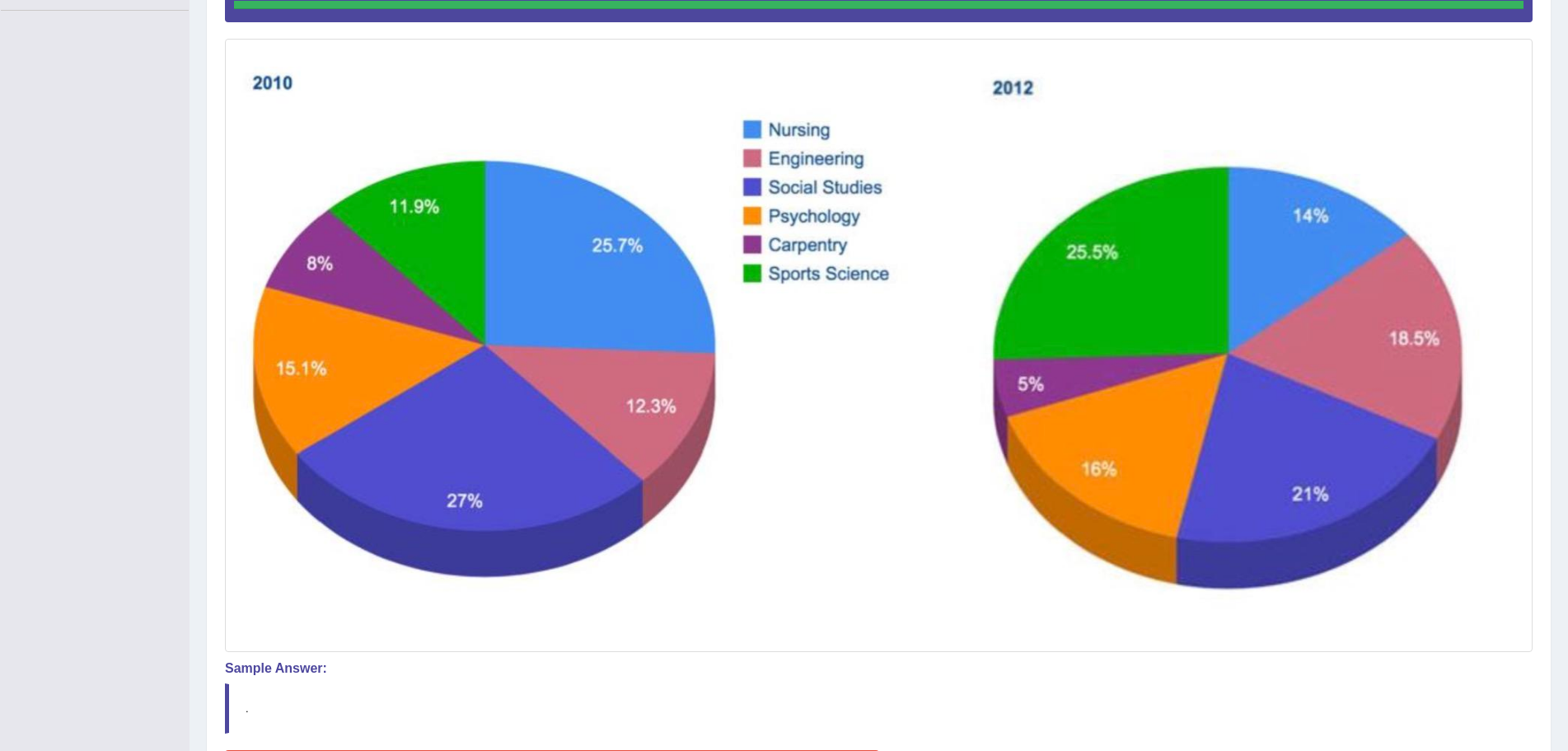
click at [877, 150] on img at bounding box center [879, 345] width 1299 height 604
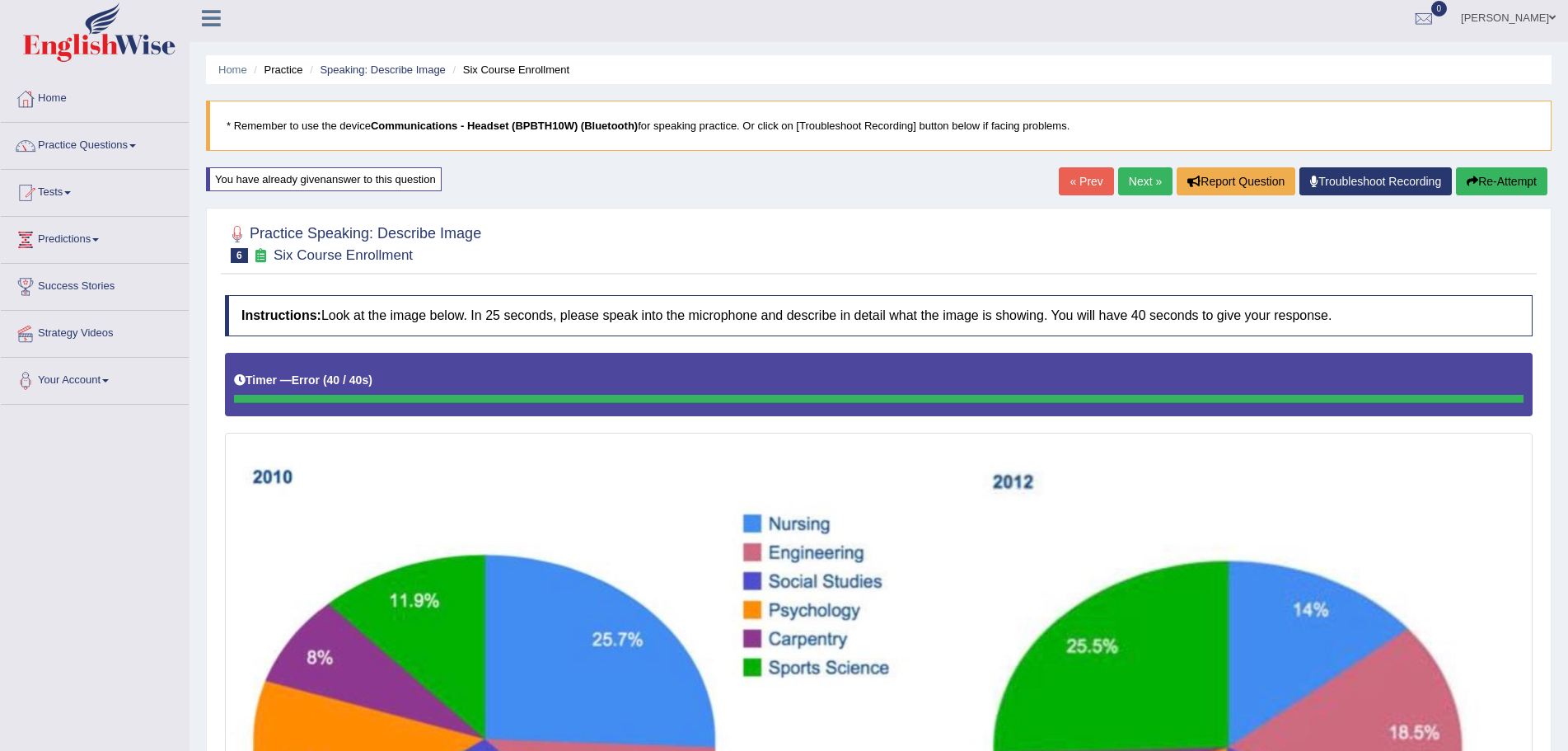
scroll to position [0, 0]
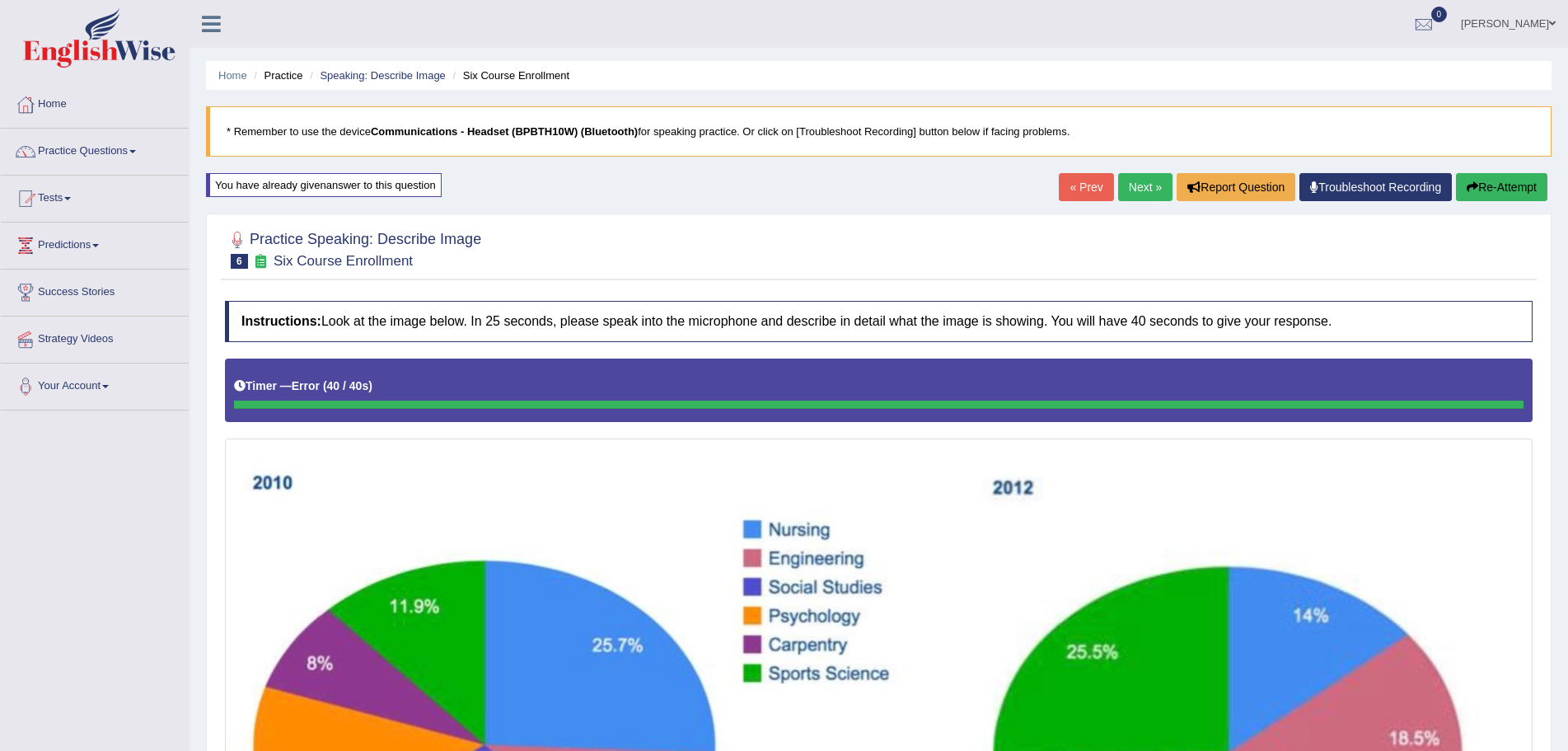
click at [1500, 181] on button "Re-Attempt" at bounding box center [1501, 187] width 92 height 28
click at [1518, 183] on button "Re-Attempt" at bounding box center [1501, 187] width 92 height 28
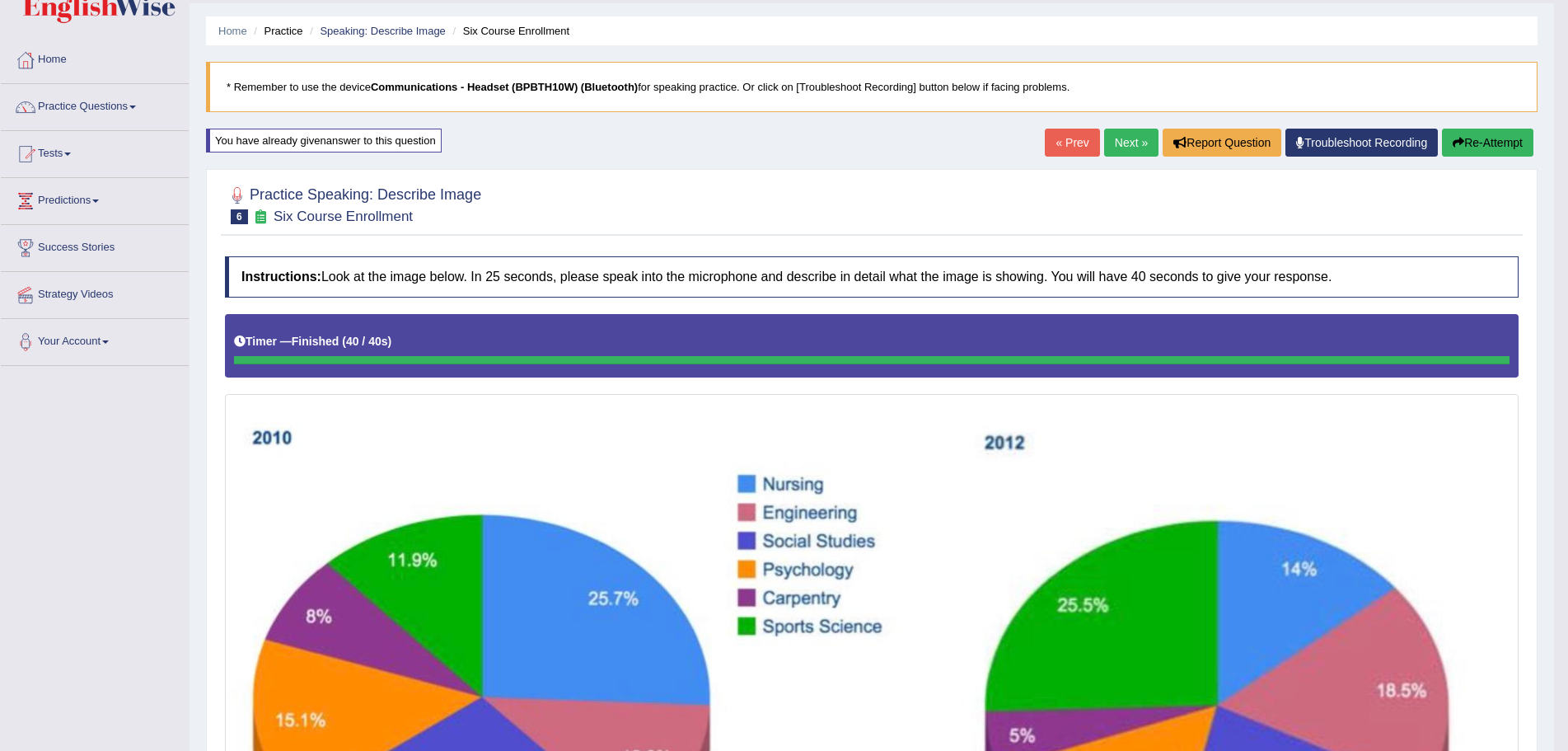
scroll to position [96, 0]
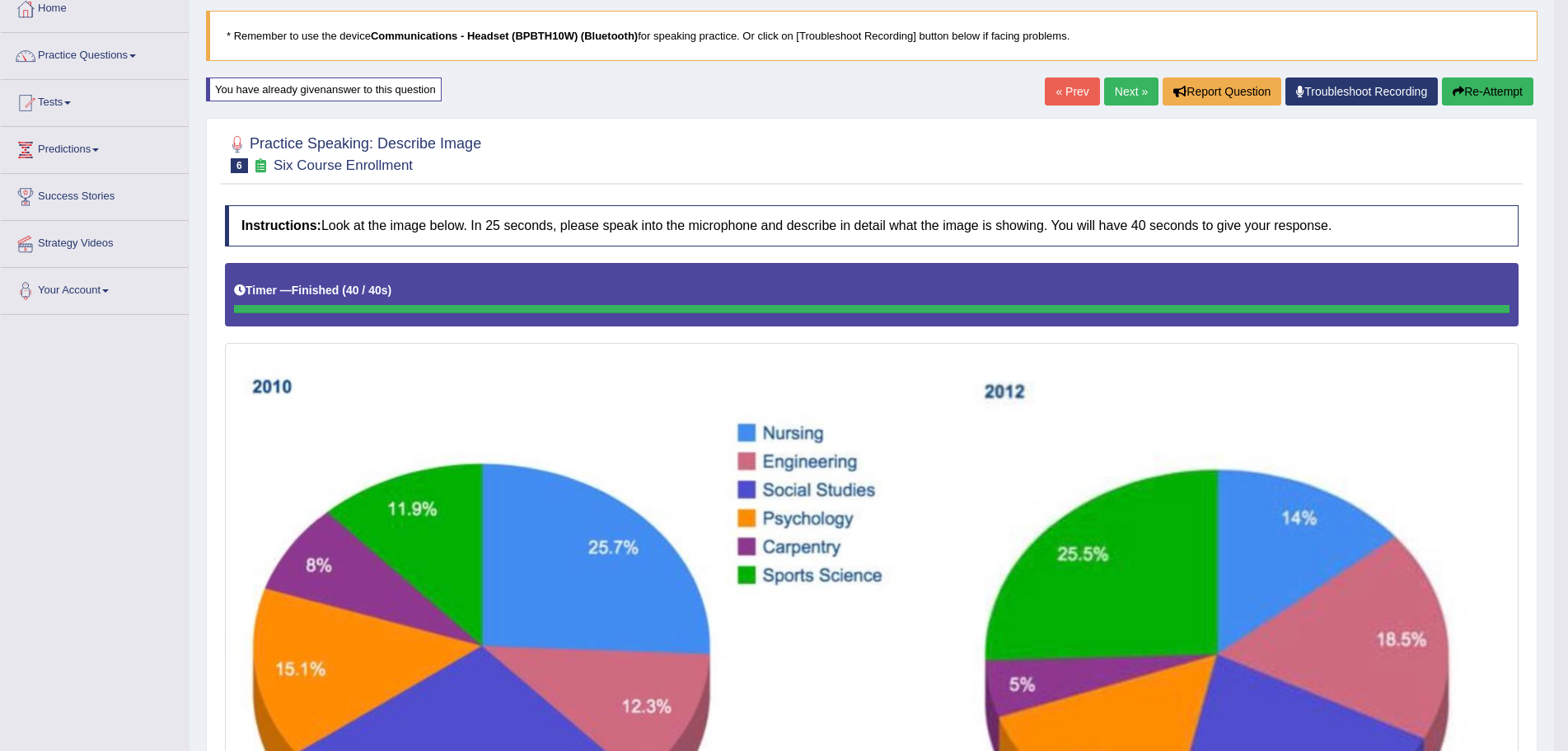
click at [1483, 92] on button "Re-Attempt" at bounding box center [1487, 92] width 92 height 28
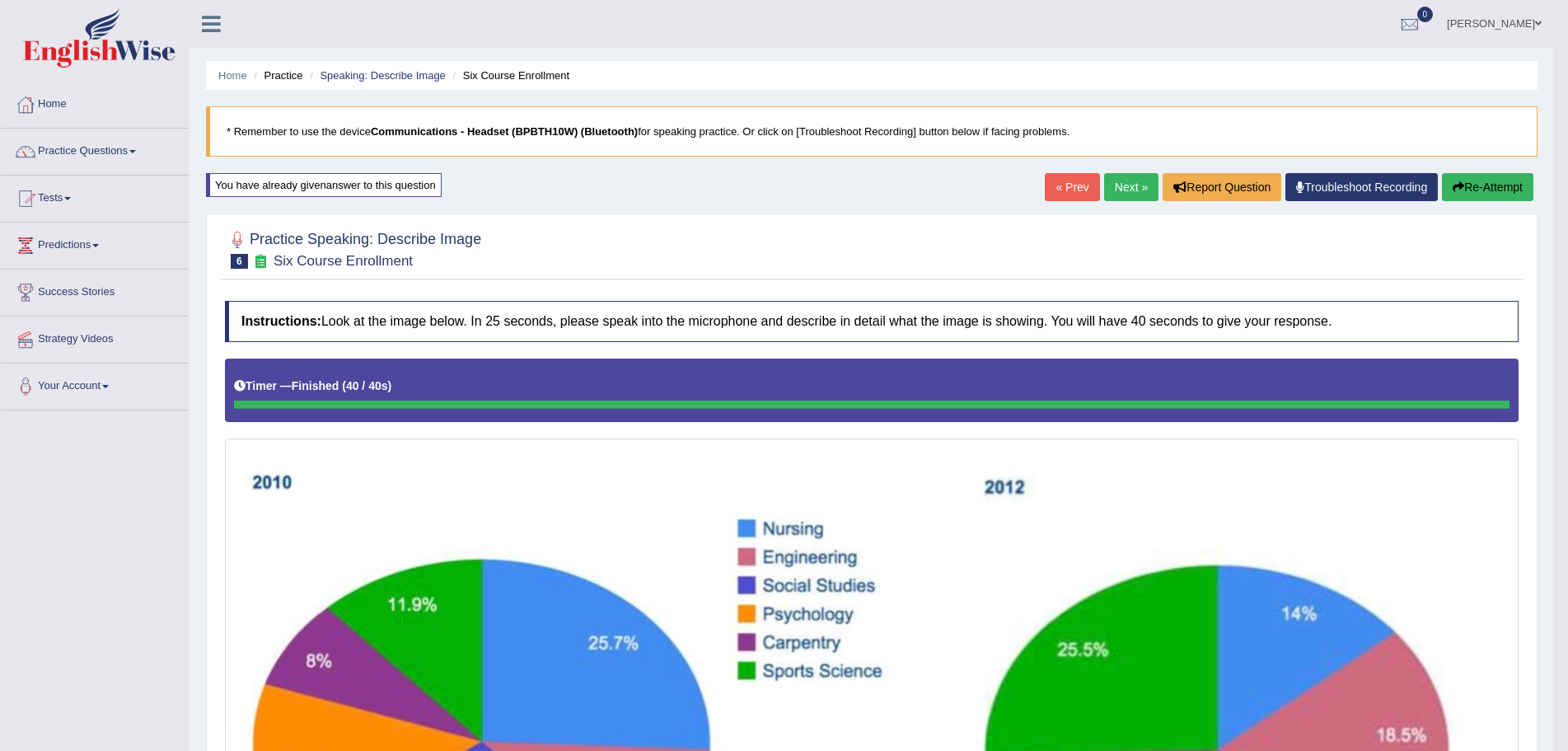
click at [1482, 187] on button "Re-Attempt" at bounding box center [1487, 187] width 92 height 28
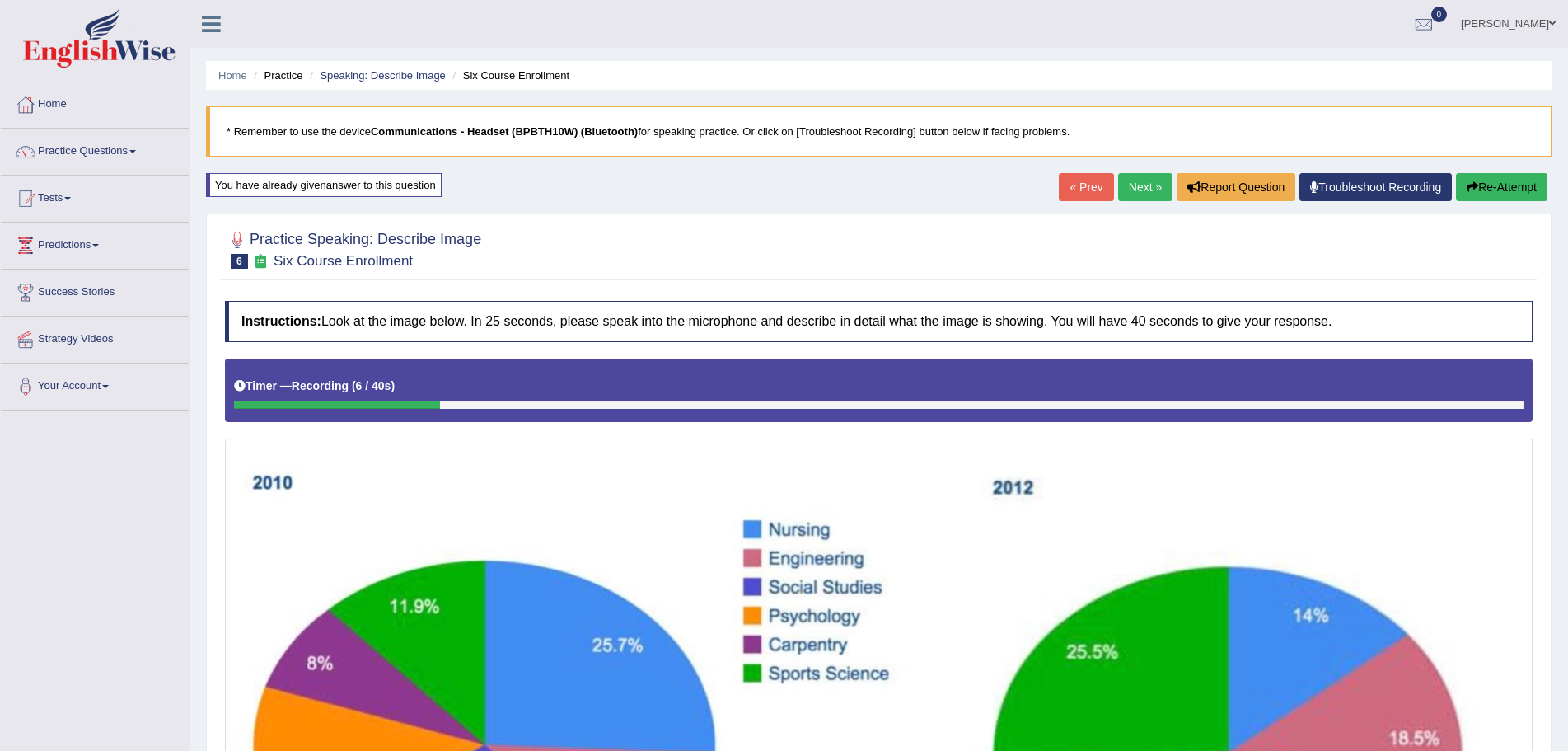
click at [1489, 179] on button "Re-Attempt" at bounding box center [1501, 187] width 92 height 28
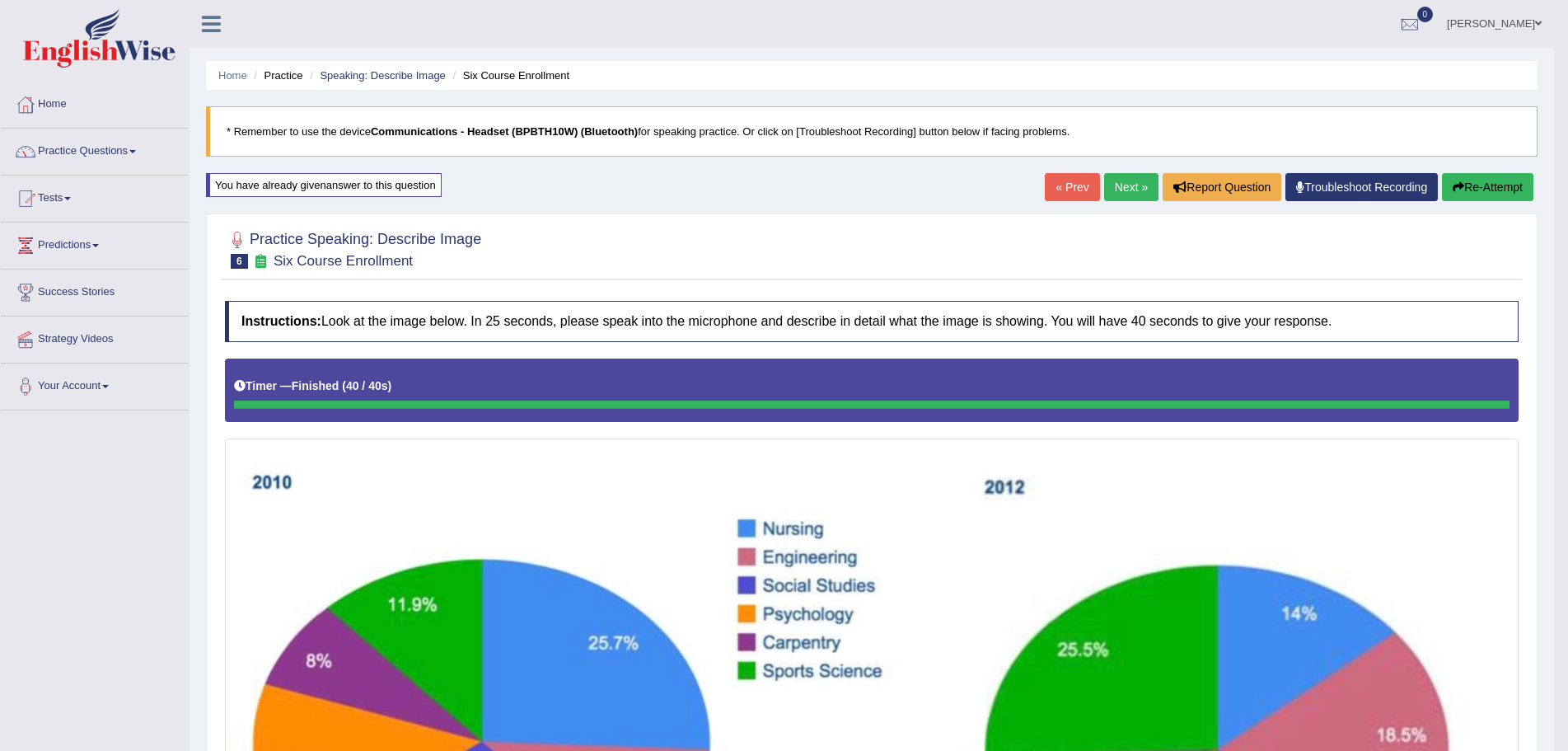
click at [1465, 183] on button "Re-Attempt" at bounding box center [1487, 187] width 92 height 28
click at [136, 151] on span at bounding box center [133, 152] width 7 height 3
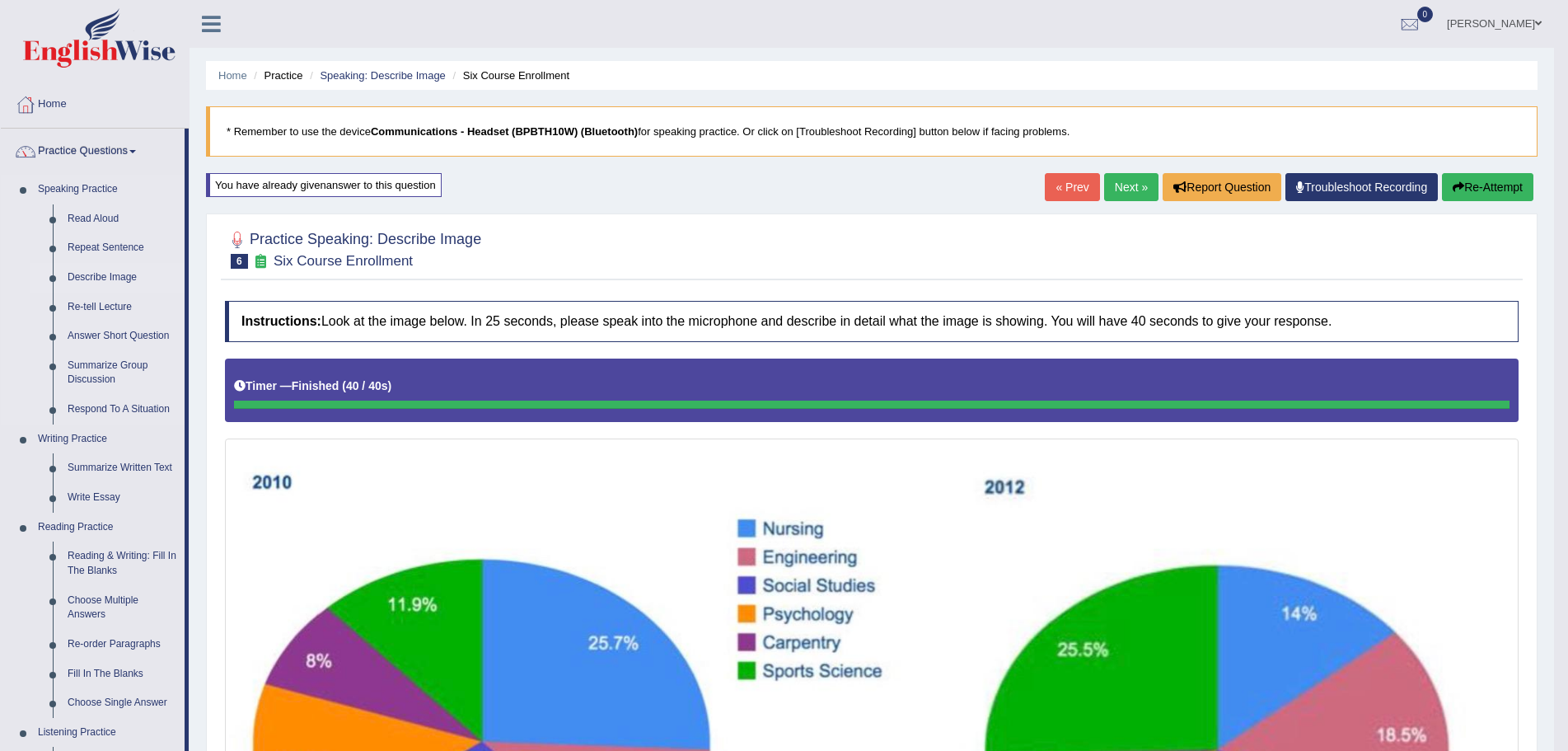
click at [115, 277] on link "Describe Image" at bounding box center [122, 277] width 125 height 30
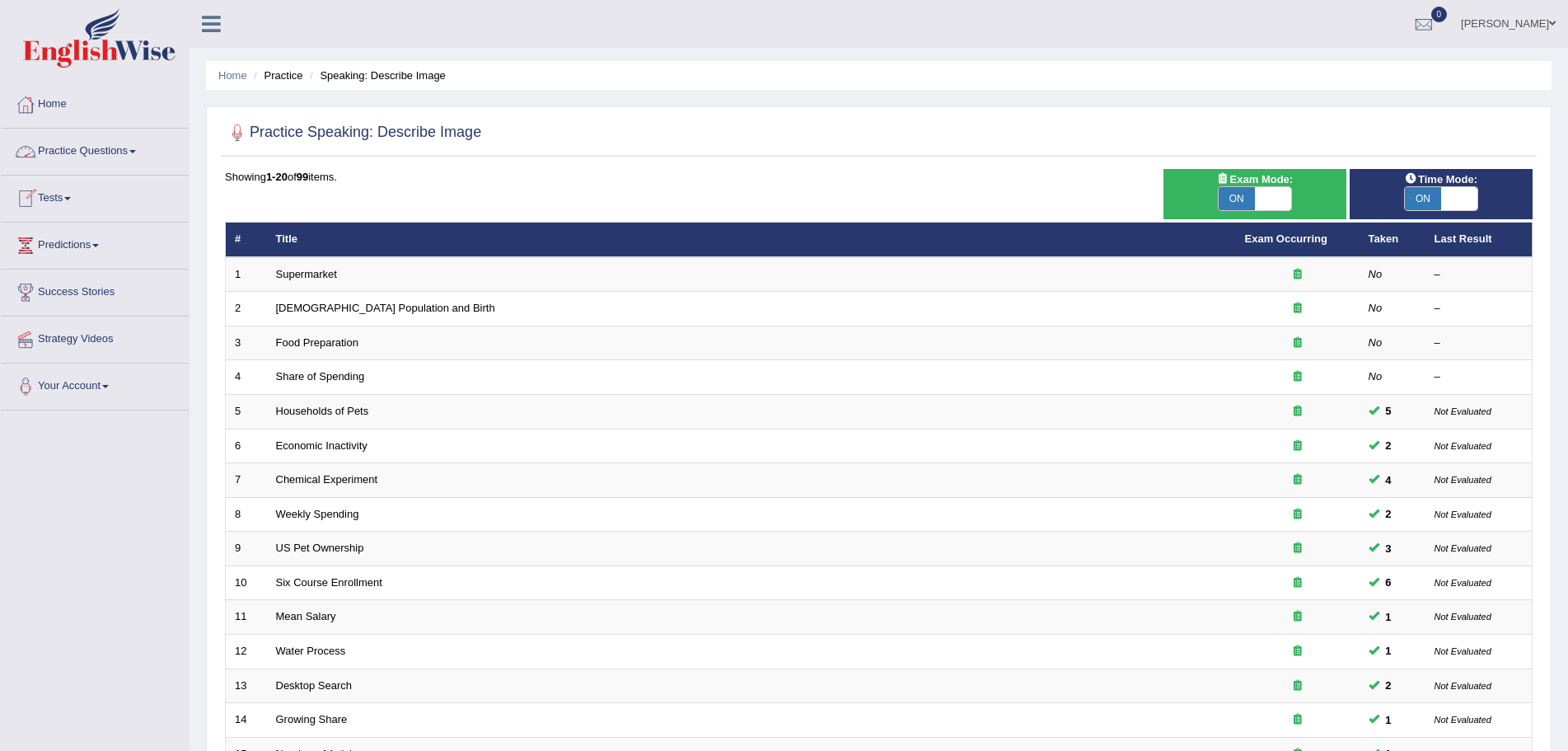
click at [137, 148] on link "Practice Questions" at bounding box center [94, 148] width 187 height 41
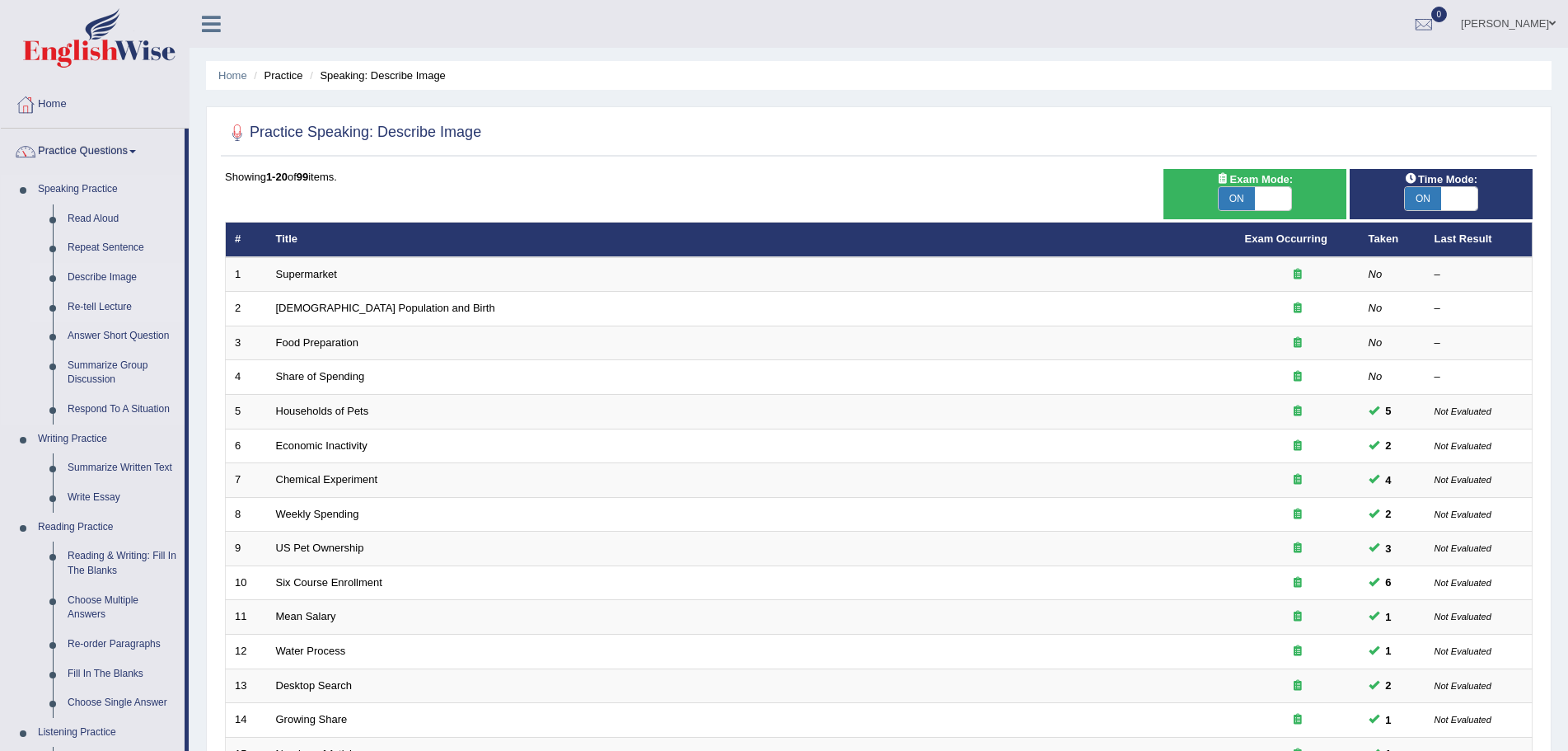
click at [106, 306] on link "Re-tell Lecture" at bounding box center [122, 307] width 125 height 30
